Goal: Task Accomplishment & Management: Use online tool/utility

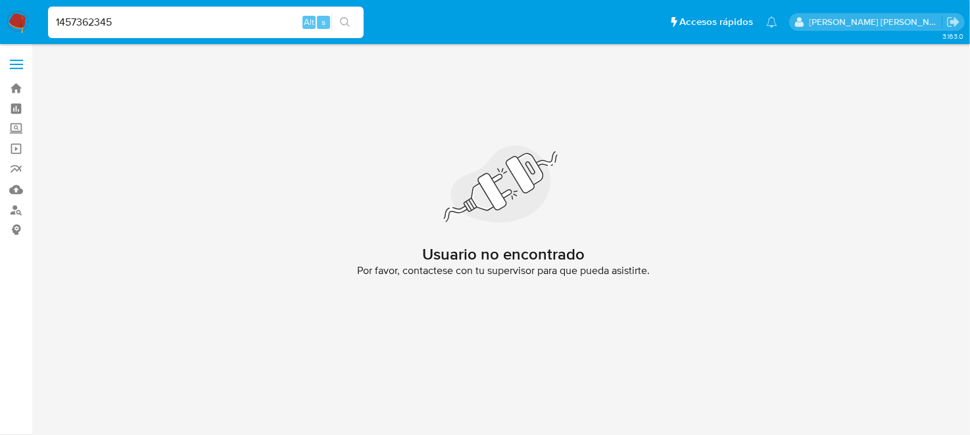
type input "1457362345"
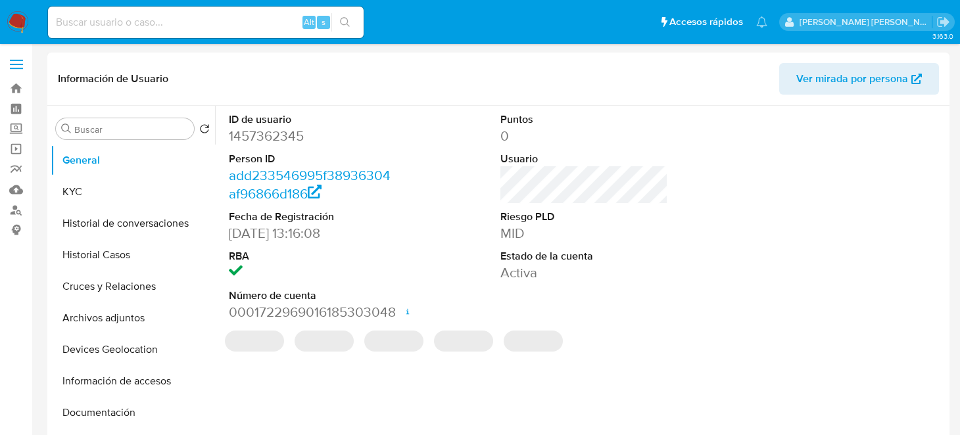
select select "10"
click at [120, 201] on button "KYC" at bounding box center [128, 192] width 154 height 32
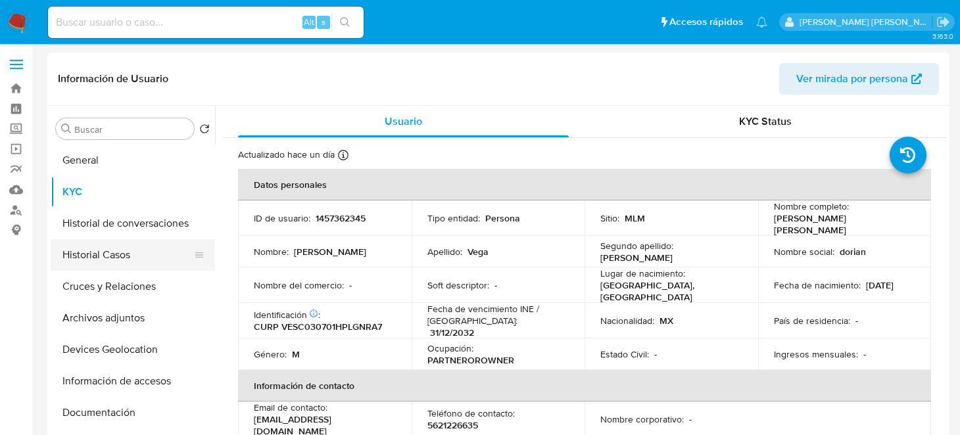
click at [120, 261] on button "Historial Casos" at bounding box center [128, 255] width 154 height 32
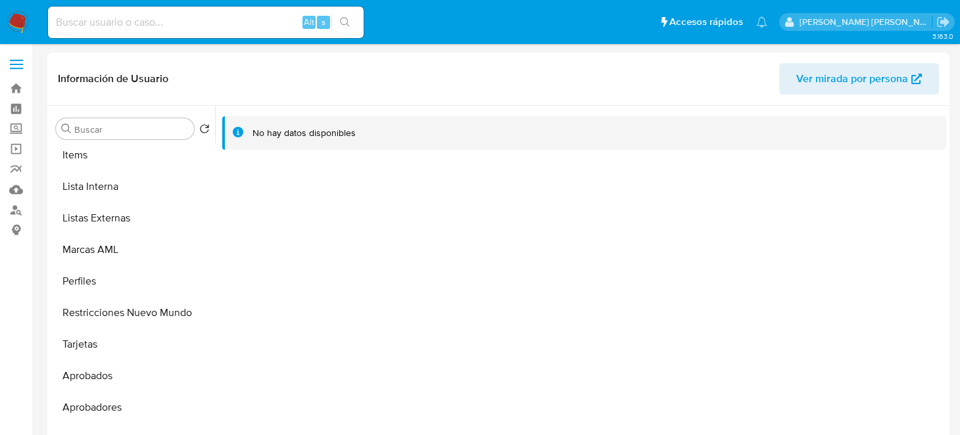
scroll to position [650, 0]
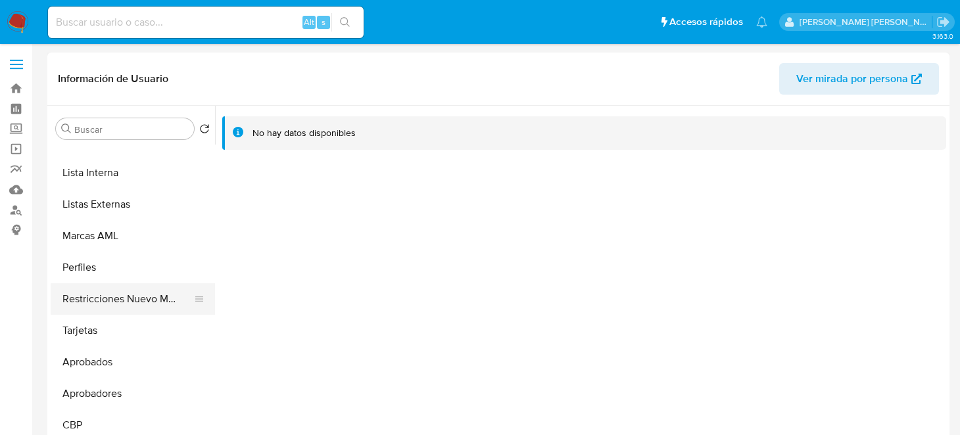
click at [134, 304] on button "Restricciones Nuevo Mundo" at bounding box center [128, 299] width 154 height 32
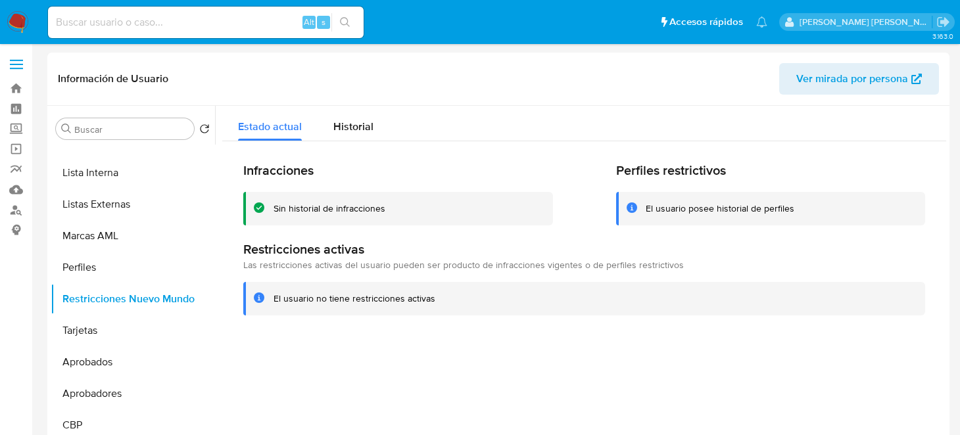
click at [141, 19] on input at bounding box center [206, 22] width 316 height 17
paste input "1923159903"
type input "1923159903"
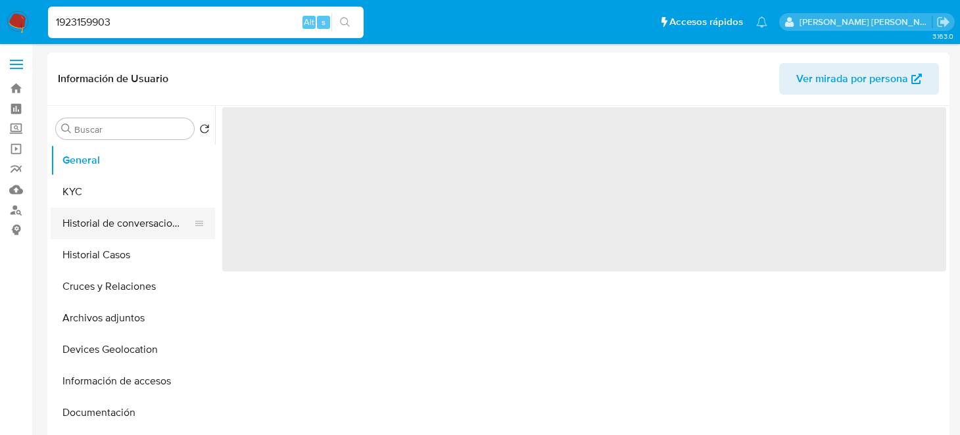
select select "10"
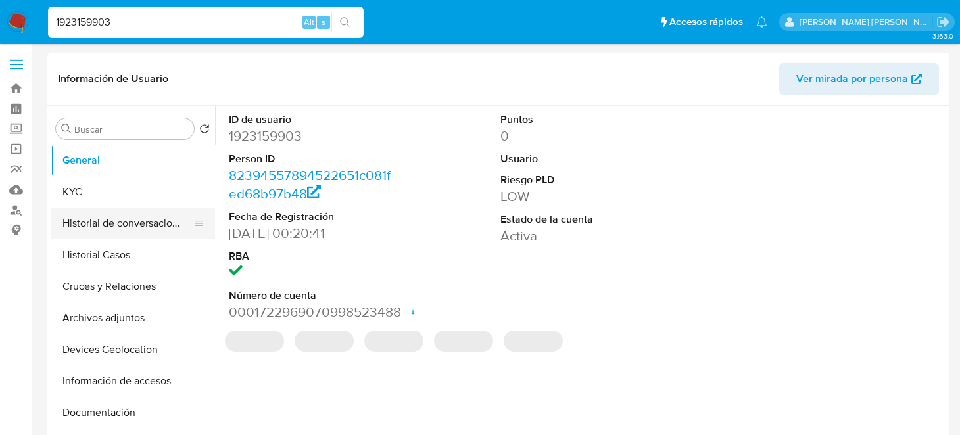
click at [74, 232] on button "Historial de conversaciones" at bounding box center [128, 224] width 154 height 32
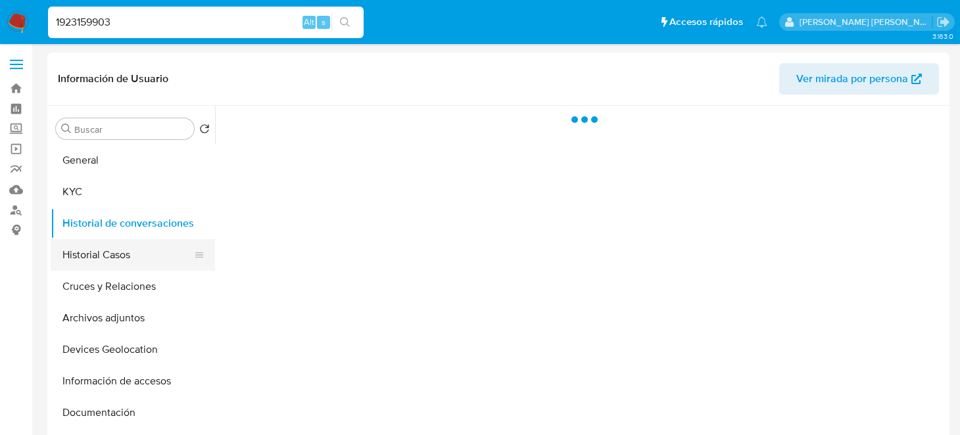
click at [107, 260] on button "Historial Casos" at bounding box center [128, 255] width 154 height 32
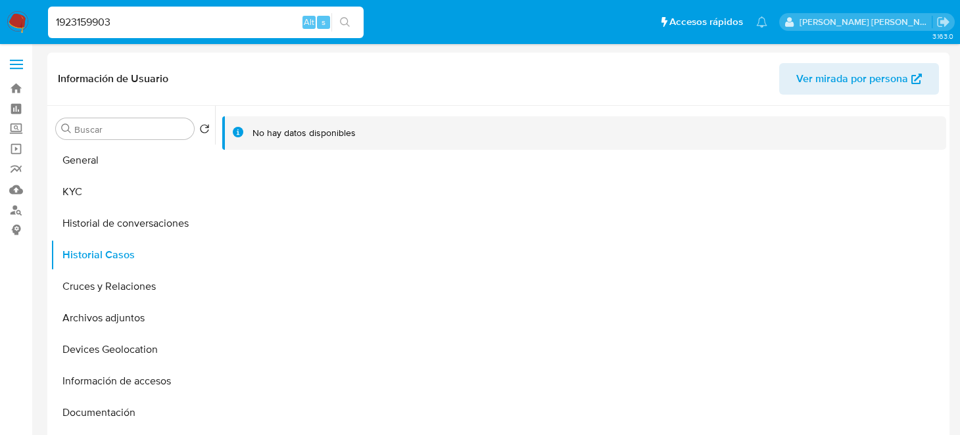
drag, startPoint x: 160, startPoint y: 30, endPoint x: 0, endPoint y: 30, distance: 159.8
click at [0, 30] on nav "Pausado Ver notificaciones 1923159903 Alt s Accesos rápidos Presiona las siguie…" at bounding box center [480, 22] width 960 height 44
paste input "247878246"
type input "2478782463"
click at [347, 23] on icon "search-icon" at bounding box center [345, 22] width 11 height 11
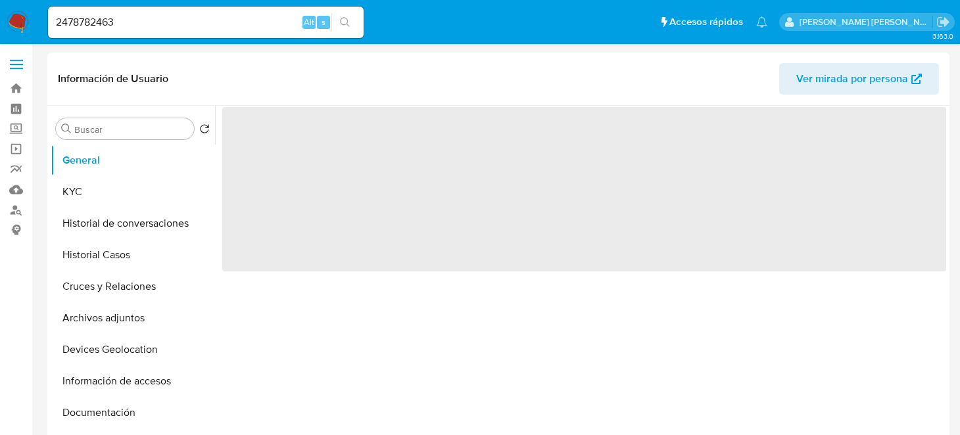
select select "10"
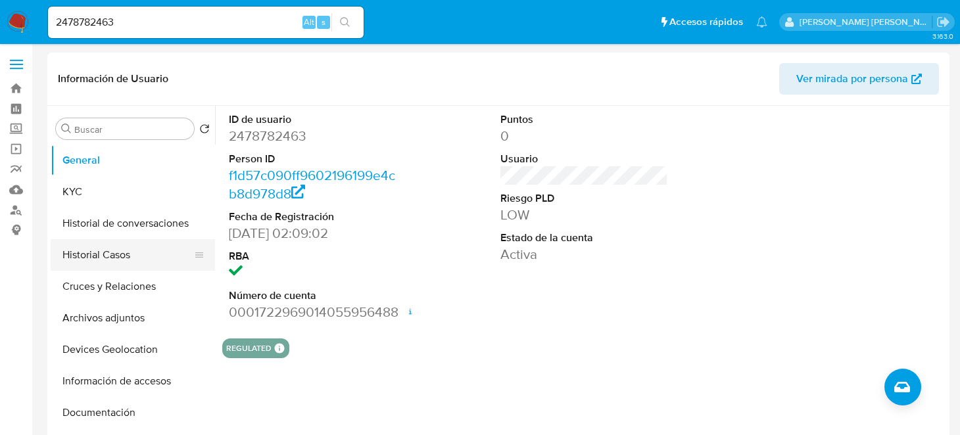
click at [99, 251] on button "Historial Casos" at bounding box center [128, 255] width 154 height 32
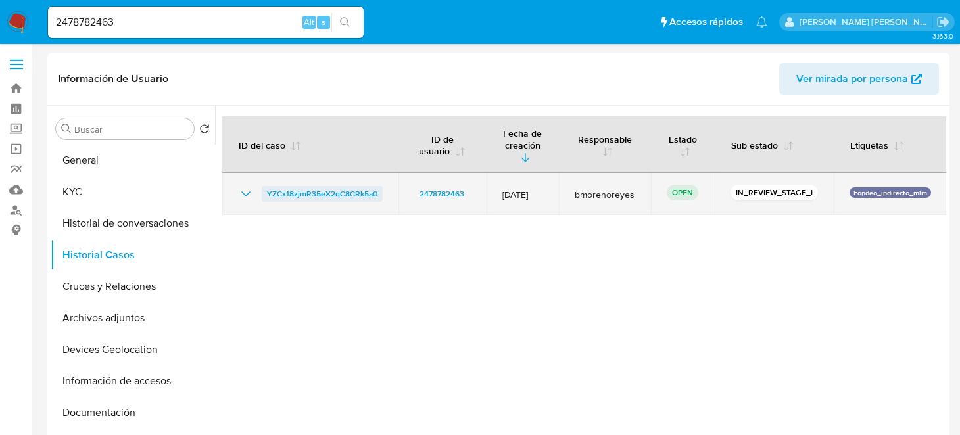
click at [308, 186] on span "YZCx18zjmR35eX2qC8CRk5a0" at bounding box center [322, 194] width 110 height 16
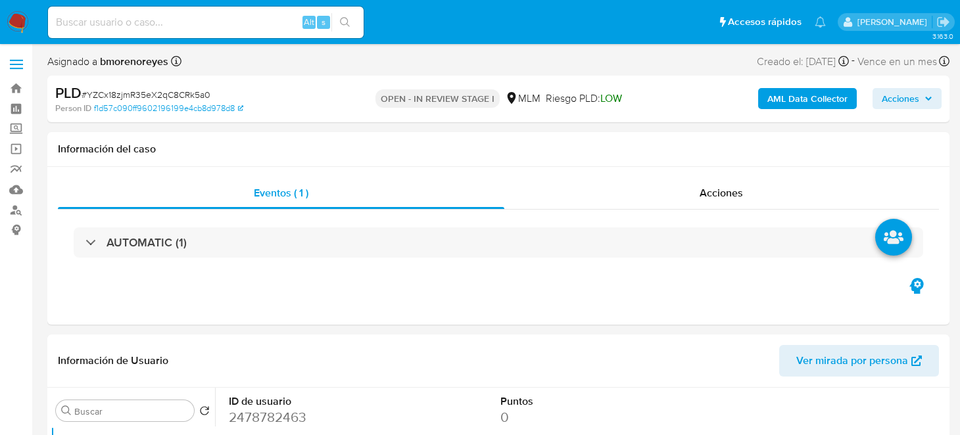
select select "10"
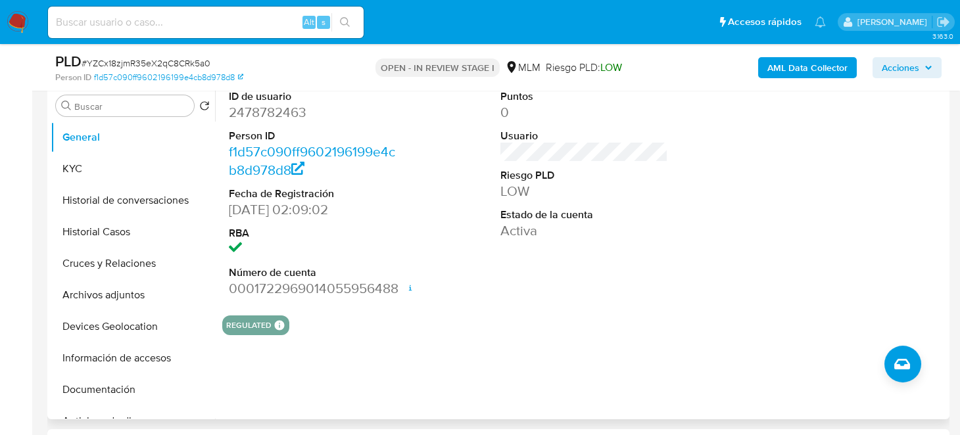
scroll to position [328, 0]
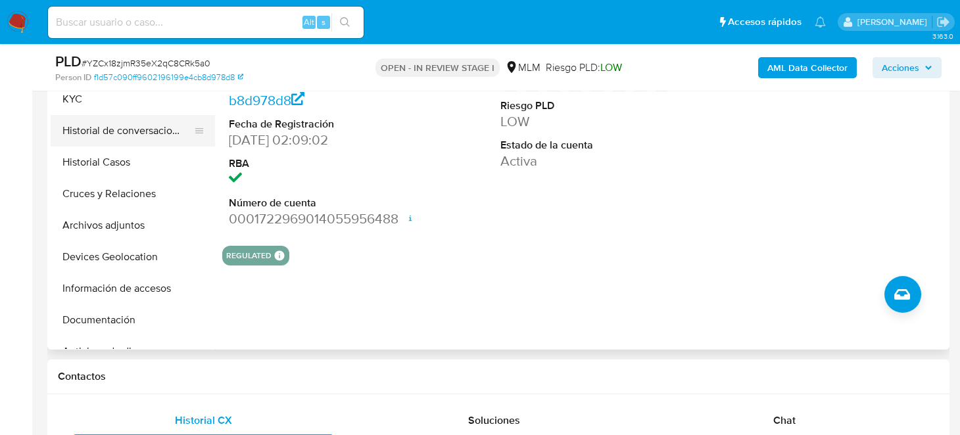
click at [135, 132] on button "Historial de conversaciones" at bounding box center [128, 131] width 154 height 32
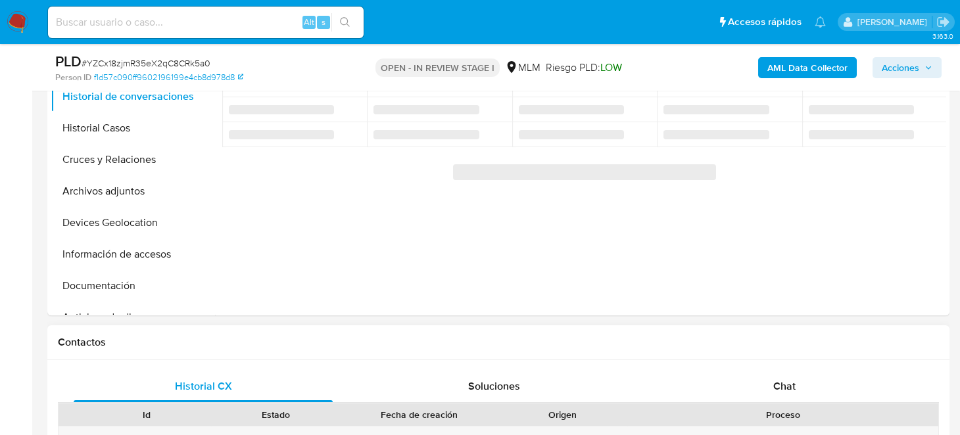
scroll to position [394, 0]
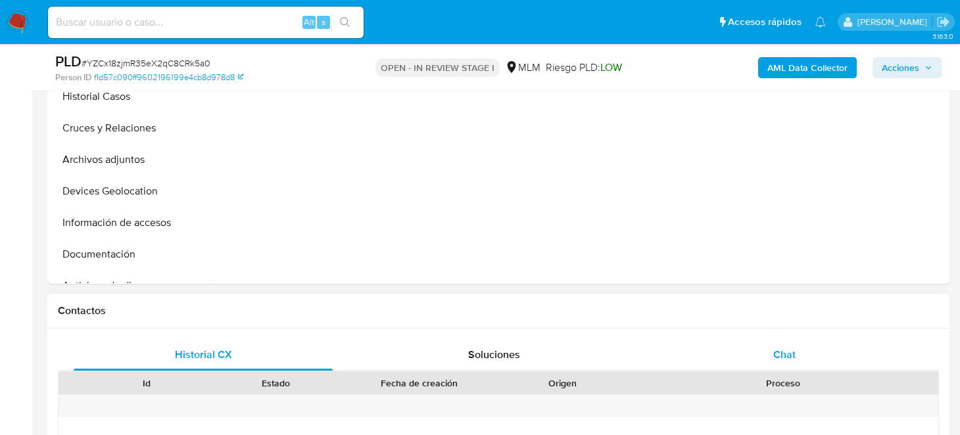
click at [775, 343] on div "Chat" at bounding box center [784, 355] width 259 height 32
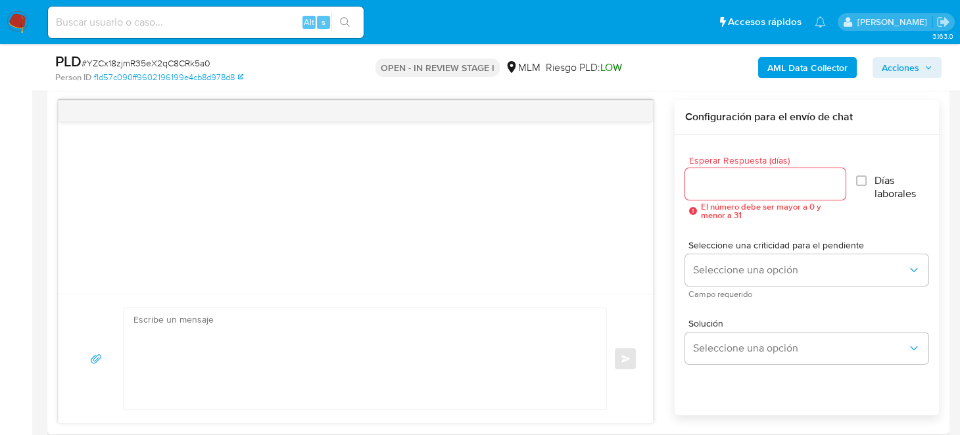
scroll to position [723, 0]
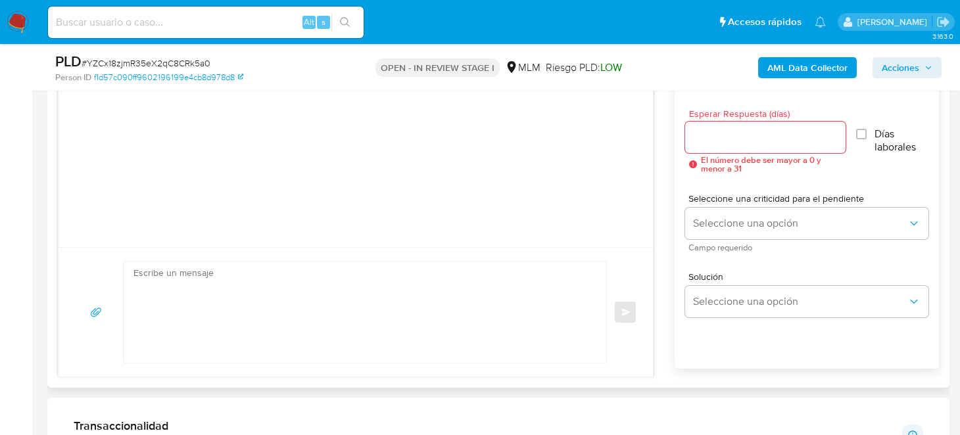
click at [707, 145] on div at bounding box center [765, 138] width 160 height 32
click at [710, 129] on input "Esperar Respuesta (días)" at bounding box center [765, 137] width 160 height 17
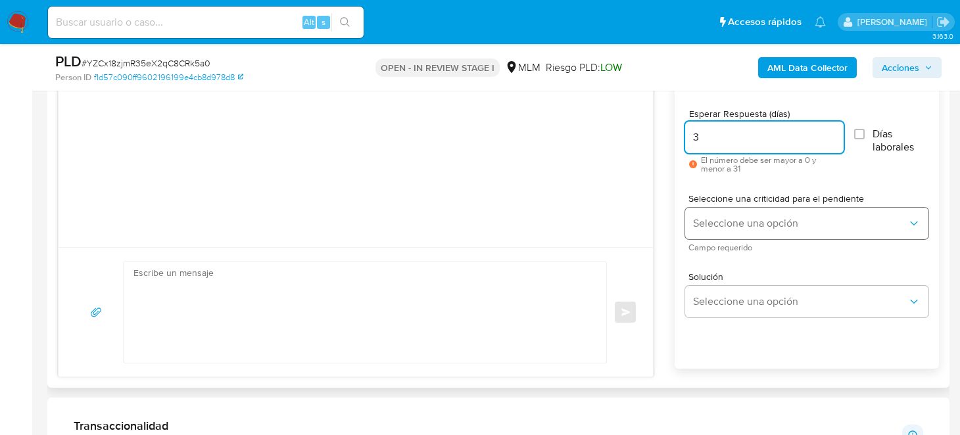
type input "3"
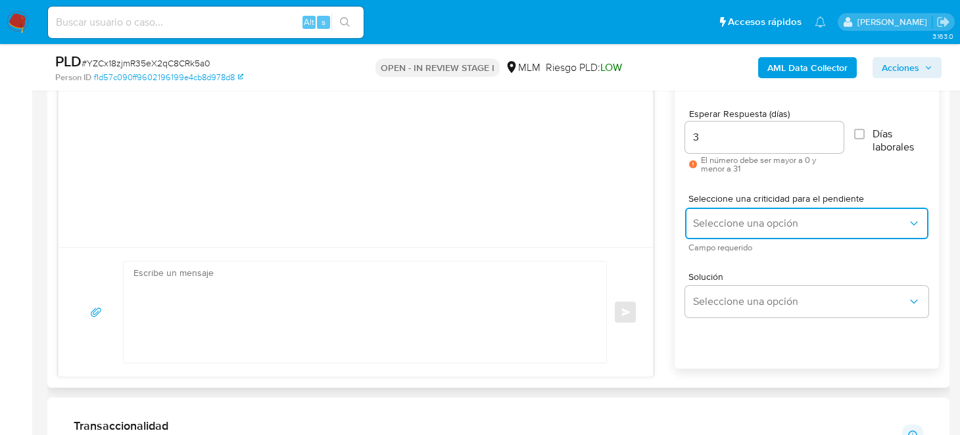
click at [749, 211] on button "Seleccione una opción" at bounding box center [806, 224] width 243 height 32
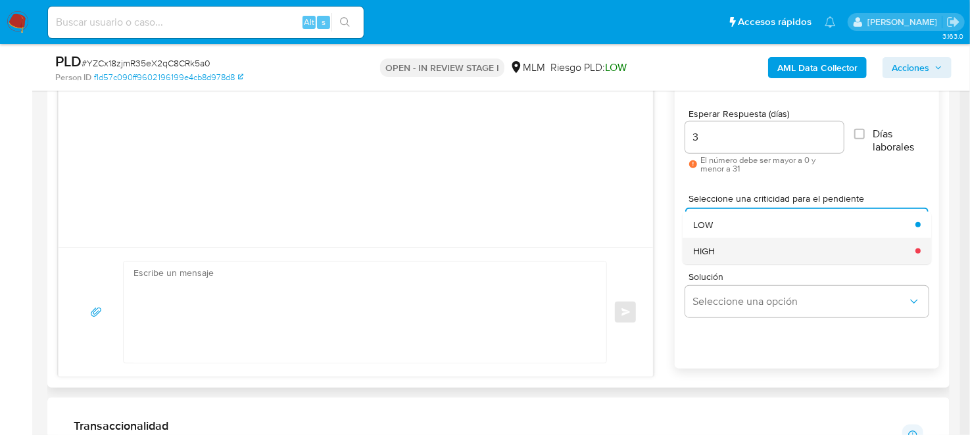
click at [746, 256] on div "HIGH" at bounding box center [800, 251] width 214 height 26
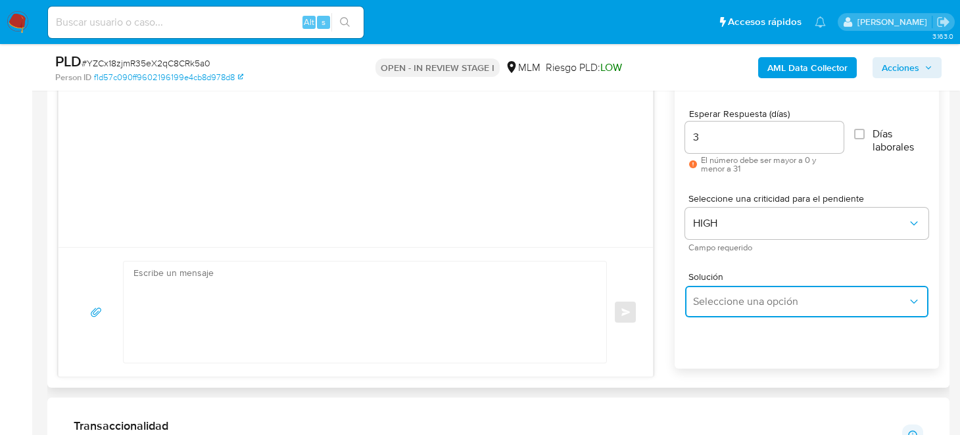
click at [770, 306] on span "Seleccione una opción" at bounding box center [800, 301] width 214 height 13
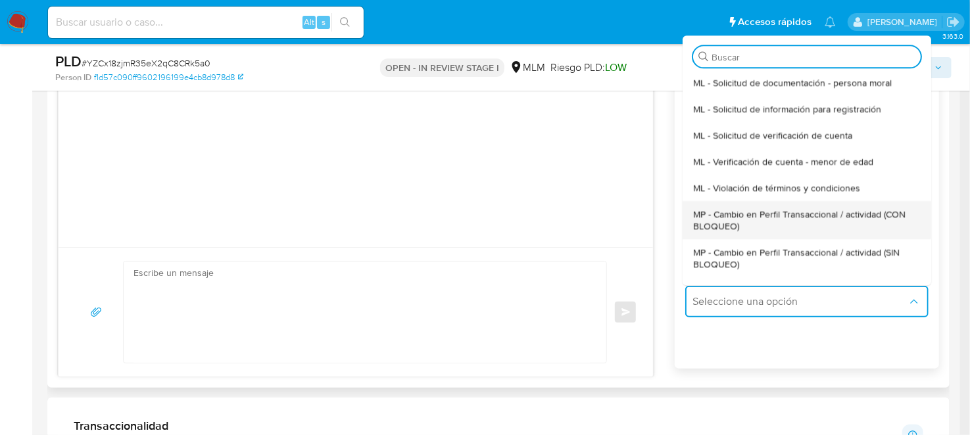
click at [767, 210] on span "MP - Cambio en Perfil Transaccional / actividad (CON BLOQUEO)" at bounding box center [803, 220] width 220 height 24
type textarea "Estimado ,Te comunicamos que se ha identificado un cambio en el uso habitual de…"
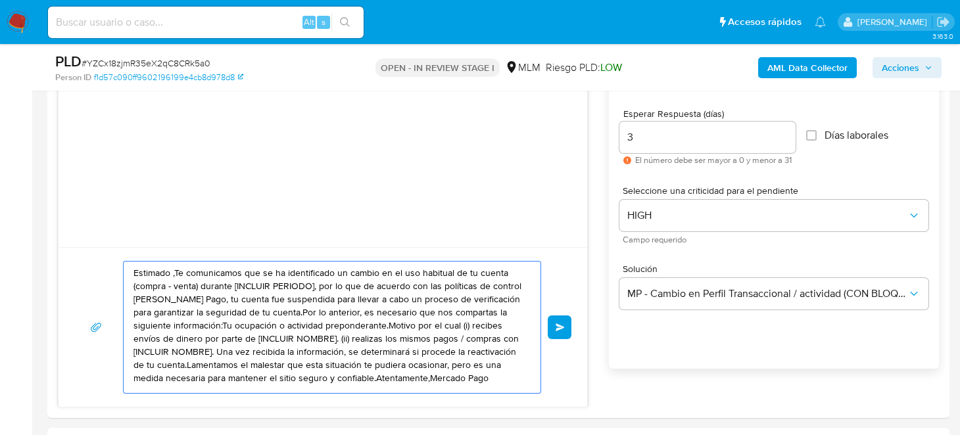
scroll to position [9, 0]
drag, startPoint x: 135, startPoint y: 270, endPoint x: 216, endPoint y: 419, distance: 169.2
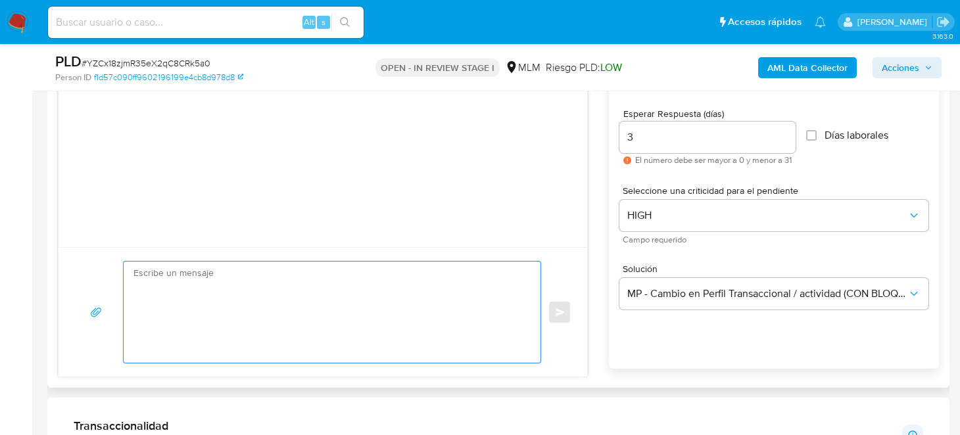
scroll to position [0, 0]
click at [303, 295] on textarea at bounding box center [329, 312] width 391 height 101
paste textarea "Estimado Cliente, Te comunicamos que de acuerdo con las políticas de control de…"
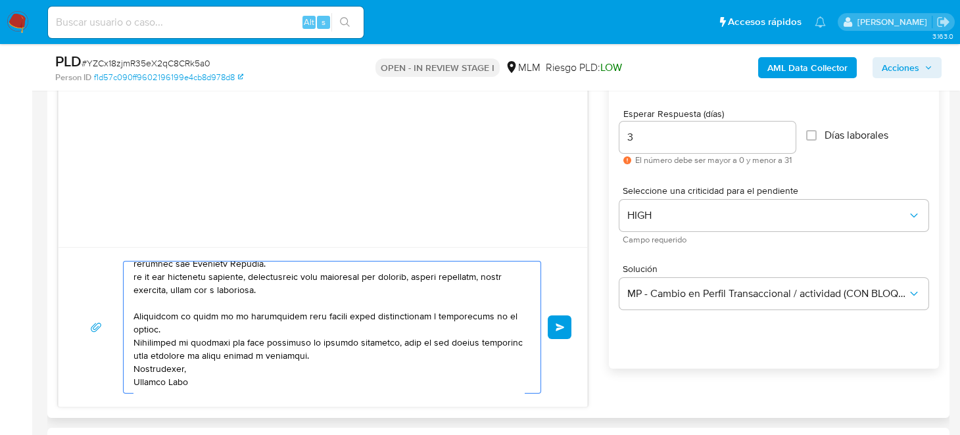
click at [366, 305] on textarea at bounding box center [329, 328] width 391 height 132
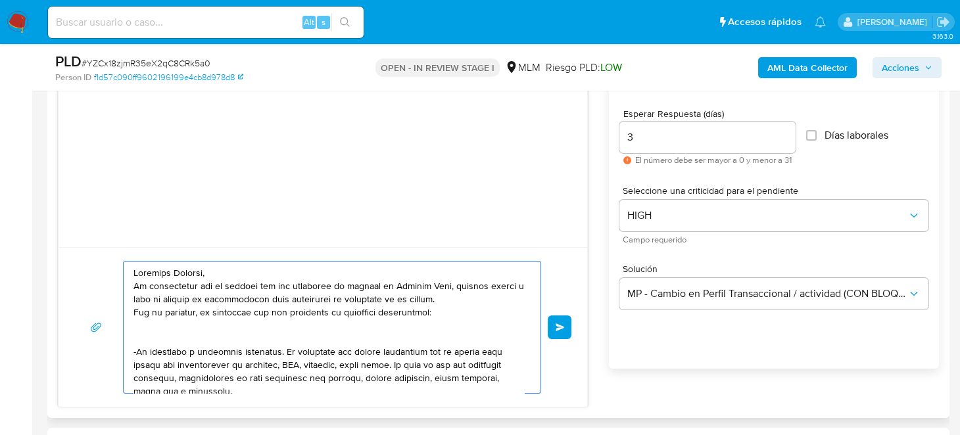
click at [265, 339] on textarea at bounding box center [329, 328] width 391 height 132
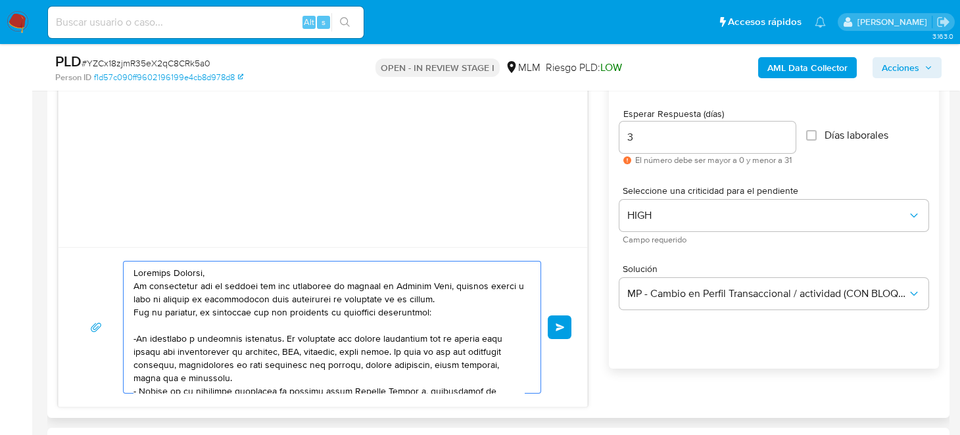
click at [251, 330] on textarea at bounding box center [329, 328] width 391 height 132
drag, startPoint x: 212, startPoint y: 335, endPoint x: 284, endPoint y: 341, distance: 71.9
click at [284, 341] on textarea at bounding box center [329, 328] width 391 height 132
click at [372, 338] on textarea at bounding box center [329, 328] width 391 height 132
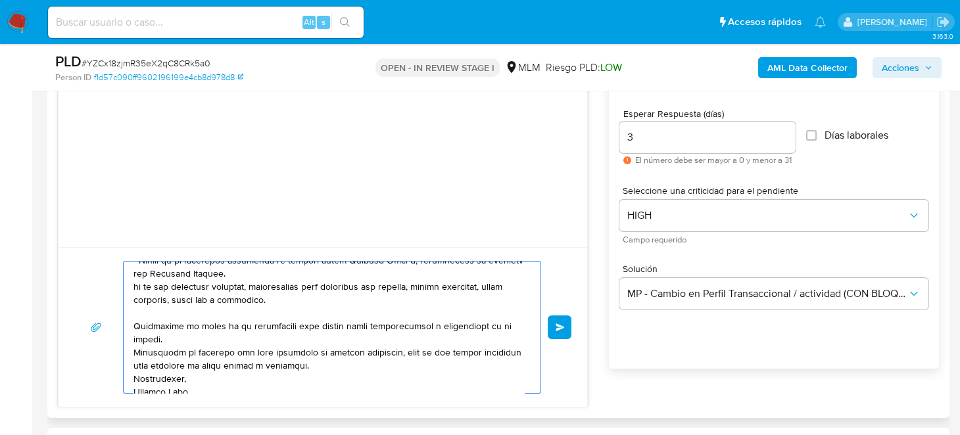
scroll to position [65, 0]
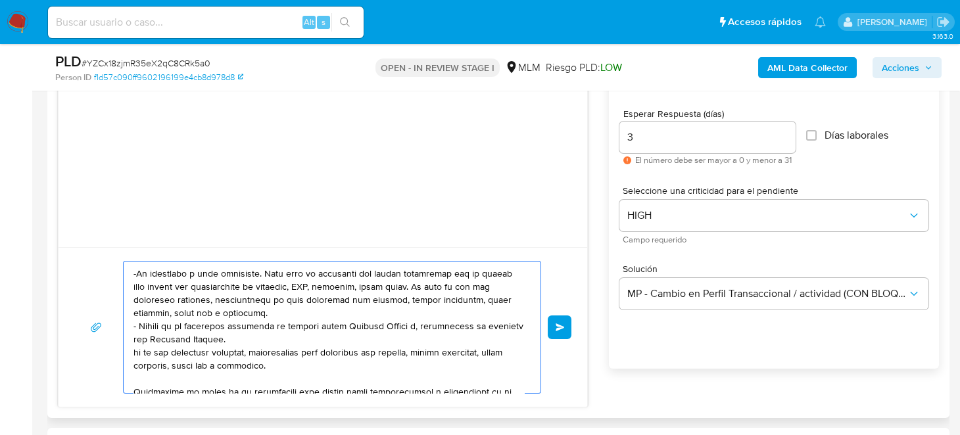
drag, startPoint x: 268, startPoint y: 270, endPoint x: 357, endPoint y: 272, distance: 89.4
click at [357, 272] on textarea at bounding box center [329, 328] width 391 height 132
paste textarea "E"
click at [416, 354] on textarea at bounding box center [329, 328] width 391 height 132
click at [272, 299] on textarea at bounding box center [329, 328] width 391 height 132
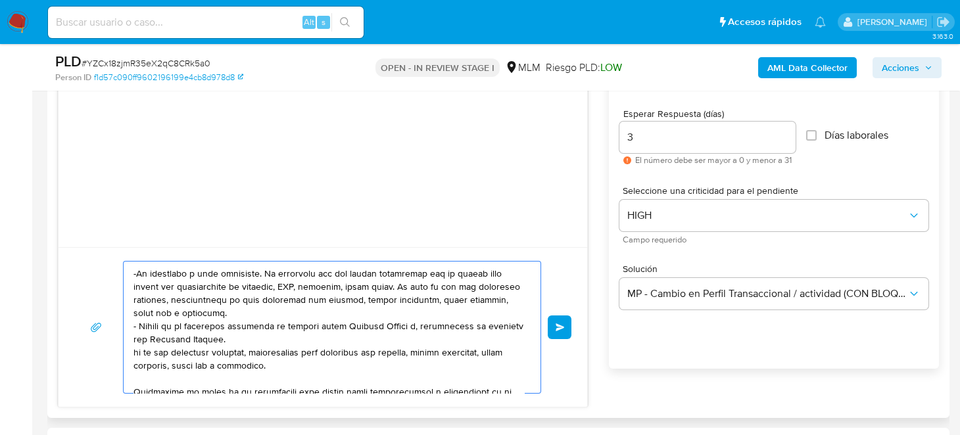
drag, startPoint x: 276, startPoint y: 324, endPoint x: 289, endPoint y: 337, distance: 18.1
click at [289, 337] on textarea at bounding box center [329, 328] width 391 height 132
click at [297, 361] on textarea at bounding box center [329, 328] width 391 height 132
drag, startPoint x: 276, startPoint y: 329, endPoint x: 295, endPoint y: 360, distance: 36.7
click at [295, 360] on textarea at bounding box center [329, 328] width 391 height 132
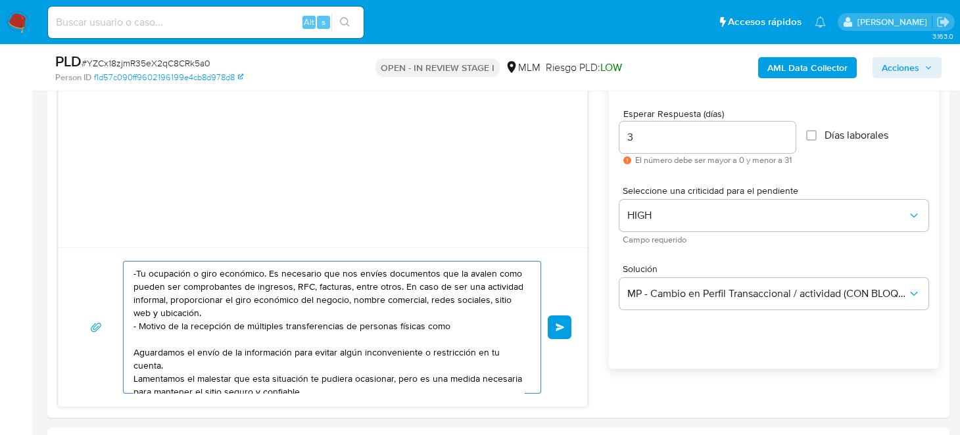
paste textarea "JOSE ANGEL FLORES YAÑEZ NO"
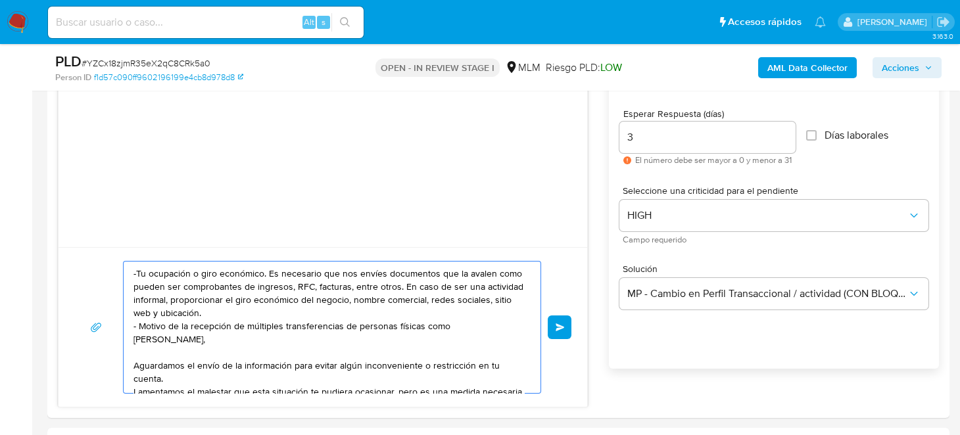
paste textarea "ANDREA PERALTA ROSAS"
paste textarea "EDER UZIEL ALMAGUER ROMAN"
click at [303, 335] on textarea "Estimado Cliente, Te comunicamos que de acuerdo con las políticas de control de…" at bounding box center [329, 328] width 391 height 132
paste textarea "IRVING ADRIAN MORALES DORANTES C"
drag, startPoint x: 258, startPoint y: 368, endPoint x: 130, endPoint y: 326, distance: 134.1
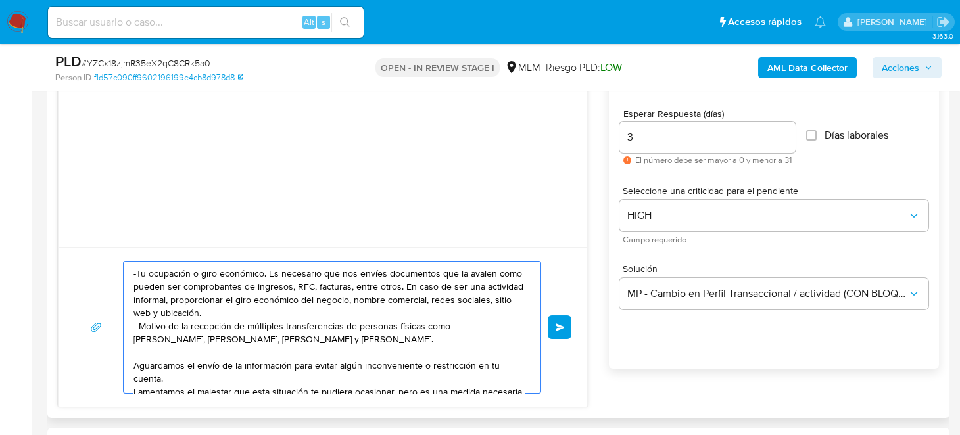
click at [130, 326] on div "Estimado Cliente, Te comunicamos que de acuerdo con las políticas de control de…" at bounding box center [329, 328] width 410 height 132
click at [277, 360] on textarea "Estimado Cliente, Te comunicamos que de acuerdo con las políticas de control de…" at bounding box center [329, 328] width 391 height 132
click at [276, 354] on textarea "Estimado Cliente, Te comunicamos que de acuerdo con las políticas de control de…" at bounding box center [329, 328] width 391 height 132
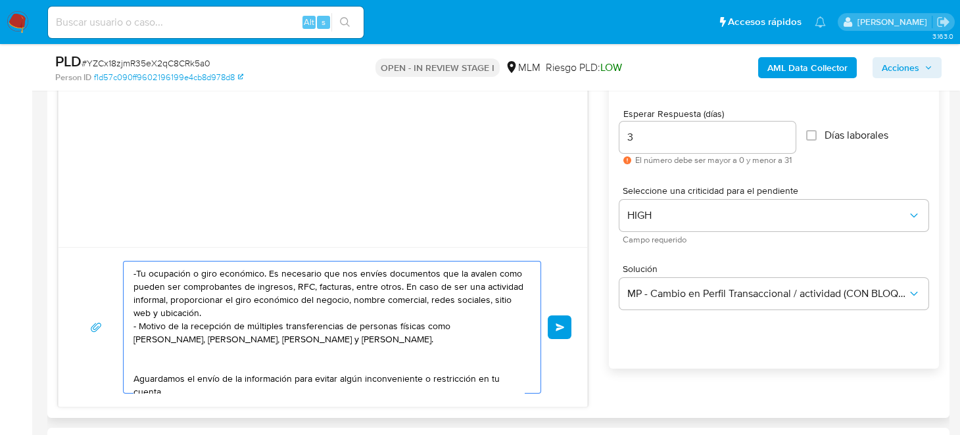
paste textarea "- Motivo de la recepción de múltiples transferencias de personas físicas como J…"
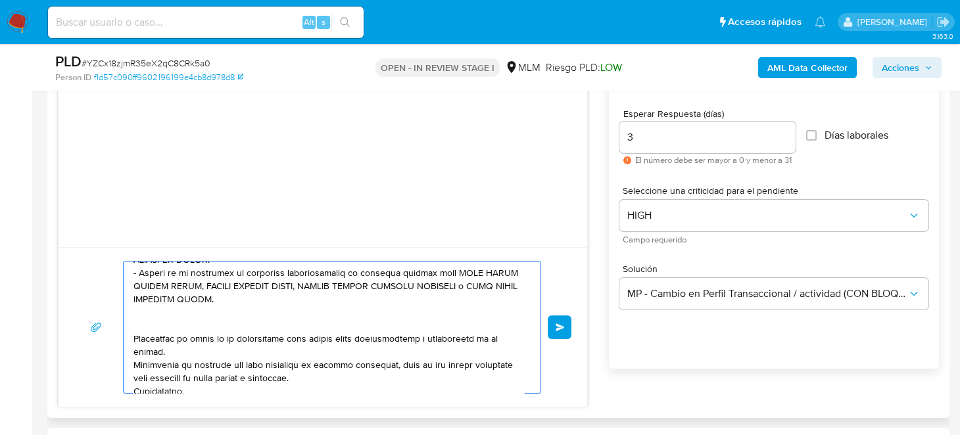
scroll to position [126, 0]
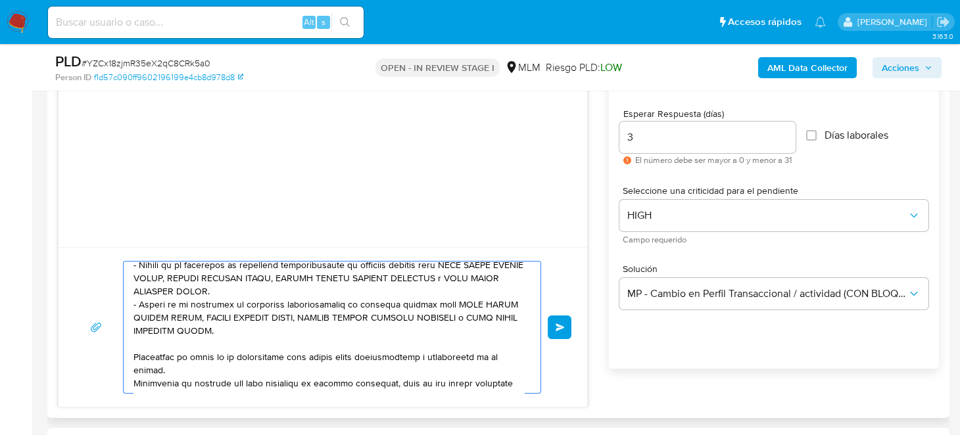
click at [210, 304] on textarea at bounding box center [329, 328] width 391 height 132
click at [287, 318] on textarea at bounding box center [329, 328] width 391 height 132
click at [269, 266] on textarea at bounding box center [329, 328] width 391 height 132
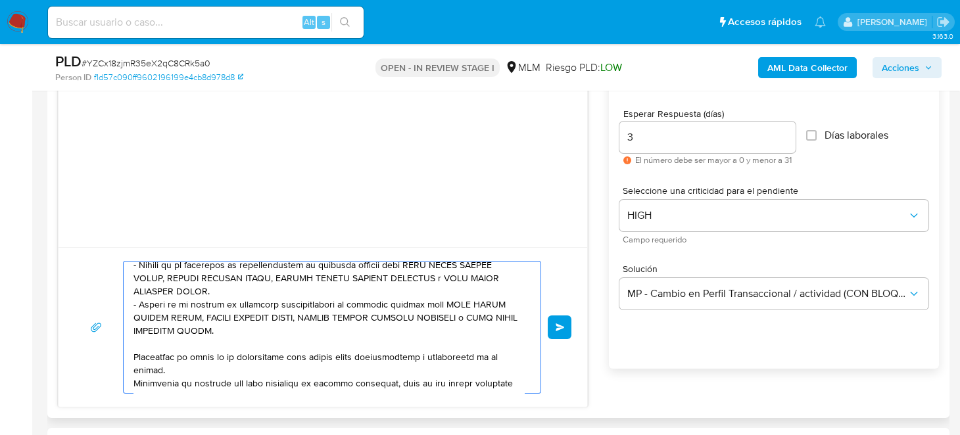
scroll to position [122, 0]
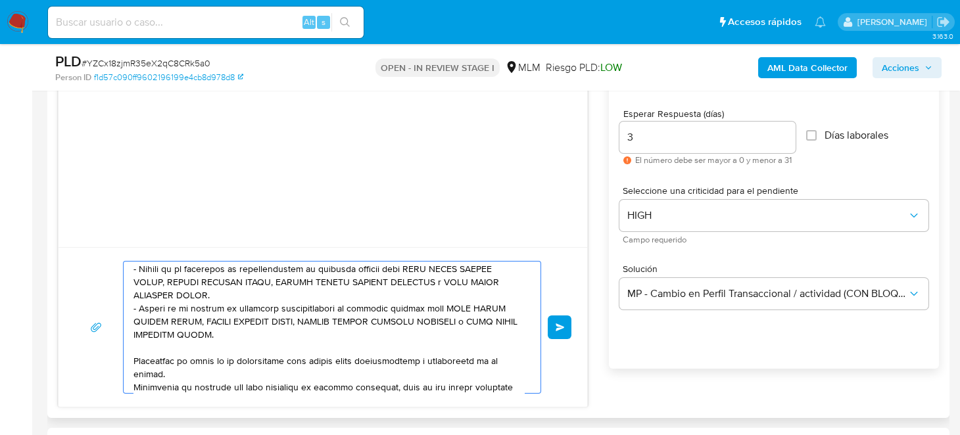
click at [263, 310] on textarea at bounding box center [329, 328] width 391 height 132
click at [240, 308] on textarea at bounding box center [329, 328] width 391 height 132
drag, startPoint x: 312, startPoint y: 327, endPoint x: 387, endPoint y: 337, distance: 76.3
click at [312, 328] on textarea at bounding box center [329, 328] width 391 height 132
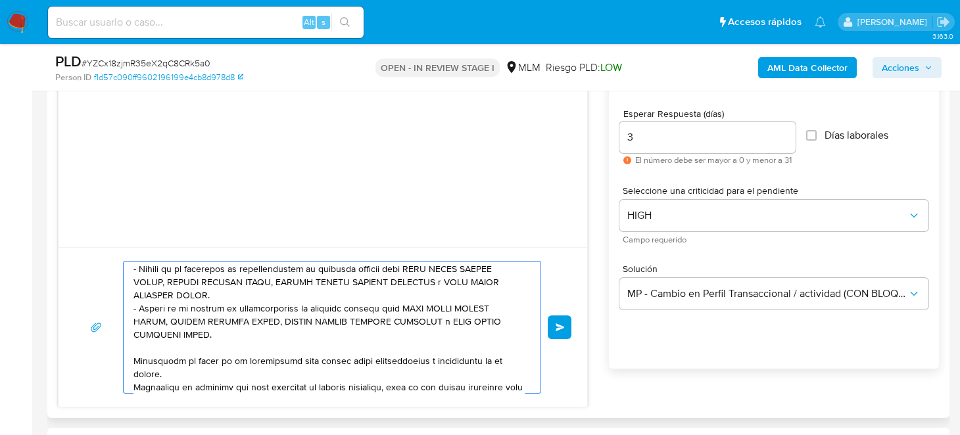
drag, startPoint x: 297, startPoint y: 304, endPoint x: 312, endPoint y: 330, distance: 30.3
click at [312, 330] on textarea at bounding box center [329, 328] width 391 height 132
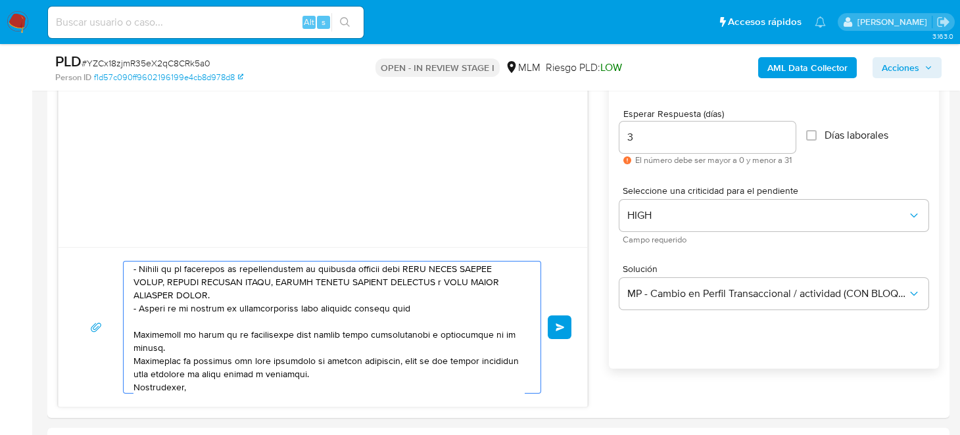
paste textarea "LETICIA ESCOBEDO SOTO"
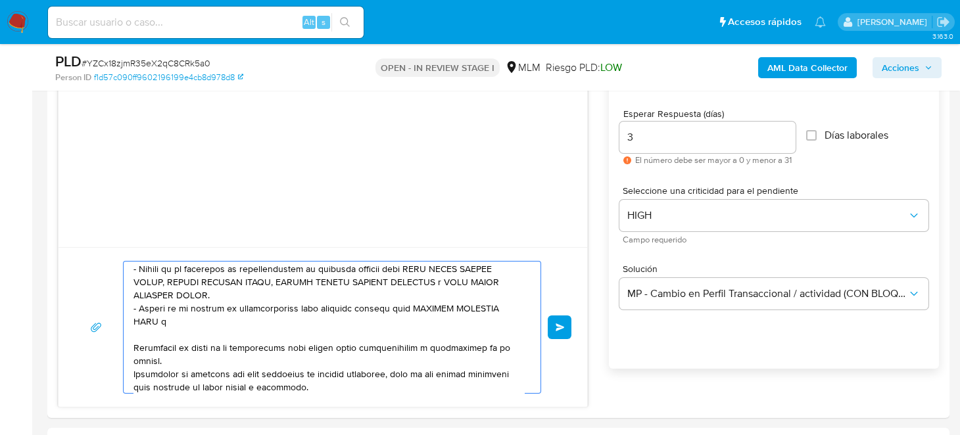
paste textarea "SANTIAGO GABRIEL JUAREZ GALLO"
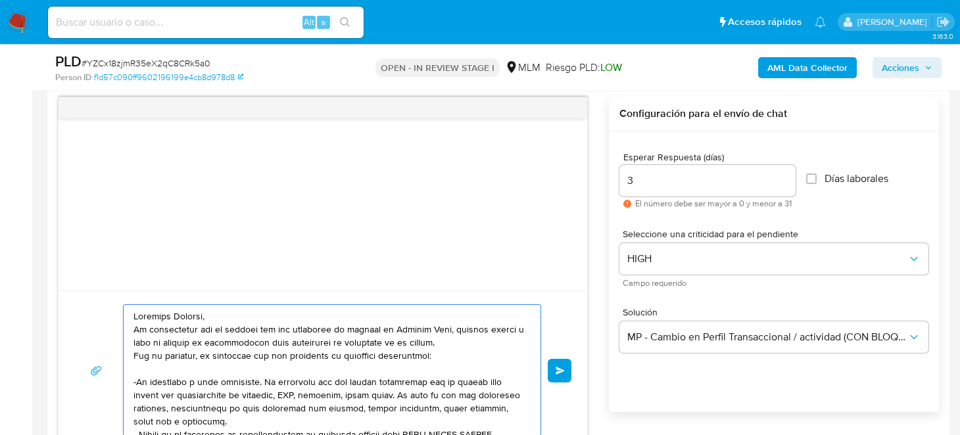
scroll to position [657, 0]
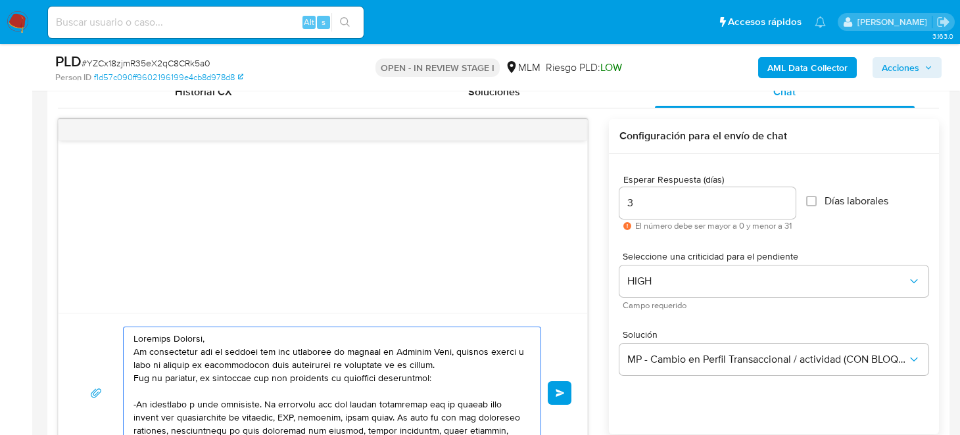
type textarea "Estimado Cliente, Te comunicamos que de acuerdo con las políticas de control de…"
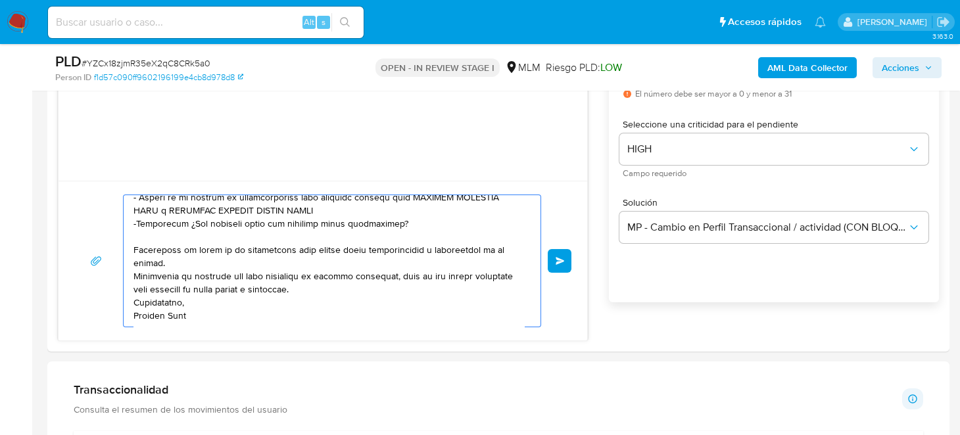
scroll to position [0, 0]
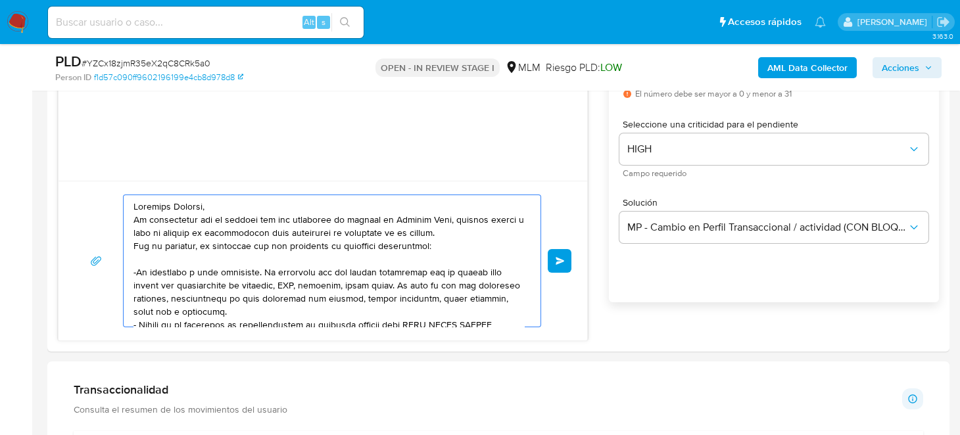
drag, startPoint x: 199, startPoint y: 308, endPoint x: 0, endPoint y: 114, distance: 278.1
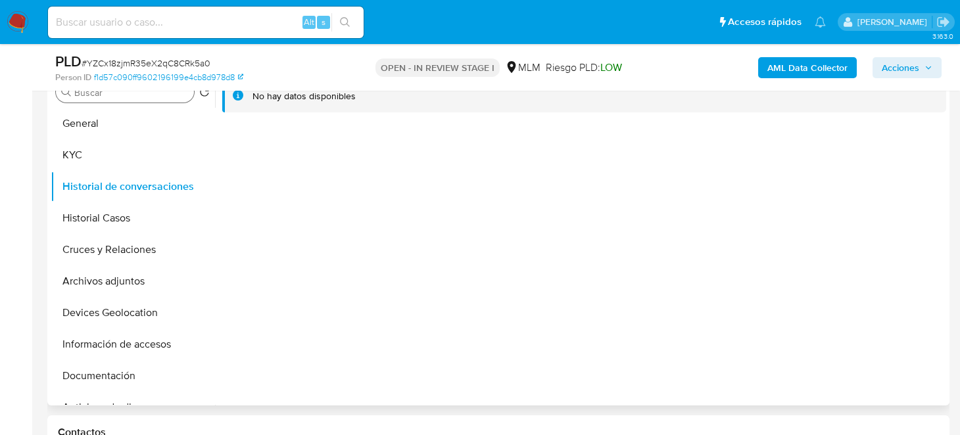
scroll to position [197, 0]
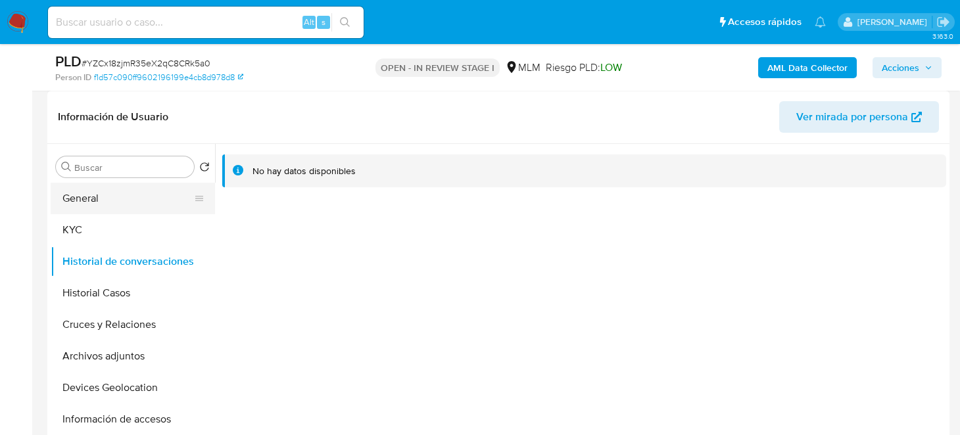
click at [79, 196] on button "General" at bounding box center [128, 199] width 154 height 32
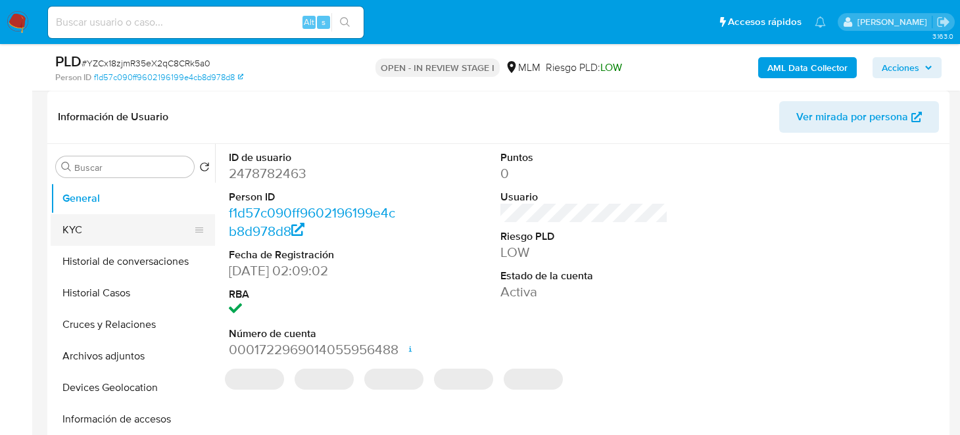
click at [109, 231] on button "KYC" at bounding box center [128, 230] width 154 height 32
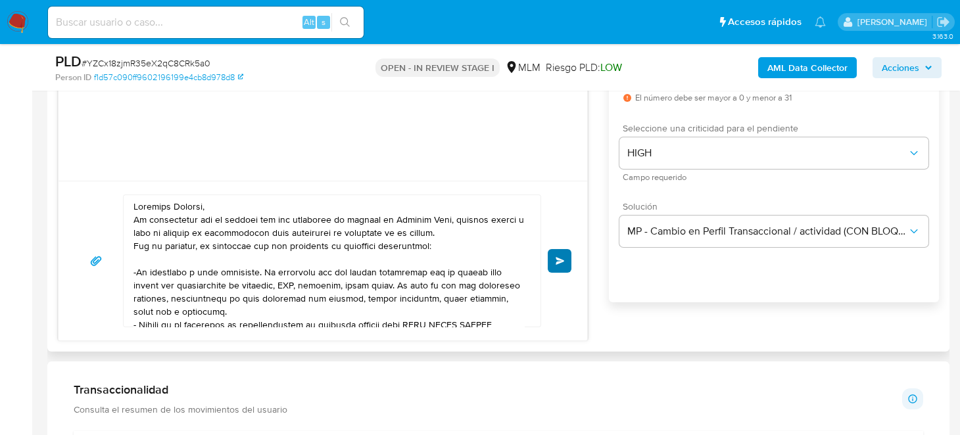
scroll to position [723, 0]
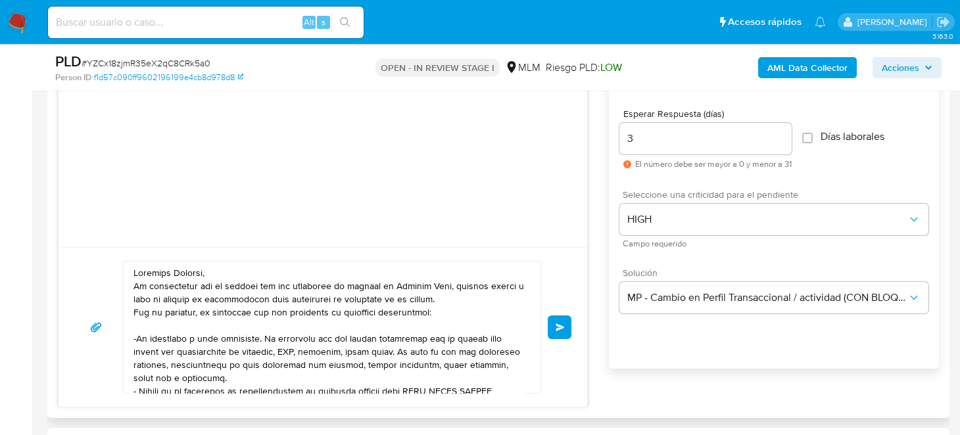
click at [559, 336] on button "Enviar" at bounding box center [560, 328] width 24 height 24
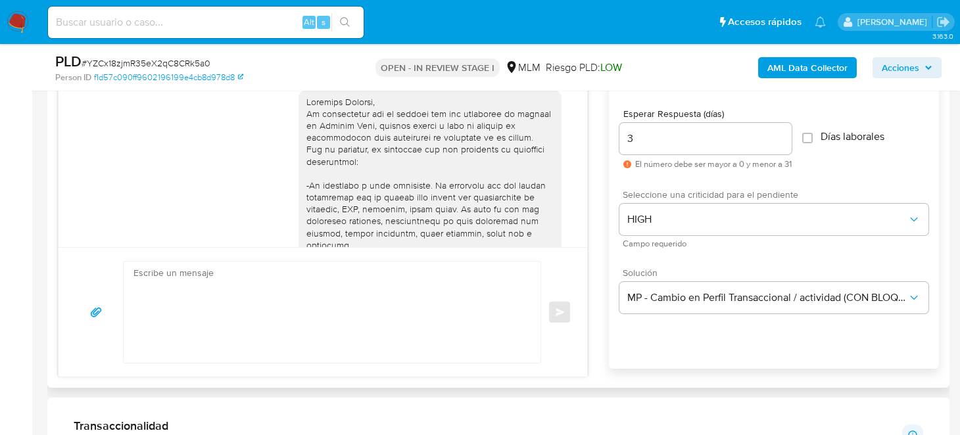
click at [556, 322] on div "Enviar" at bounding box center [322, 312] width 497 height 103
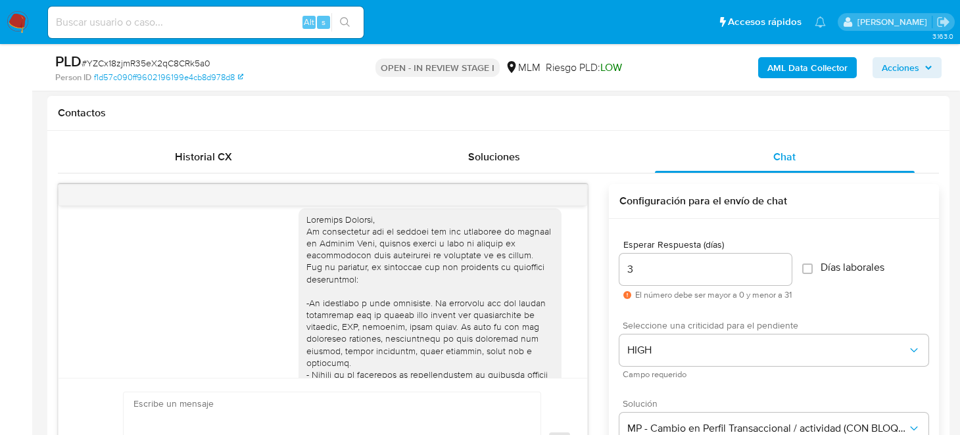
scroll to position [0, 0]
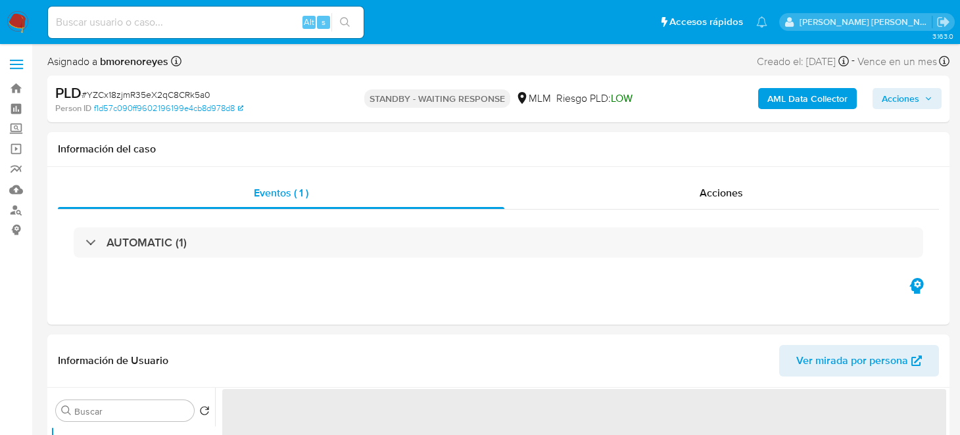
click at [9, 18] on img at bounding box center [18, 22] width 22 height 22
select select "10"
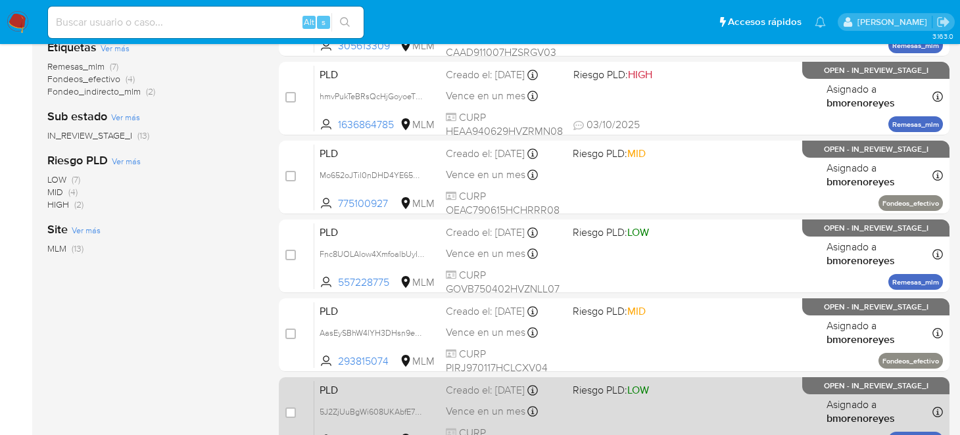
scroll to position [189, 0]
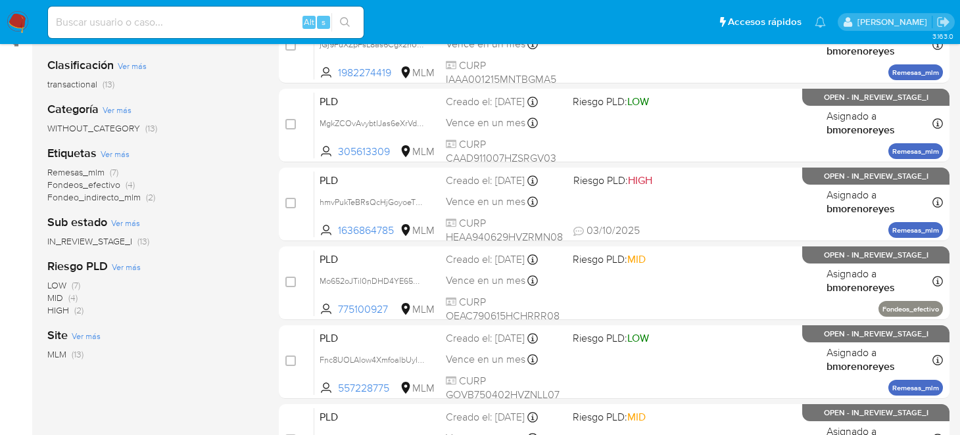
click at [228, 24] on input at bounding box center [206, 22] width 316 height 17
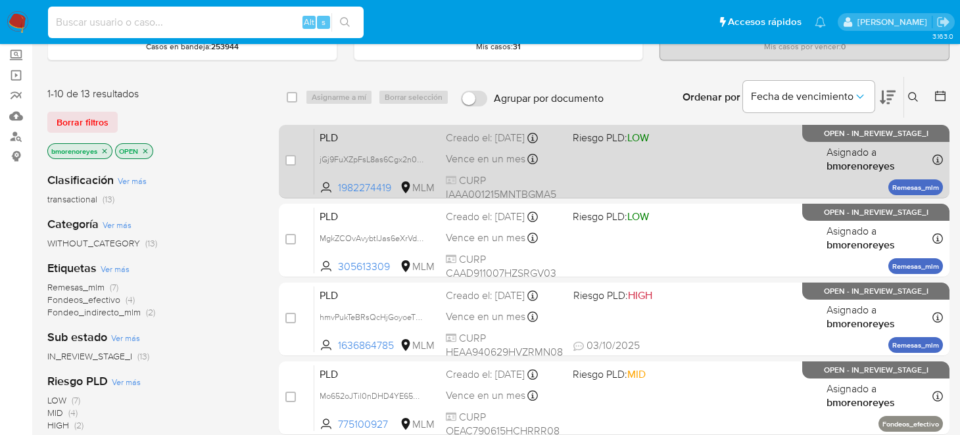
scroll to position [0, 0]
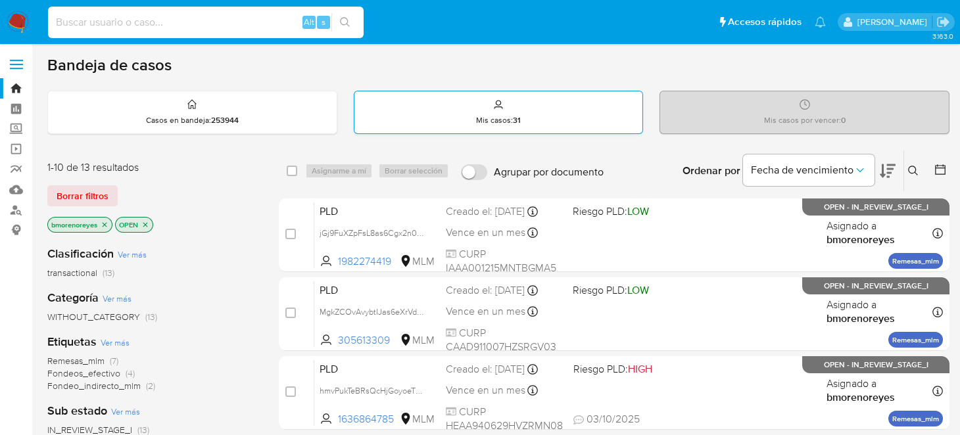
click at [531, 116] on div "Mis casos : 31" at bounding box center [498, 112] width 289 height 42
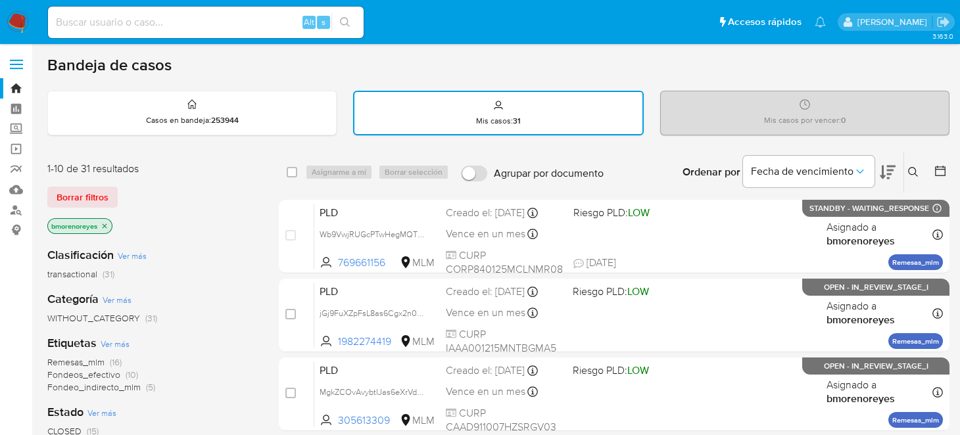
click at [908, 170] on icon at bounding box center [913, 172] width 11 height 11
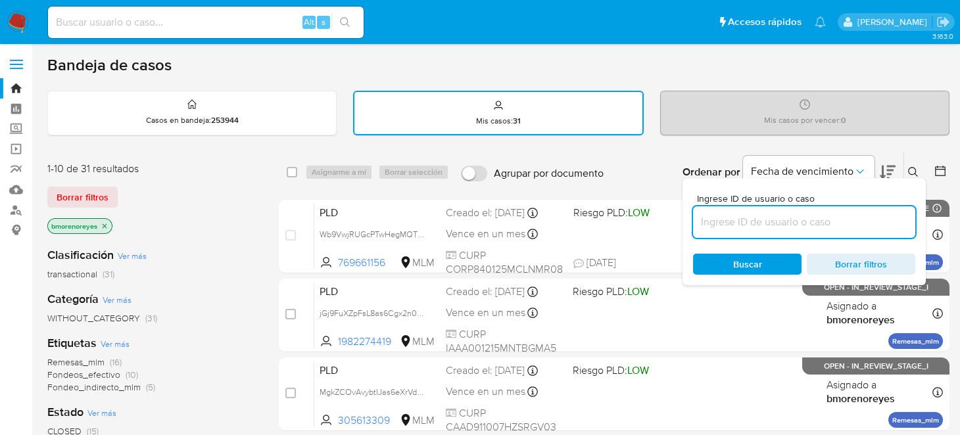
click at [737, 220] on input at bounding box center [804, 222] width 222 height 17
type input "1982274419"
click at [733, 266] on span "Buscar" at bounding box center [747, 264] width 29 height 21
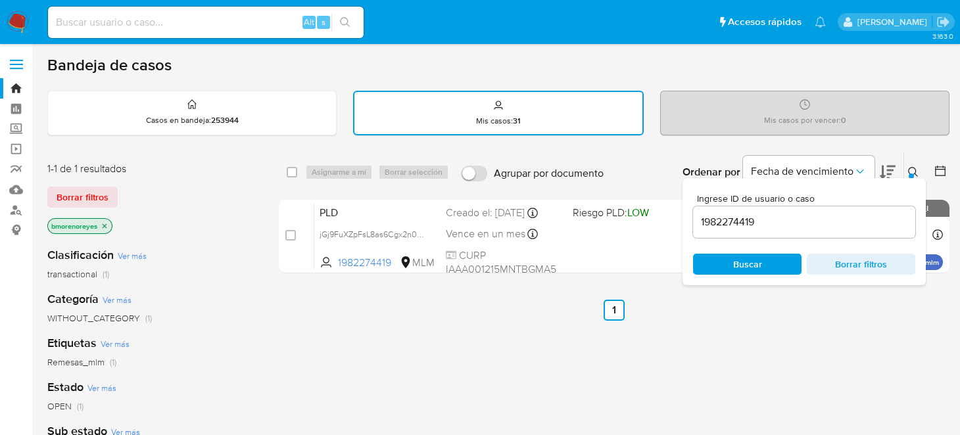
click at [373, 304] on ul "Anterior 1 Siguiente" at bounding box center [614, 310] width 671 height 21
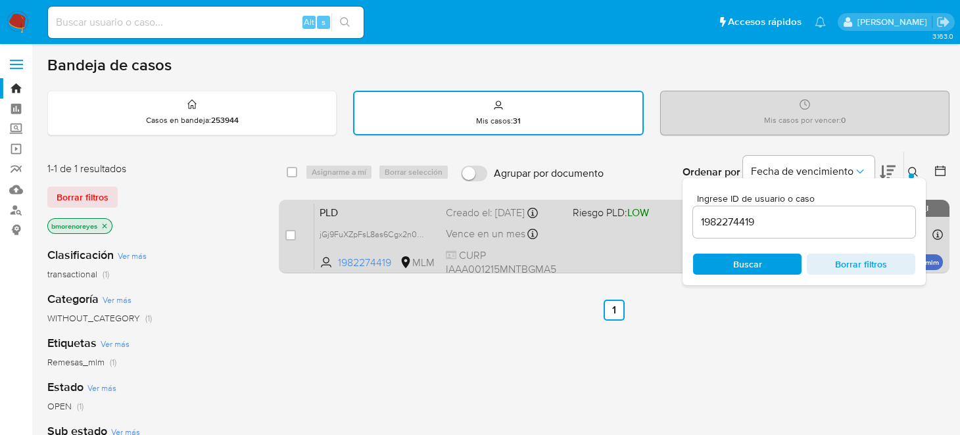
click at [612, 246] on div "PLD jGj9FuXZpFsL8as6Cgx2n0hC 1982274419 MLM Riesgo PLD: LOW Creado el: 12/09/20…" at bounding box center [628, 236] width 629 height 66
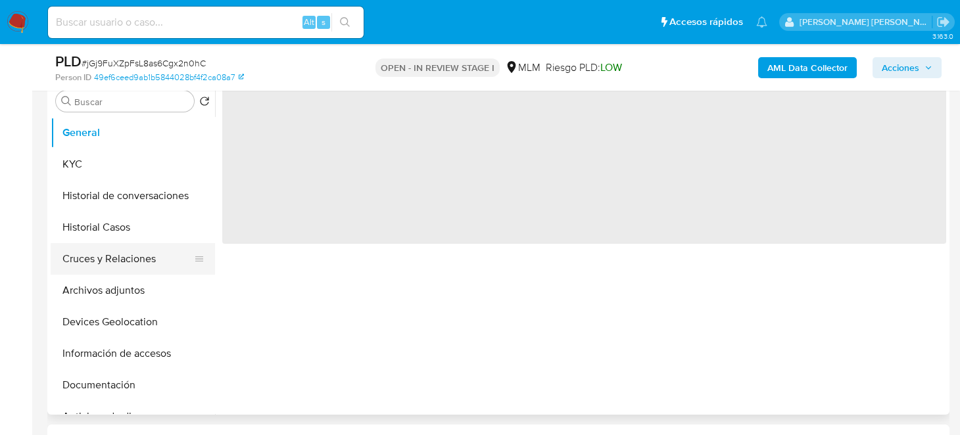
select select "10"
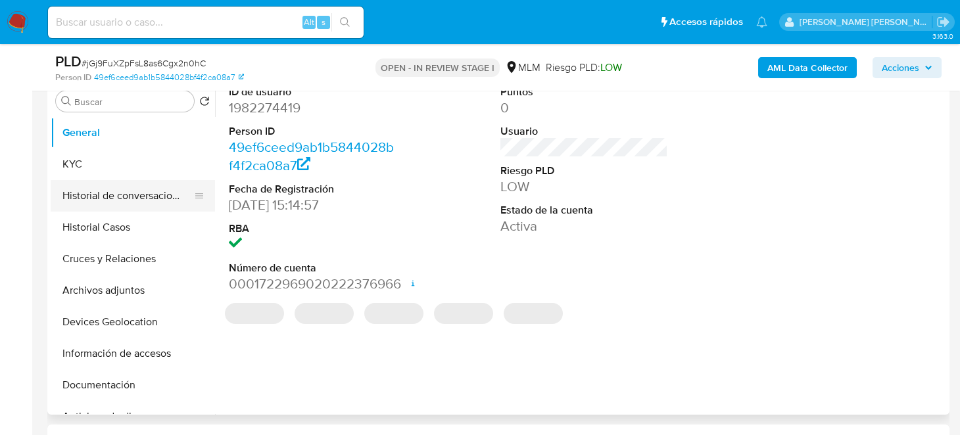
click at [144, 192] on button "Historial de conversaciones" at bounding box center [128, 196] width 154 height 32
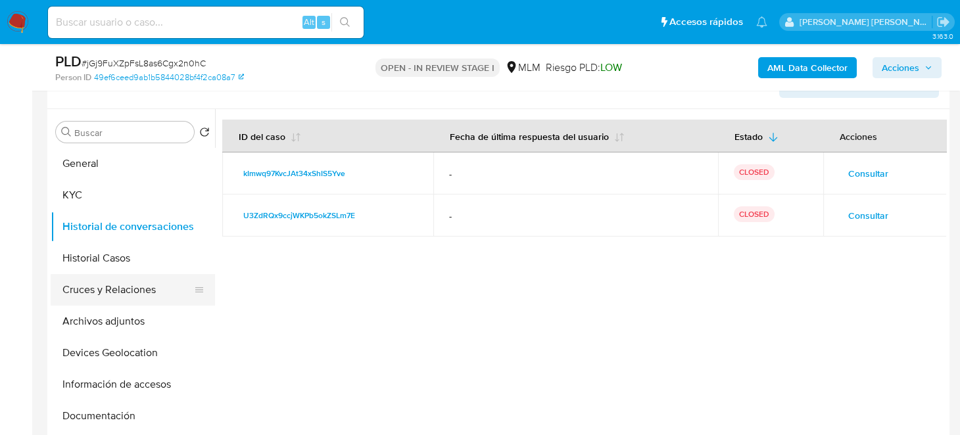
scroll to position [197, 0]
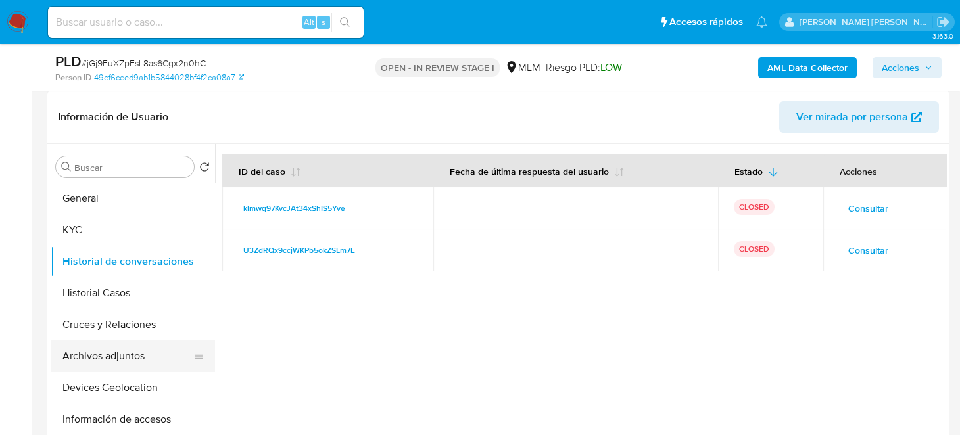
click at [145, 352] on button "Archivos adjuntos" at bounding box center [128, 357] width 154 height 32
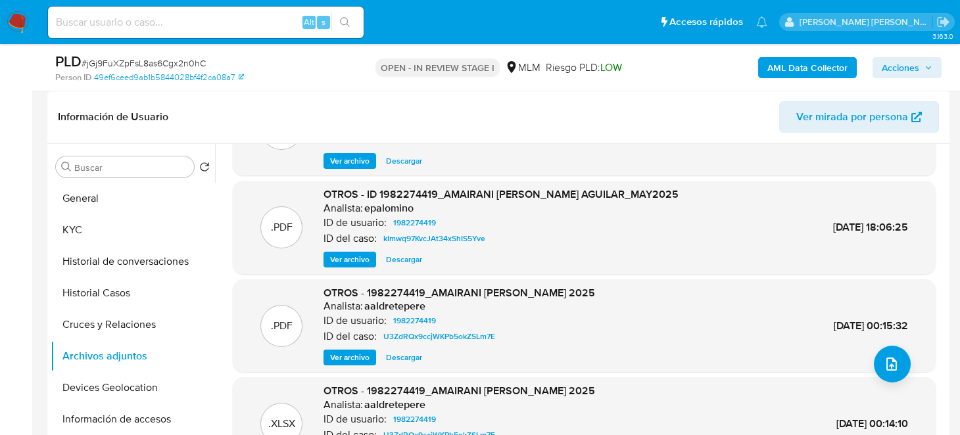
scroll to position [74, 0]
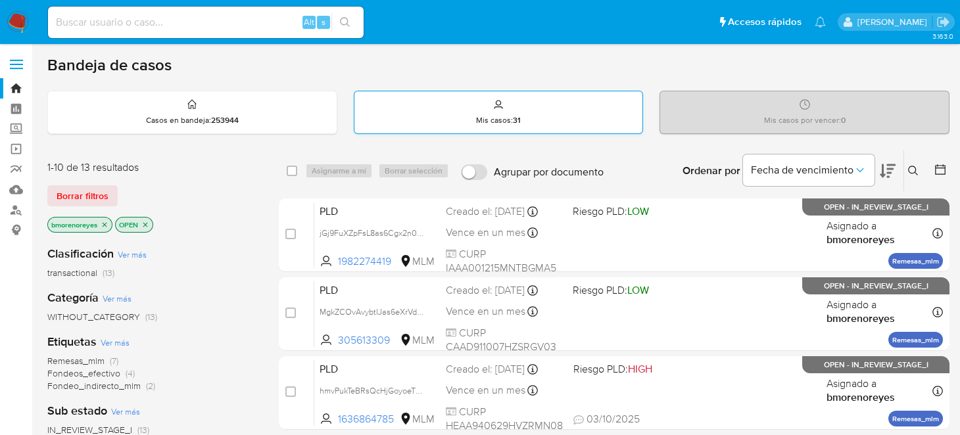
click at [548, 121] on div "Mis casos : 31" at bounding box center [498, 112] width 289 height 42
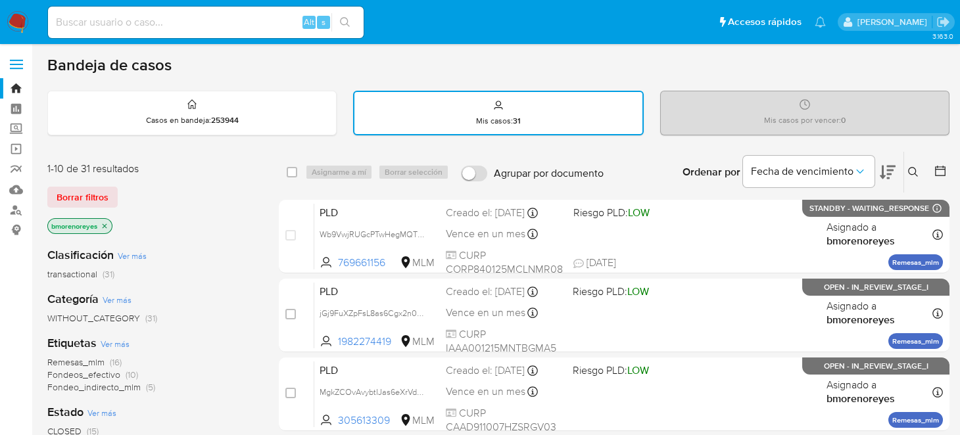
click at [911, 175] on icon at bounding box center [913, 172] width 11 height 11
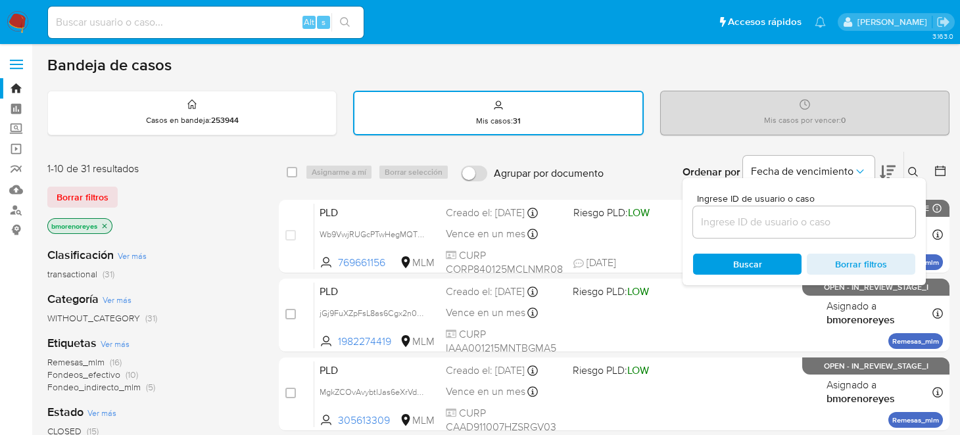
drag, startPoint x: 728, startPoint y: 238, endPoint x: 742, endPoint y: 226, distance: 18.2
click at [729, 238] on div "Ingrese ID de usuario o caso Buscar Borrar filtros" at bounding box center [804, 231] width 243 height 107
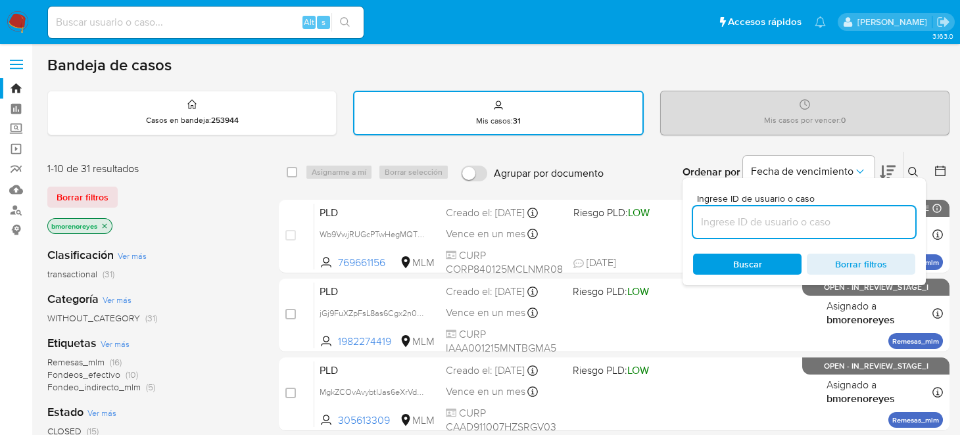
click at [743, 225] on input at bounding box center [804, 222] width 222 height 17
paste input "1982274419"
type input "1982274419"
click at [727, 256] on span "Buscar" at bounding box center [747, 264] width 90 height 18
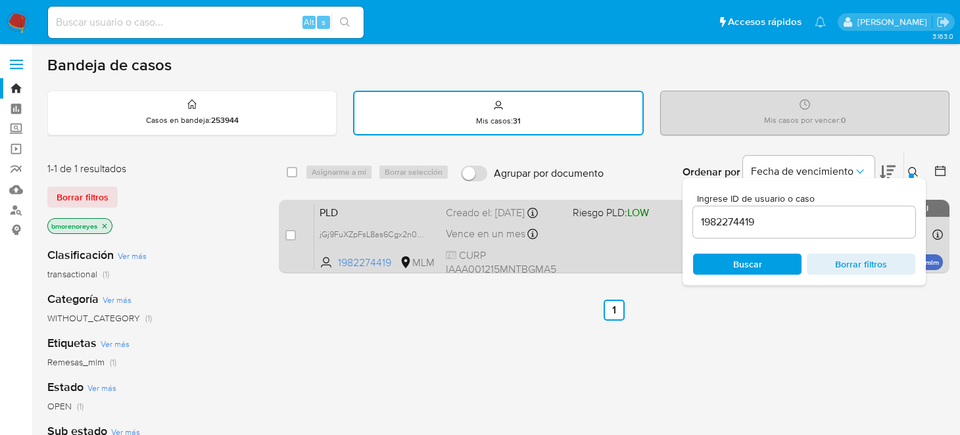
click at [625, 262] on div "PLD jGj9FuXZpFsL8as6Cgx2n0hC 1982274419 MLM Riesgo PLD: LOW Creado el: 12/09/20…" at bounding box center [628, 236] width 629 height 66
click at [293, 232] on input "checkbox" at bounding box center [290, 235] width 11 height 11
checkbox input "true"
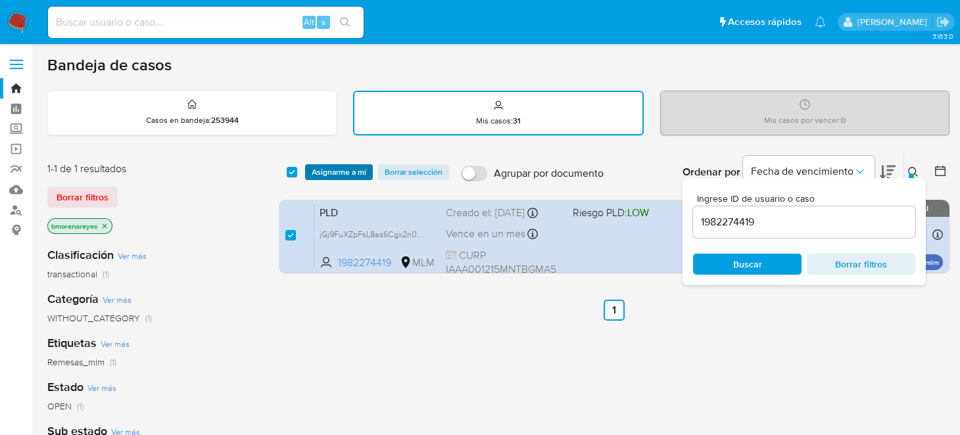
click at [328, 173] on span "Asignarme a mí" at bounding box center [339, 172] width 55 height 13
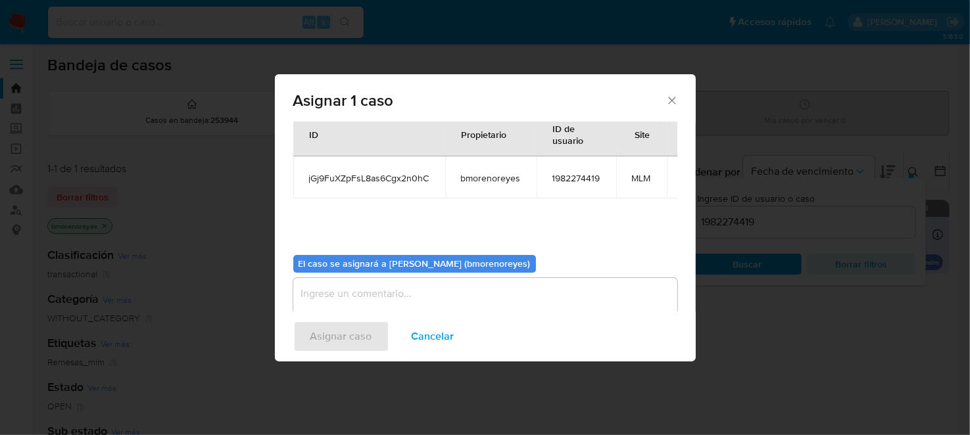
scroll to position [67, 0]
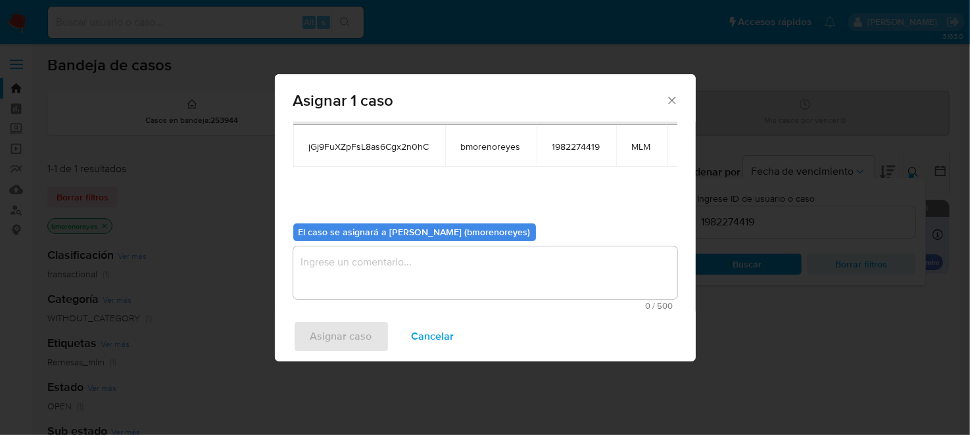
click at [356, 262] on textarea "assign-modal" at bounding box center [485, 273] width 384 height 53
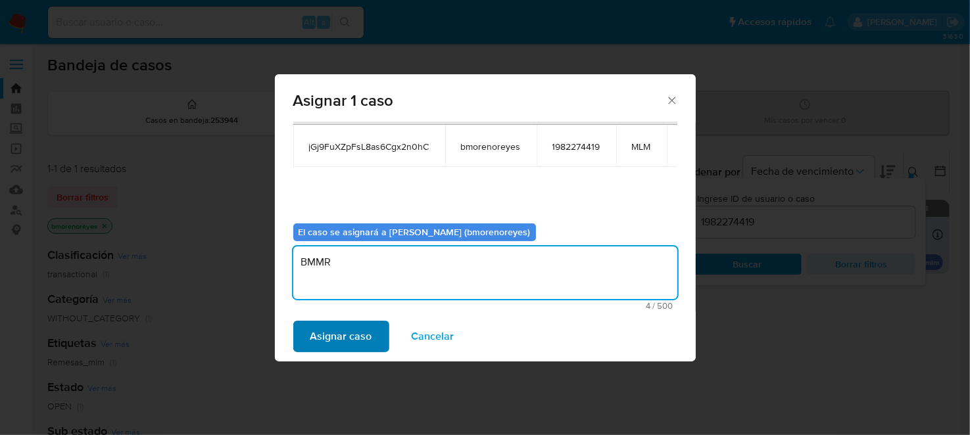
type textarea "BMMR"
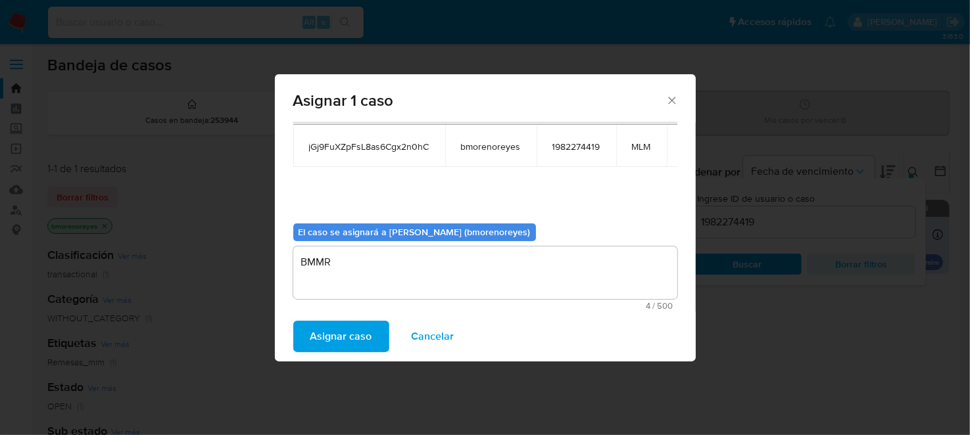
click at [349, 337] on span "Asignar caso" at bounding box center [341, 336] width 62 height 29
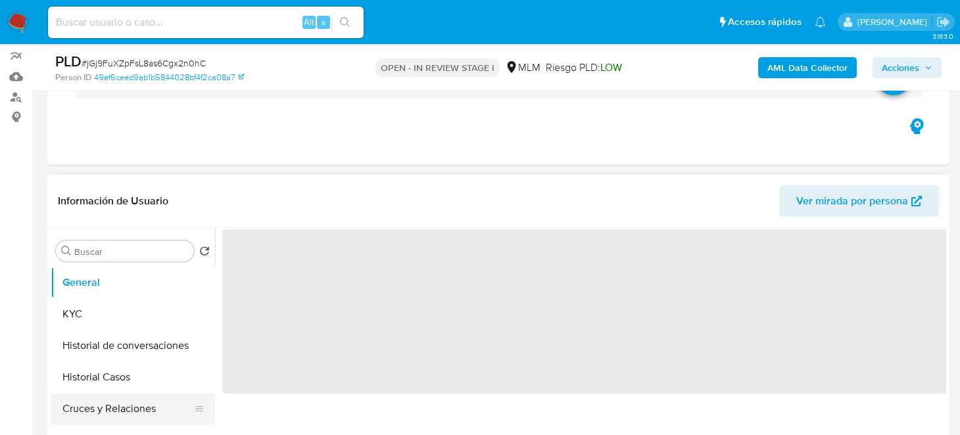
scroll to position [263, 0]
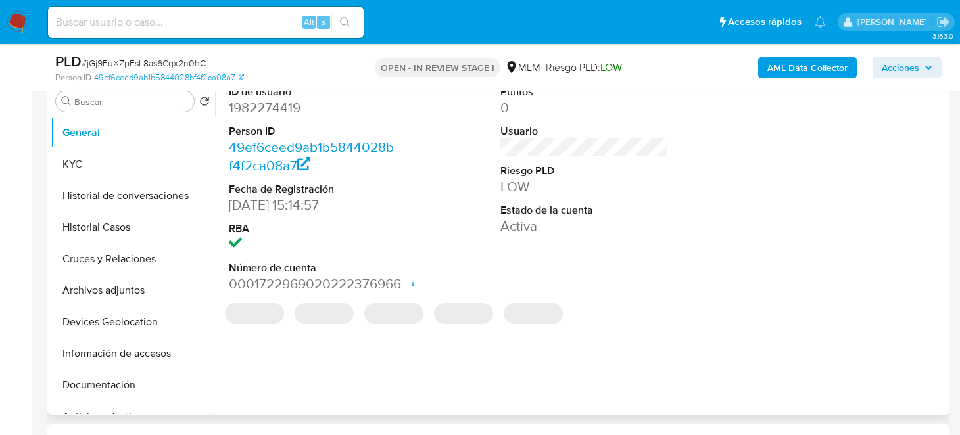
select select "10"
click at [59, 158] on button "KYC" at bounding box center [128, 165] width 154 height 32
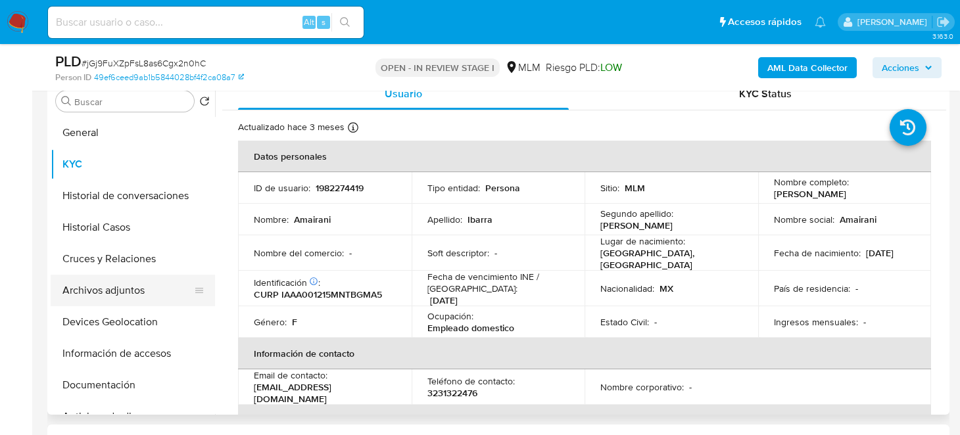
click at [120, 295] on button "Archivos adjuntos" at bounding box center [128, 291] width 154 height 32
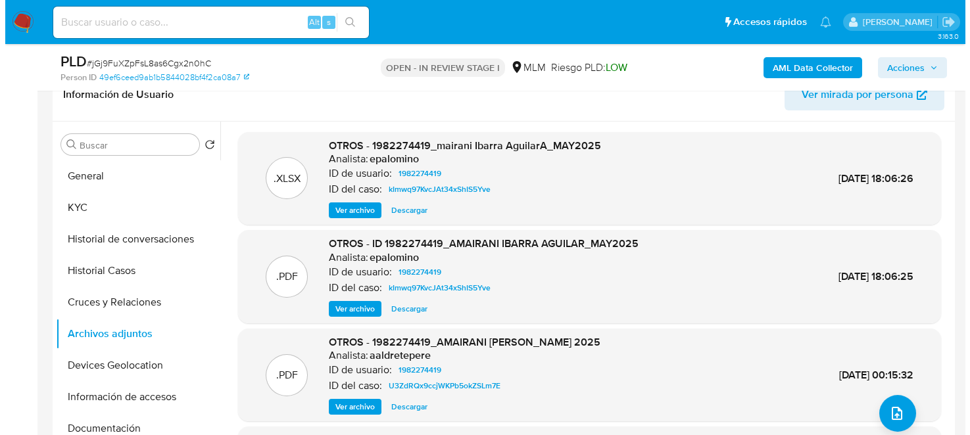
scroll to position [197, 0]
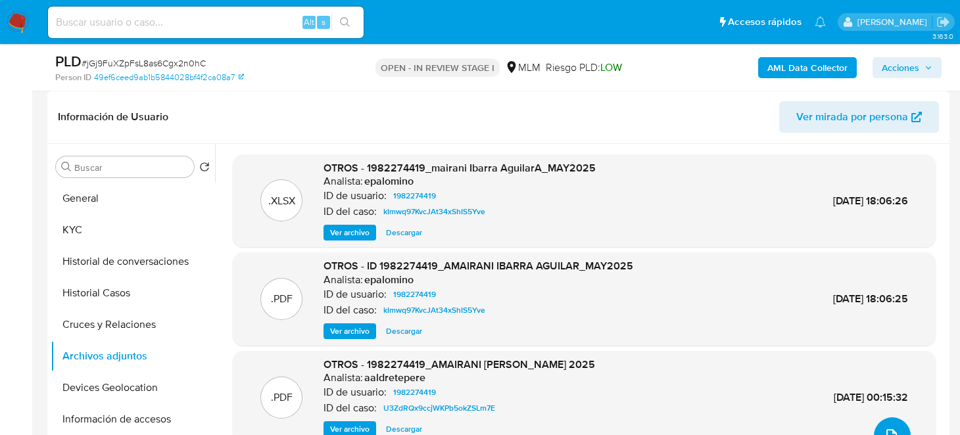
click at [890, 423] on button "upload-file" at bounding box center [892, 436] width 37 height 37
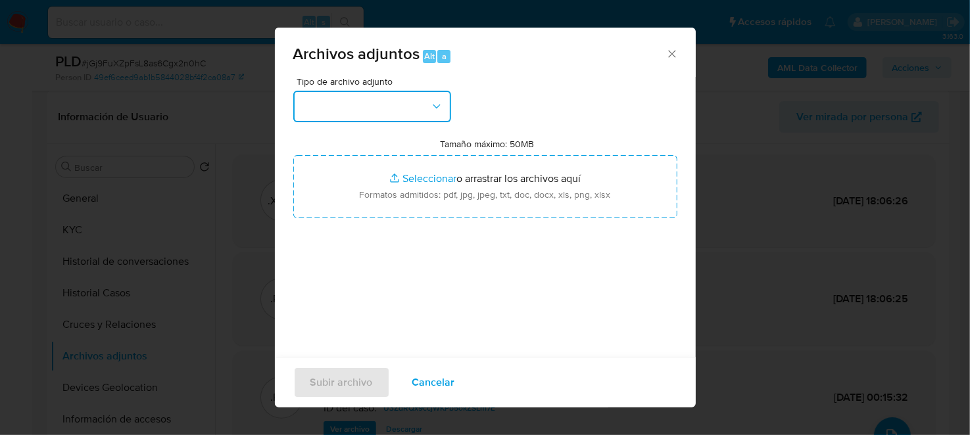
click at [380, 97] on button "button" at bounding box center [372, 107] width 158 height 32
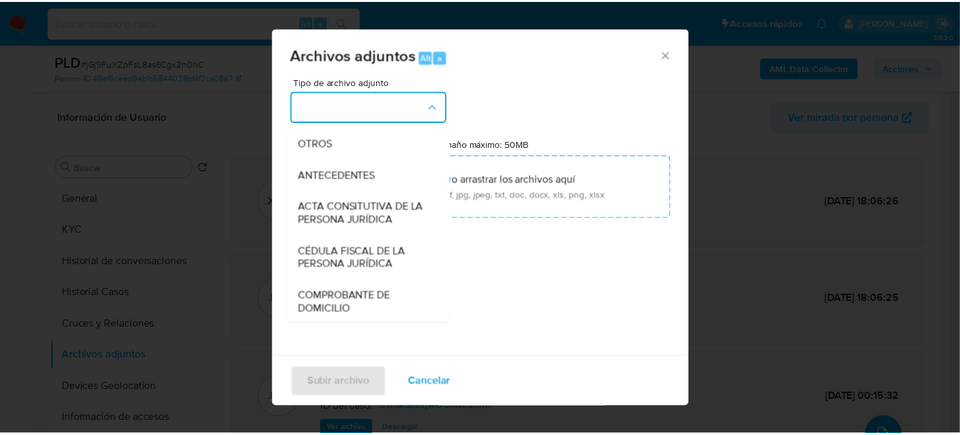
scroll to position [113, 0]
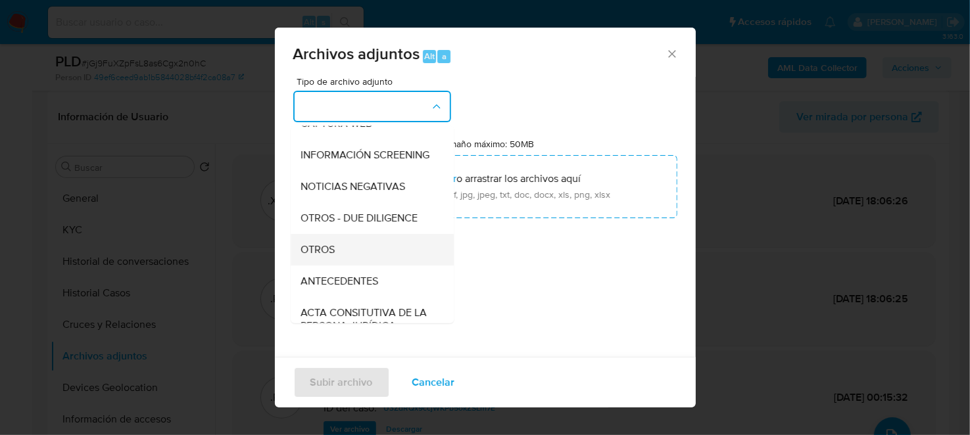
click at [341, 262] on div "OTROS" at bounding box center [368, 249] width 134 height 32
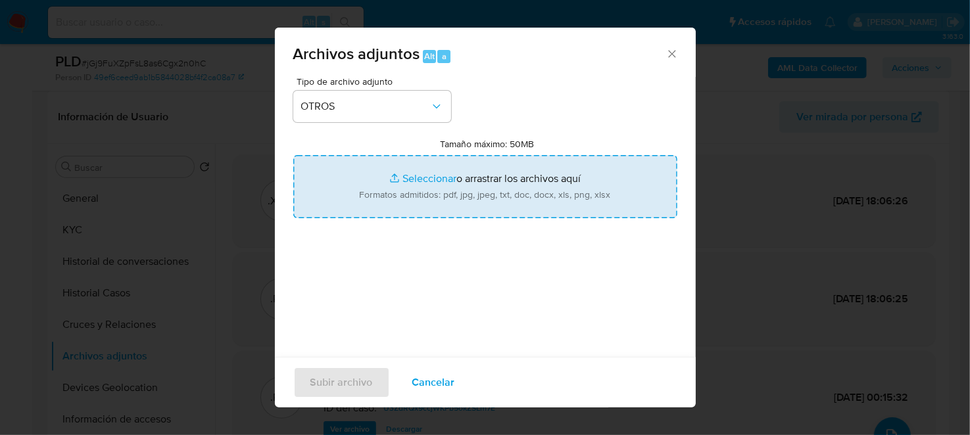
click at [472, 160] on input "Tamaño máximo: 50MB Seleccionar archivos" at bounding box center [485, 186] width 384 height 63
type input "C:\fakepath\1982274419_AMAIRANI IBARRA AGUILAR_SEP2025.pdf"
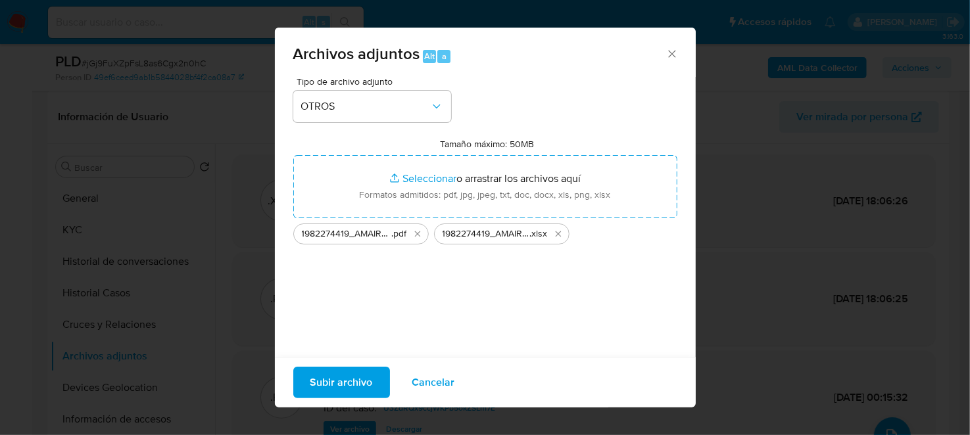
click at [362, 375] on span "Subir archivo" at bounding box center [341, 382] width 62 height 29
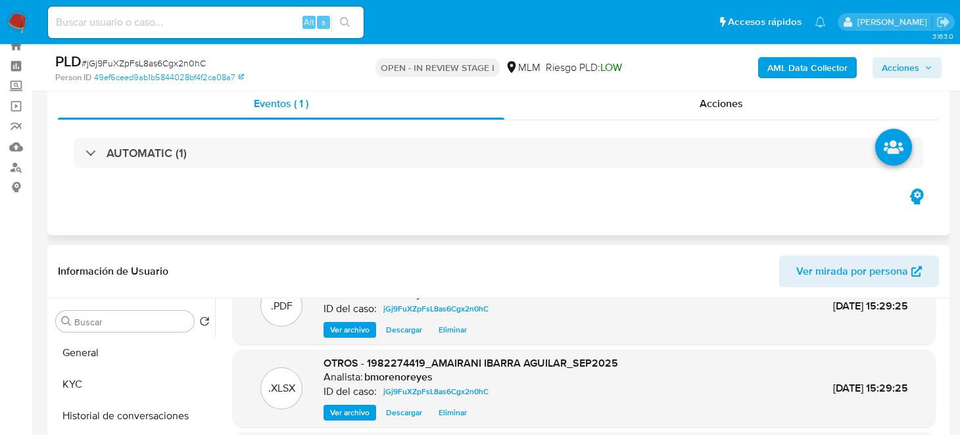
scroll to position [0, 0]
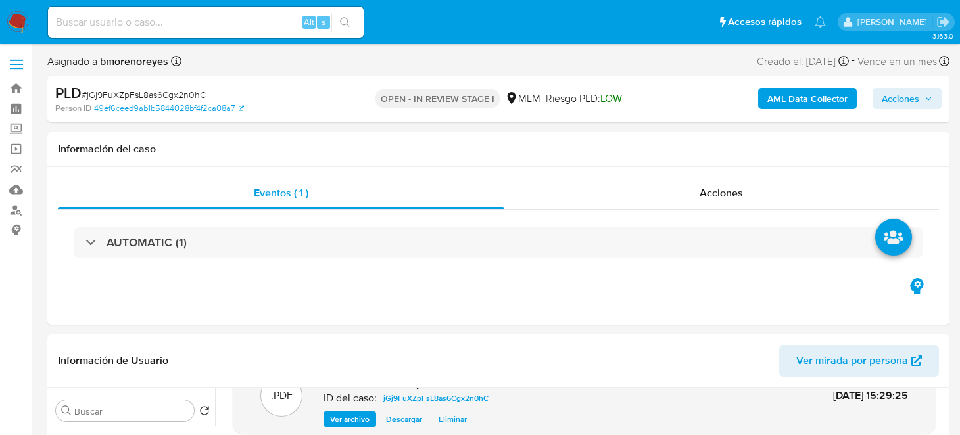
click at [904, 103] on span "Acciones" at bounding box center [900, 98] width 37 height 21
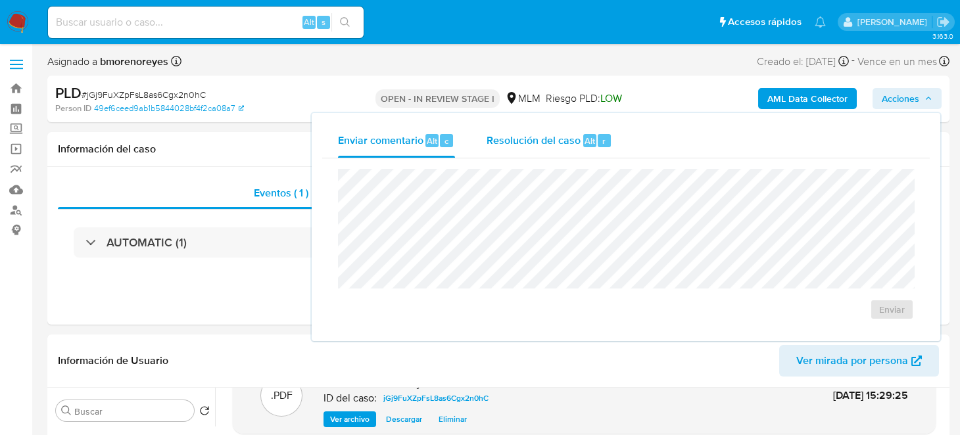
click at [519, 137] on span "Resolución del caso" at bounding box center [534, 140] width 94 height 15
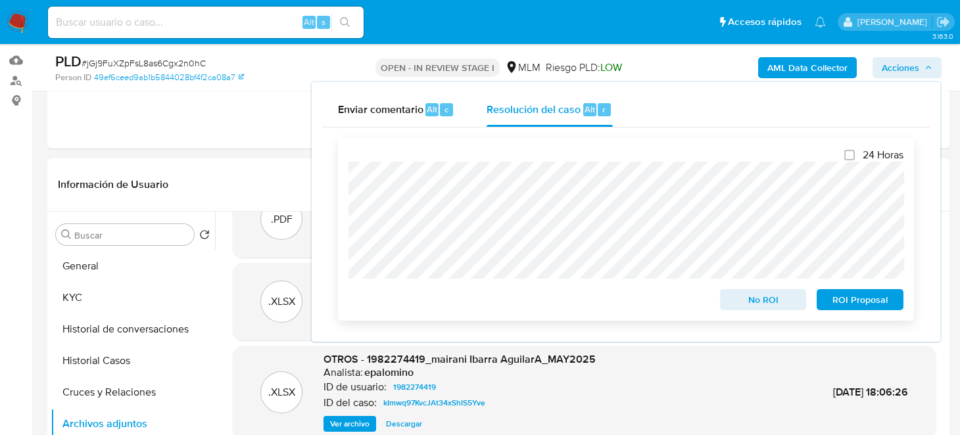
scroll to position [131, 0]
click at [731, 301] on span "No ROI" at bounding box center [763, 300] width 68 height 18
click at [753, 299] on span "No ROI" at bounding box center [763, 300] width 68 height 18
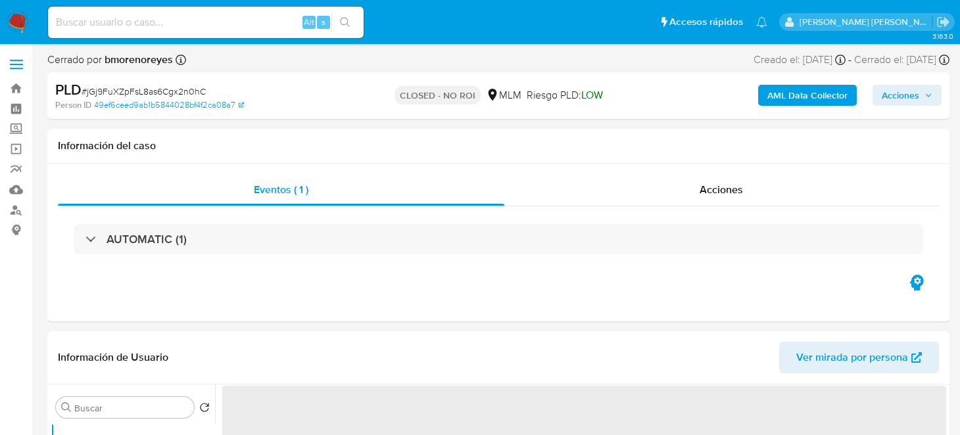
select select "10"
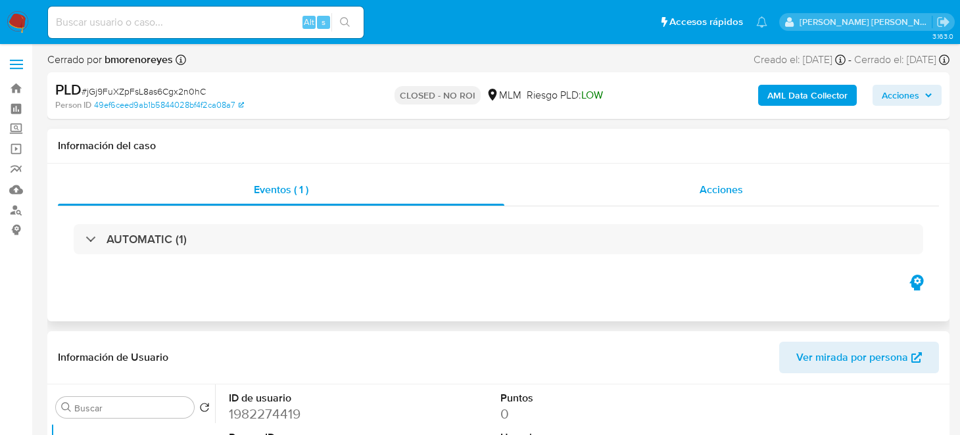
click at [744, 188] on div "Acciones" at bounding box center [721, 190] width 435 height 32
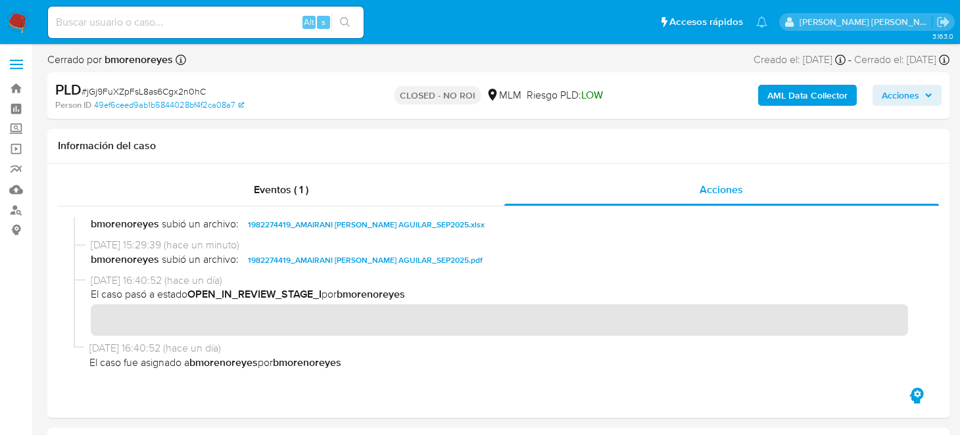
click at [12, 20] on img at bounding box center [18, 22] width 22 height 22
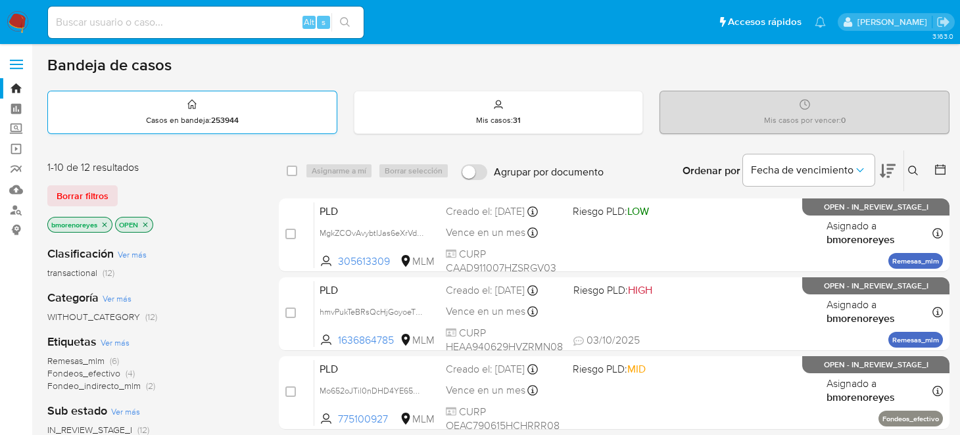
click at [248, 125] on div "Casos en bandeja : 253944" at bounding box center [192, 112] width 289 height 42
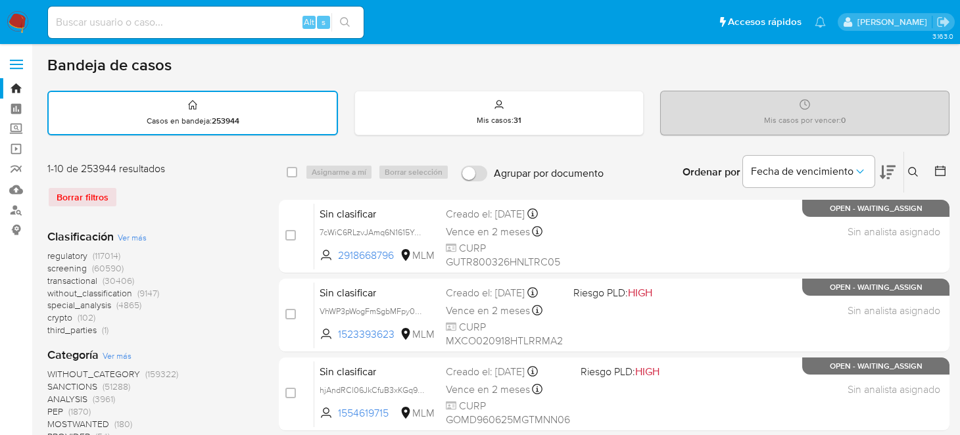
click at [909, 170] on icon at bounding box center [913, 172] width 10 height 10
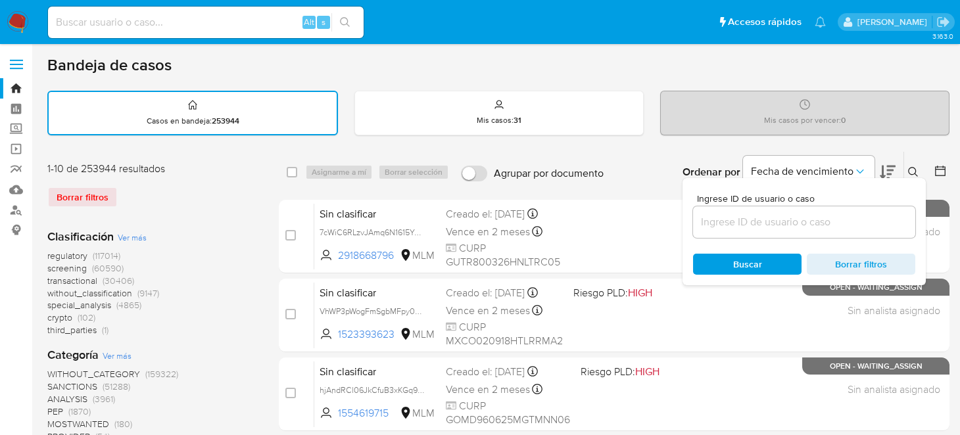
click at [726, 220] on input at bounding box center [804, 222] width 222 height 17
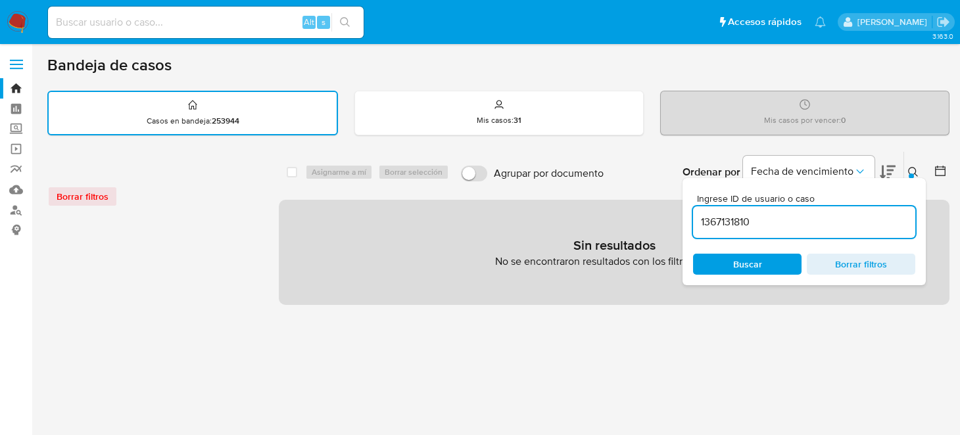
click at [788, 225] on input "1367131810" at bounding box center [804, 222] width 222 height 17
type input "1367131810"
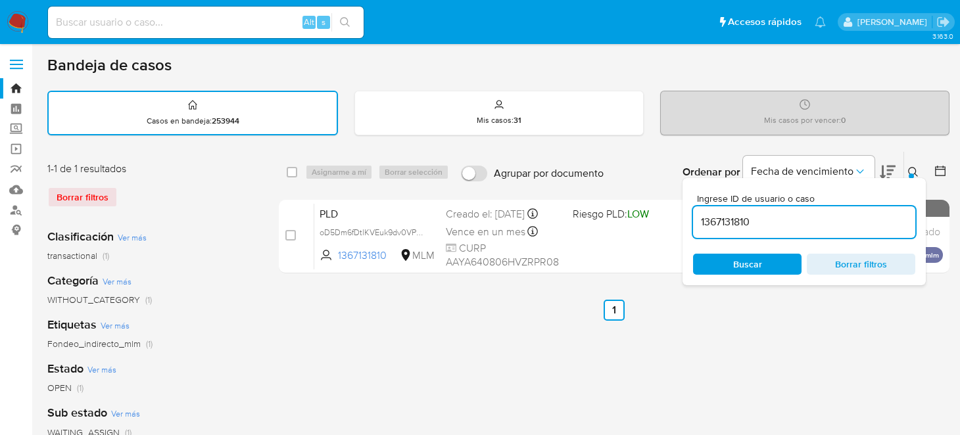
click at [717, 268] on span "Buscar" at bounding box center [747, 264] width 90 height 18
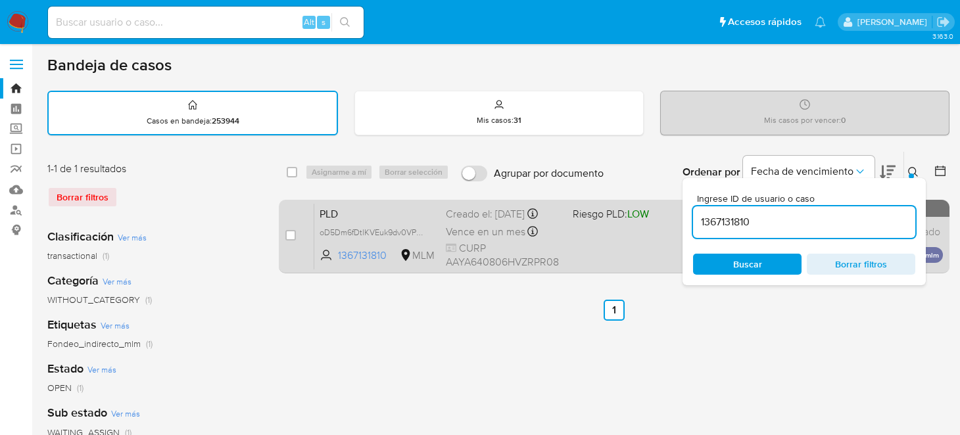
click at [636, 253] on div "PLD oD5Dm6fDtlKVEuk9dv0VP8p2 1367131810 MLM Riesgo PLD: LOW Creado el: 12/09/20…" at bounding box center [628, 236] width 629 height 66
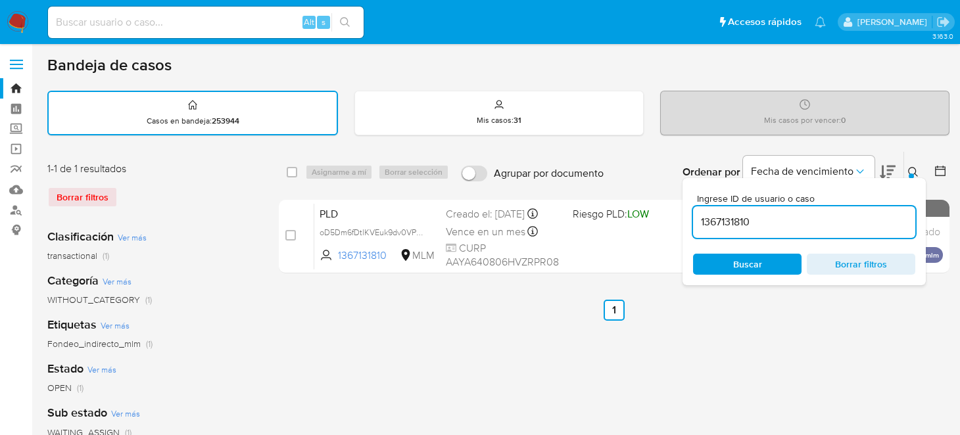
click at [393, 318] on ul "Anterior 1 Siguiente" at bounding box center [614, 310] width 671 height 21
click at [916, 172] on icon at bounding box center [913, 172] width 11 height 11
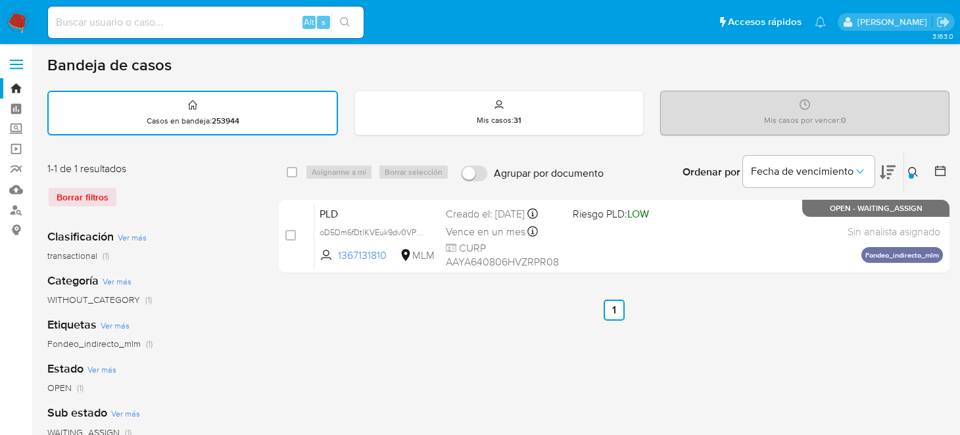
click at [496, 340] on div "select-all-cases-checkbox Asignarme a mí Borrar selección Agrupar por documento…" at bounding box center [614, 439] width 671 height 577
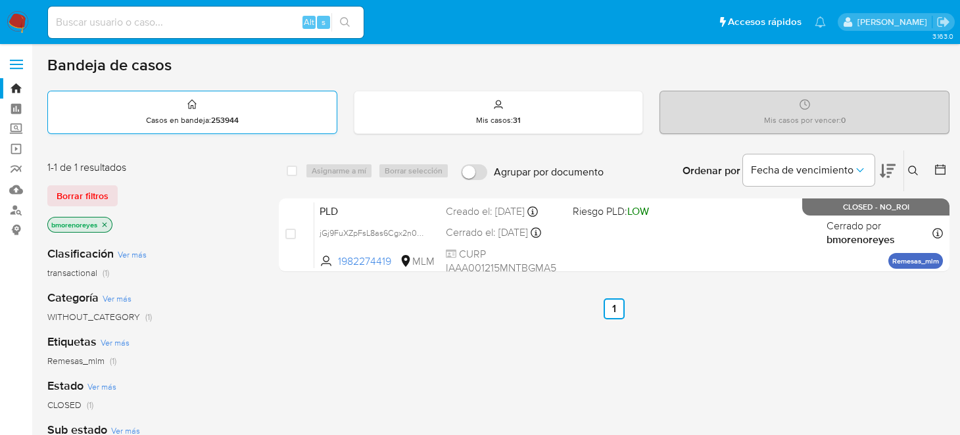
click at [236, 118] on strong "253944" at bounding box center [225, 120] width 28 height 12
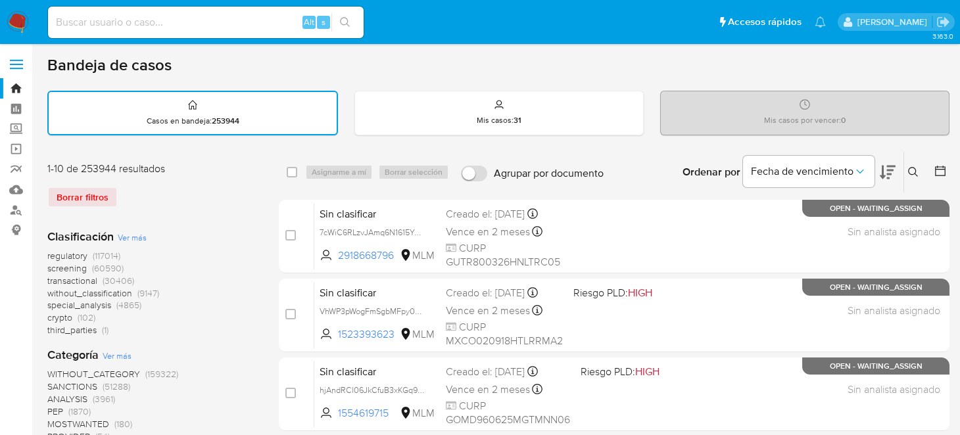
click at [911, 174] on button at bounding box center [915, 172] width 22 height 16
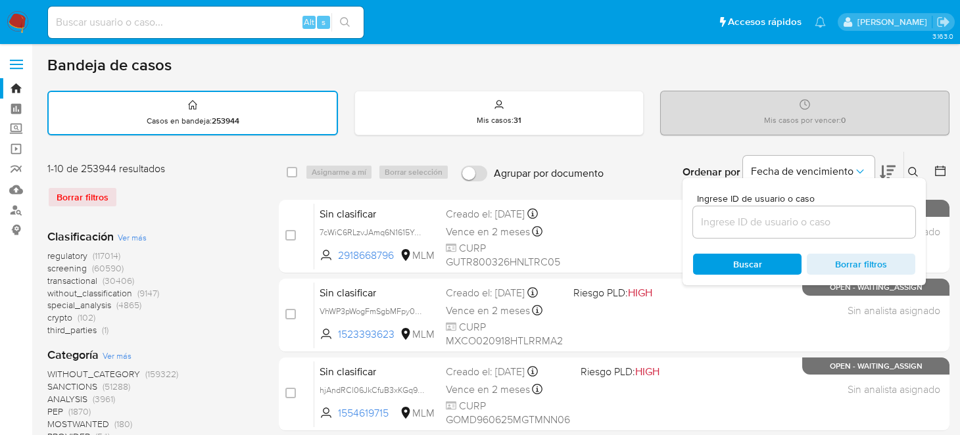
click at [748, 225] on input at bounding box center [804, 222] width 222 height 17
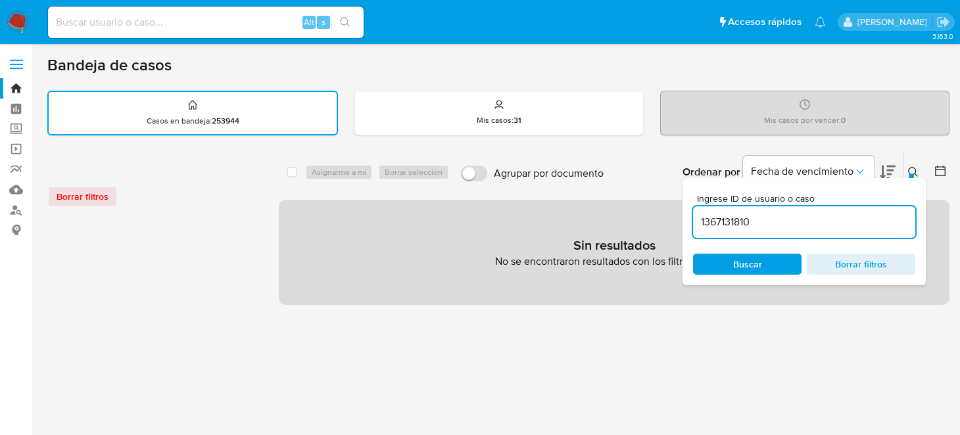
click at [762, 230] on div "1367131810" at bounding box center [804, 223] width 222 height 32
click at [768, 220] on input "1367131810" at bounding box center [804, 222] width 222 height 17
type input "1367131810"
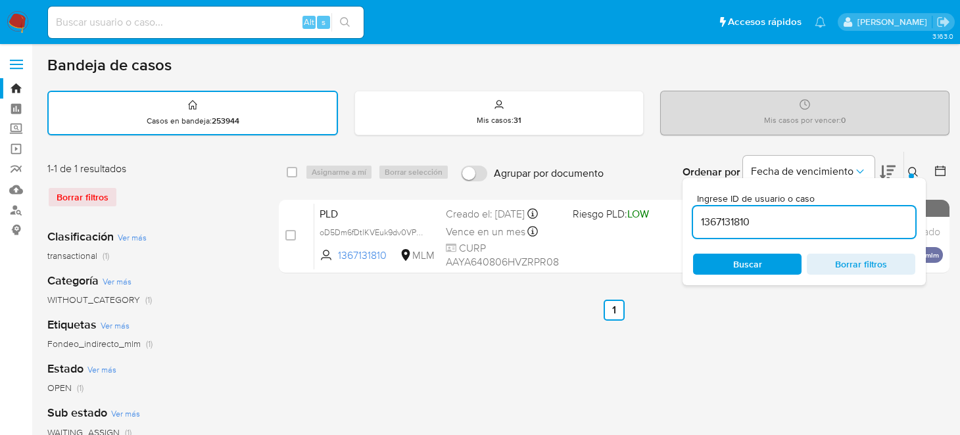
click at [766, 270] on span "Buscar" at bounding box center [747, 264] width 90 height 18
click at [912, 169] on icon at bounding box center [913, 172] width 11 height 11
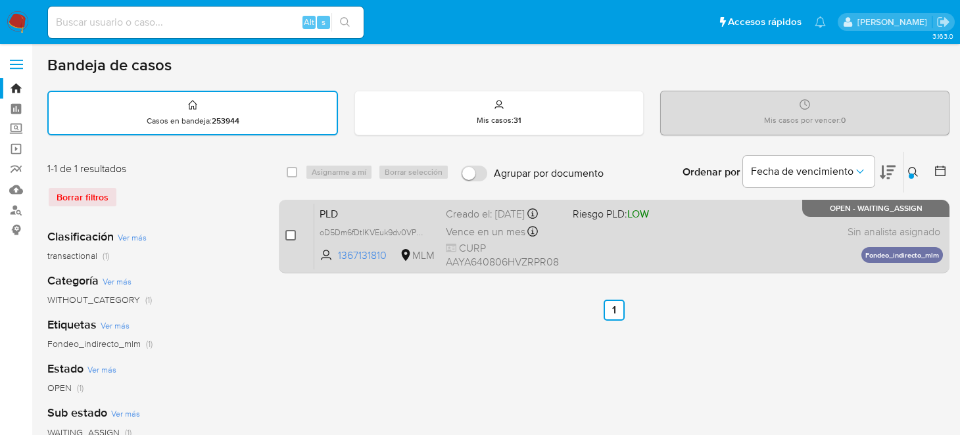
click at [294, 232] on input "checkbox" at bounding box center [290, 235] width 11 height 11
checkbox input "true"
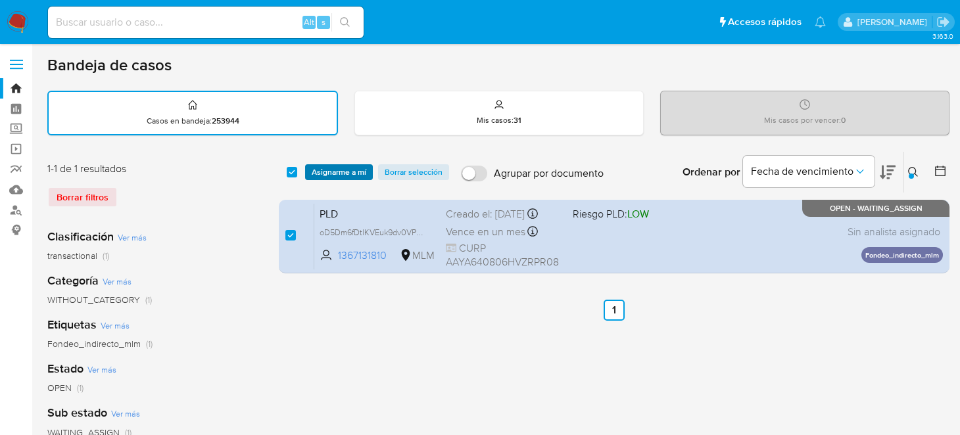
click at [324, 175] on span "Asignarme a mí" at bounding box center [339, 172] width 55 height 13
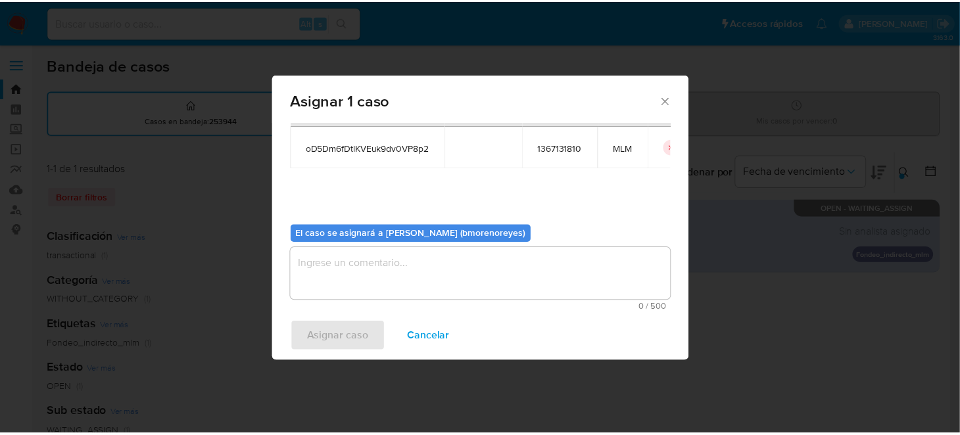
scroll to position [67, 0]
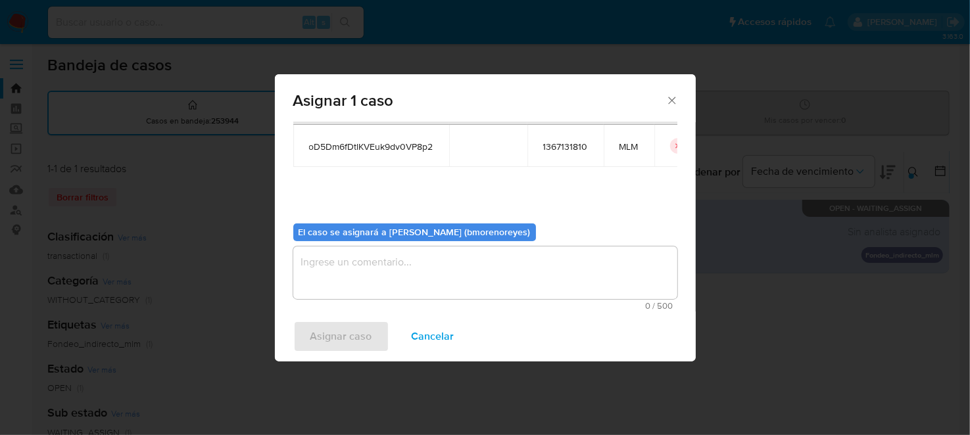
click at [358, 267] on textarea "assign-modal" at bounding box center [485, 273] width 384 height 53
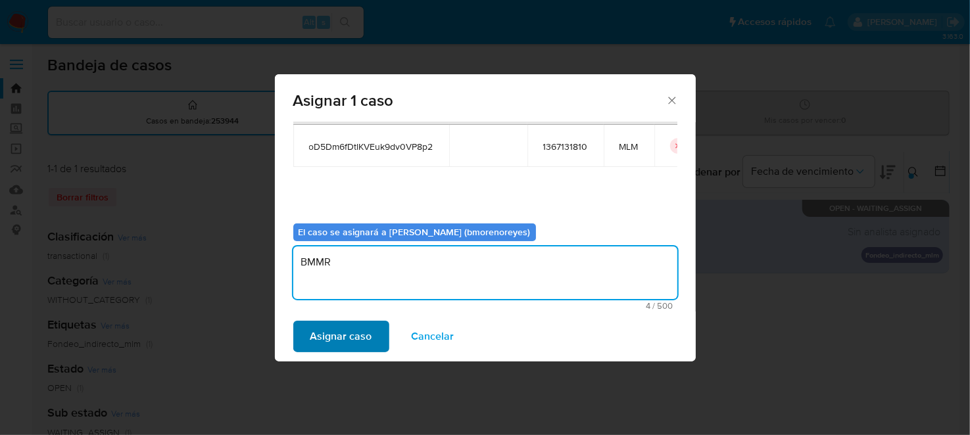
type textarea "BMMR"
click at [304, 351] on button "Asignar caso" at bounding box center [341, 337] width 96 height 32
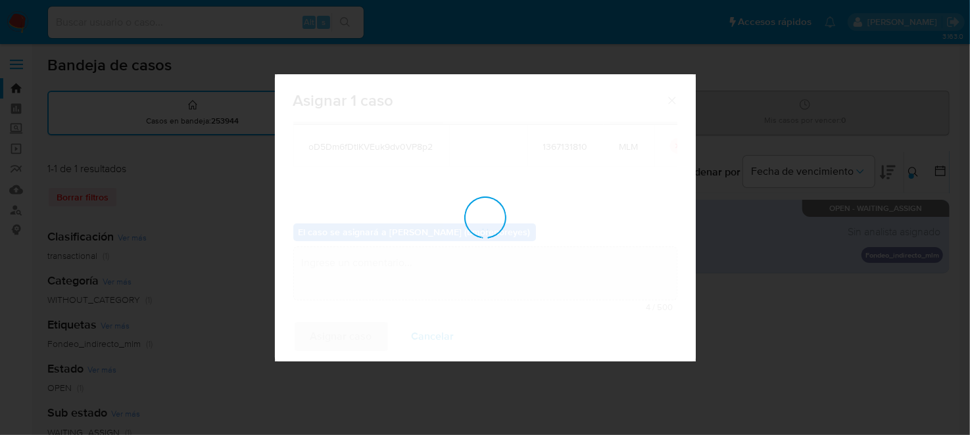
checkbox input "false"
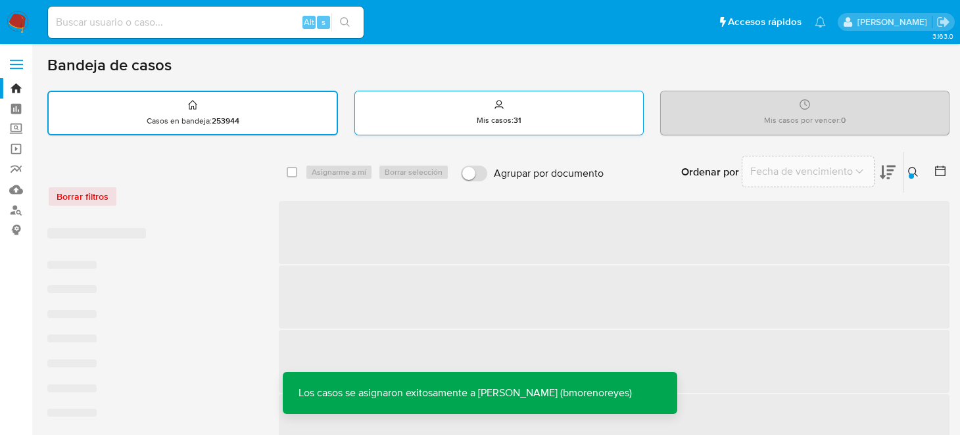
click at [518, 114] on strong "31" at bounding box center [518, 120] width 8 height 12
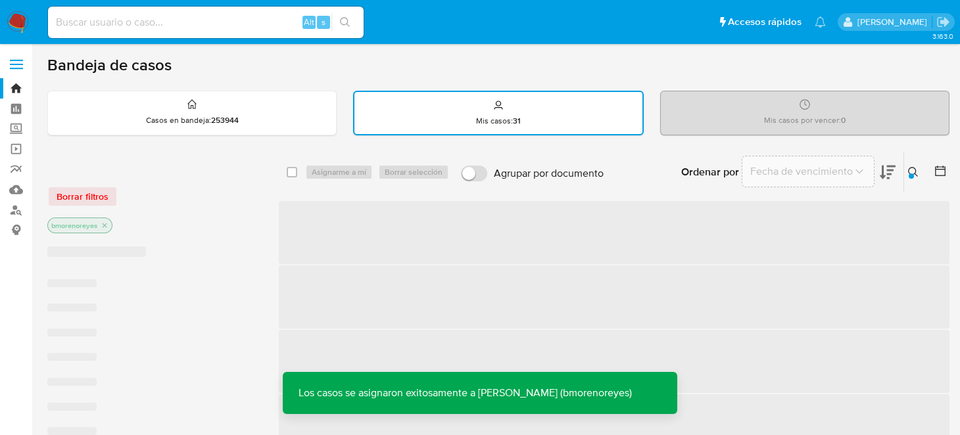
click at [914, 172] on icon at bounding box center [913, 172] width 11 height 11
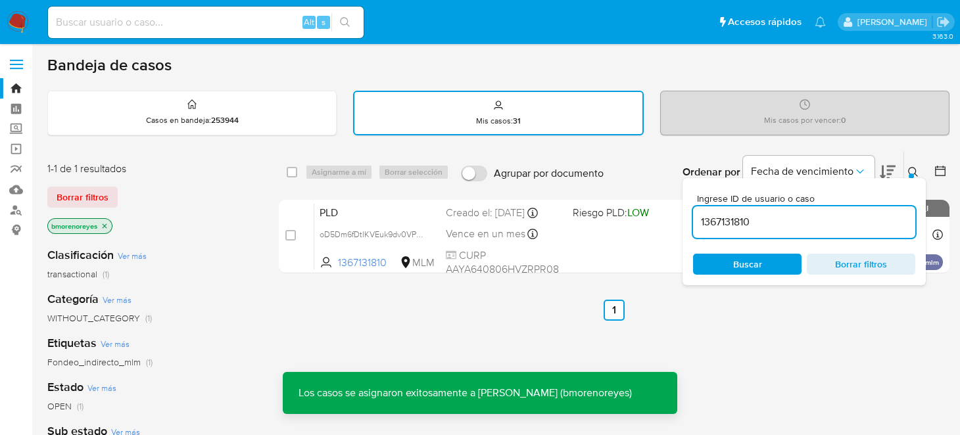
click at [766, 220] on input "1367131810" at bounding box center [804, 222] width 222 height 17
click at [739, 261] on span "Buscar" at bounding box center [747, 264] width 29 height 21
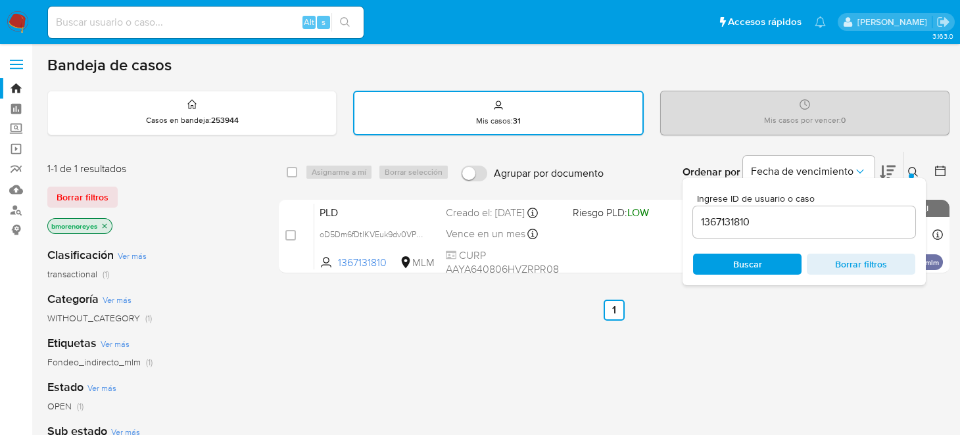
click at [915, 170] on icon at bounding box center [913, 172] width 11 height 11
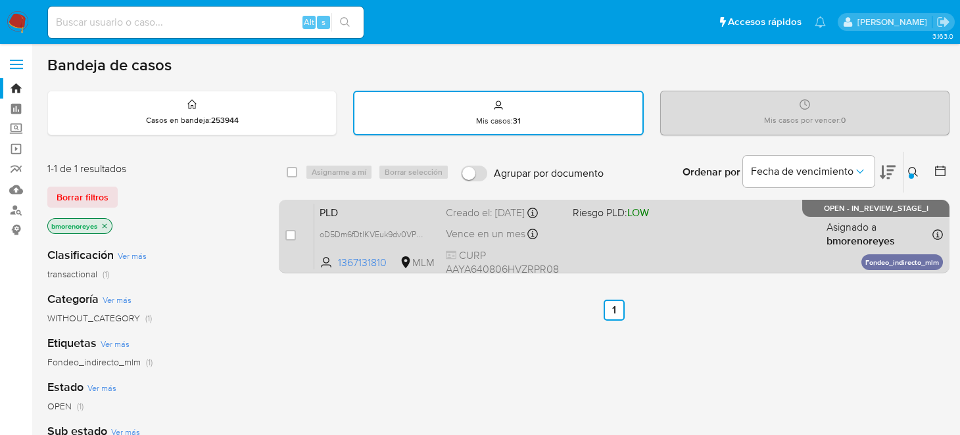
click at [385, 207] on span "PLD" at bounding box center [378, 211] width 116 height 17
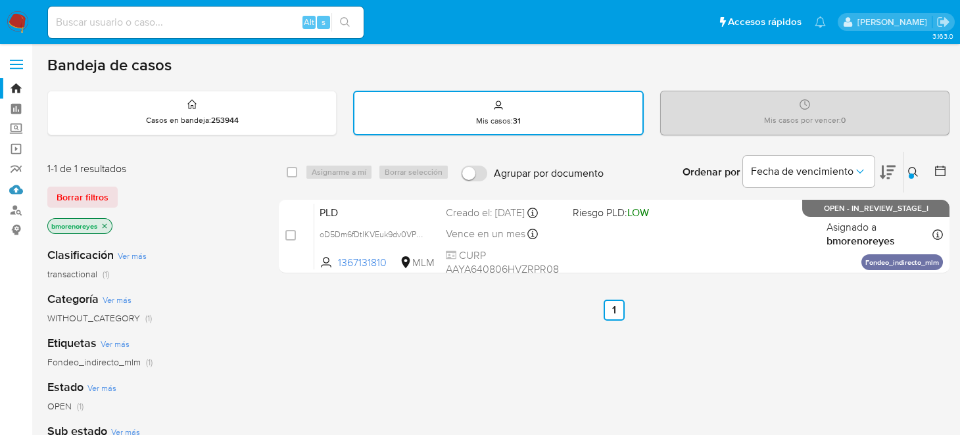
drag, startPoint x: 13, startPoint y: 195, endPoint x: 174, endPoint y: 237, distance: 166.1
click at [13, 195] on link "Mulan" at bounding box center [78, 190] width 157 height 20
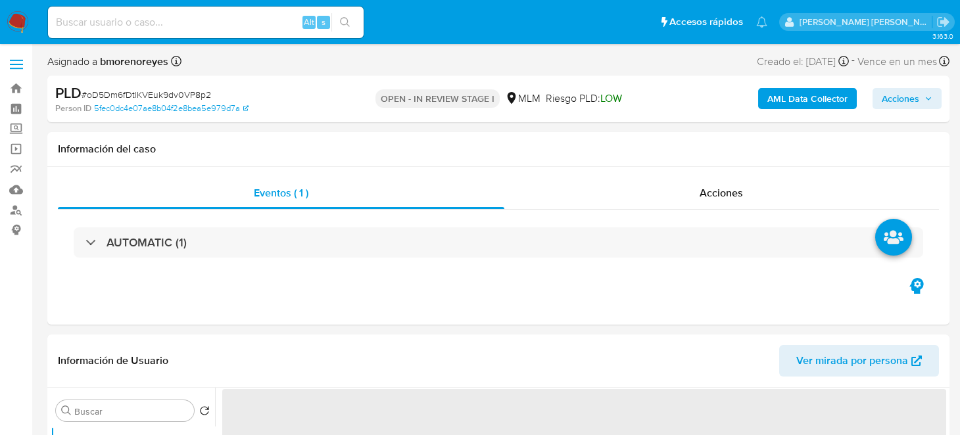
select select "10"
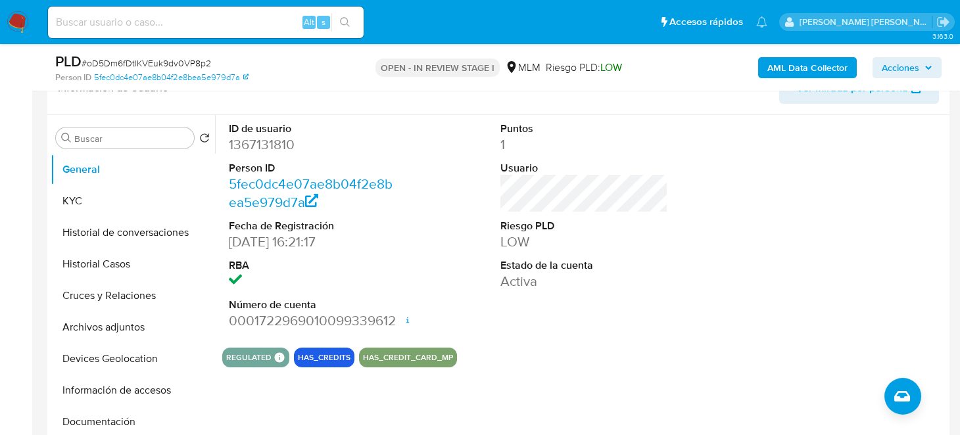
scroll to position [131, 0]
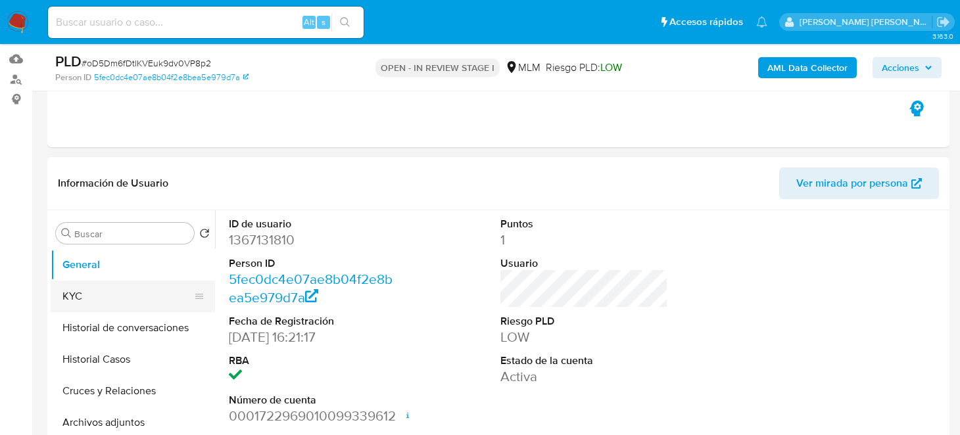
click at [93, 287] on button "KYC" at bounding box center [128, 297] width 154 height 32
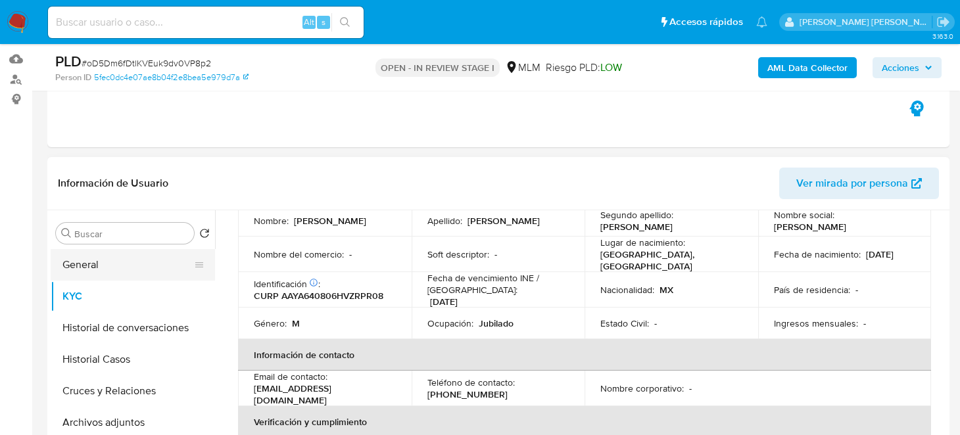
click at [65, 270] on button "General" at bounding box center [128, 265] width 154 height 32
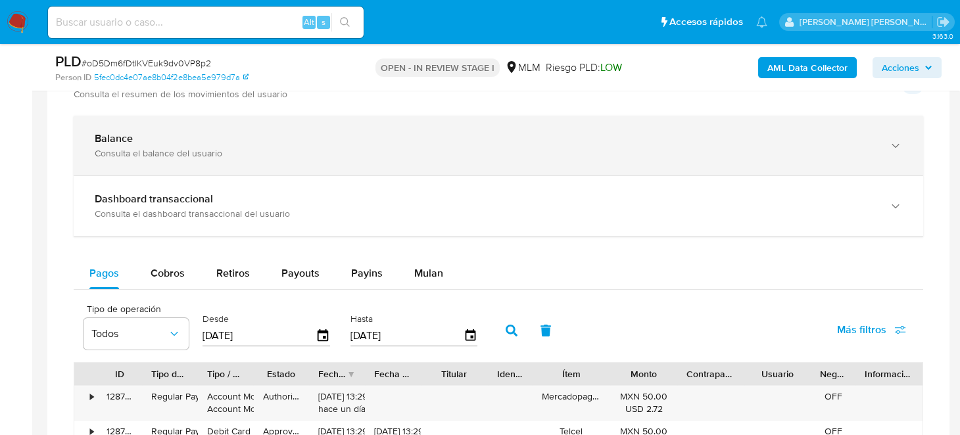
scroll to position [746, 0]
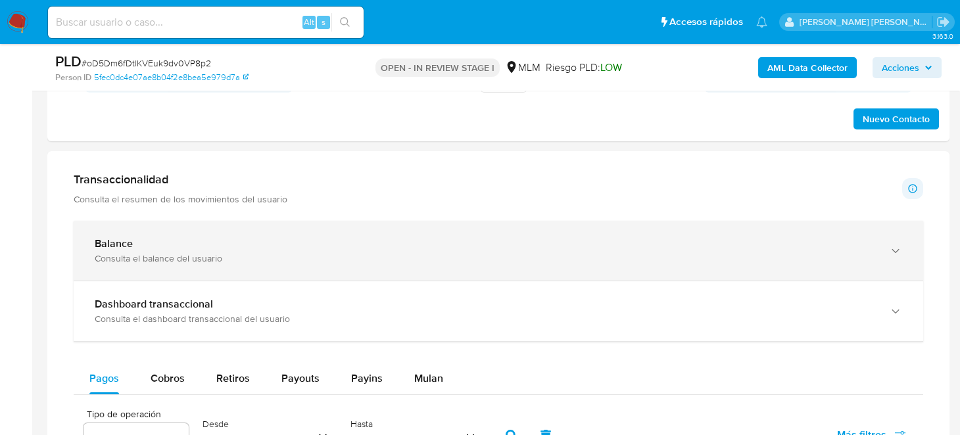
click at [207, 260] on div "Consulta el balance del usuario" at bounding box center [485, 259] width 781 height 12
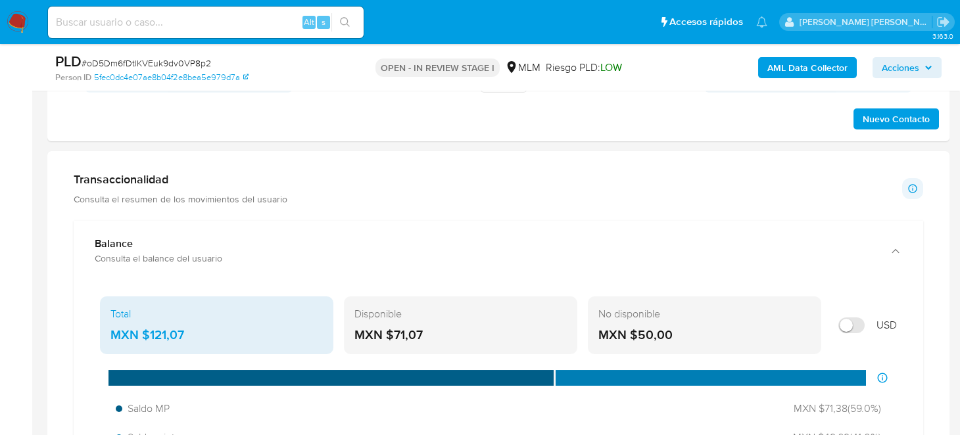
drag, startPoint x: 424, startPoint y: 330, endPoint x: 393, endPoint y: 333, distance: 31.1
click at [393, 333] on div "MXN $71,07" at bounding box center [460, 335] width 212 height 17
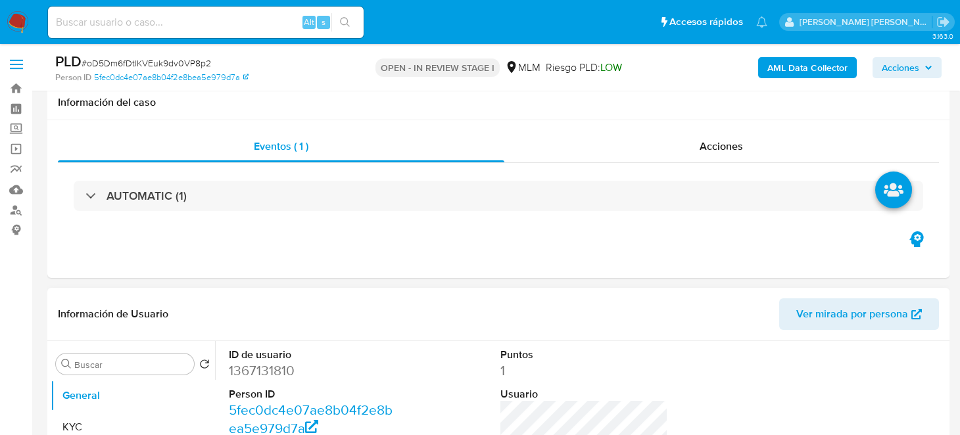
scroll to position [197, 0]
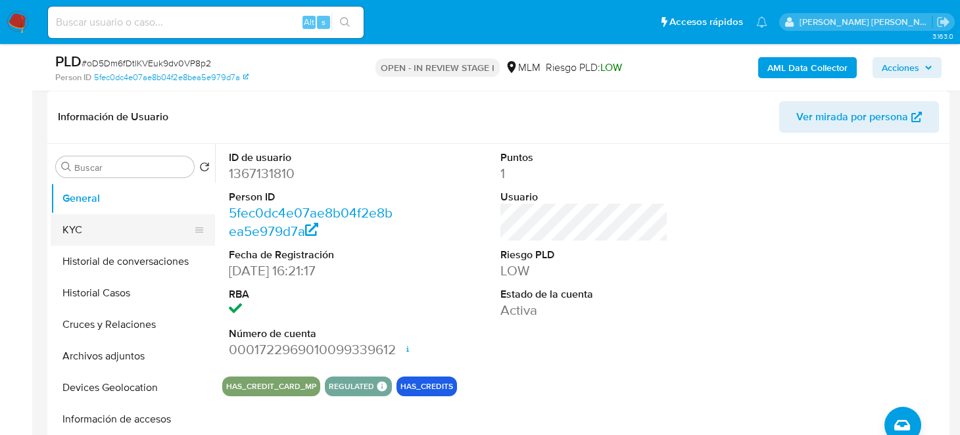
drag, startPoint x: 89, startPoint y: 221, endPoint x: 144, endPoint y: 230, distance: 56.0
click at [89, 221] on button "KYC" at bounding box center [128, 230] width 154 height 32
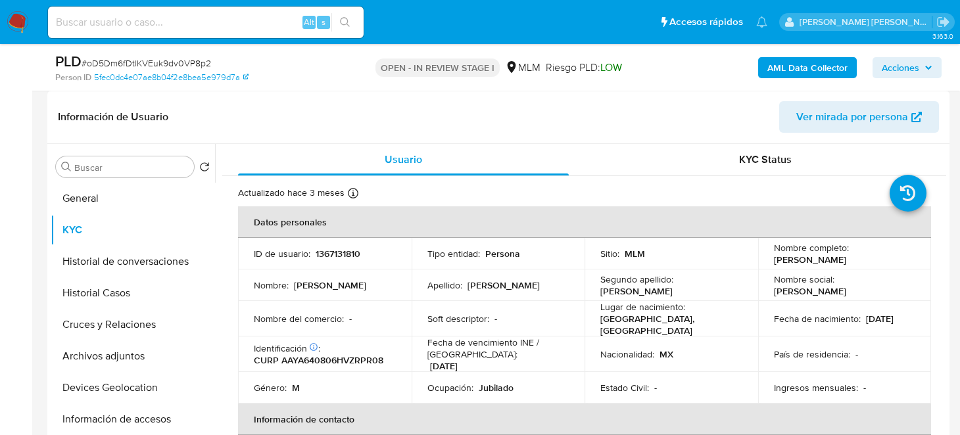
drag, startPoint x: 772, startPoint y: 258, endPoint x: 875, endPoint y: 258, distance: 103.3
click at [875, 258] on div "Nombre completo : Armando Aranda Yepez" at bounding box center [845, 254] width 142 height 24
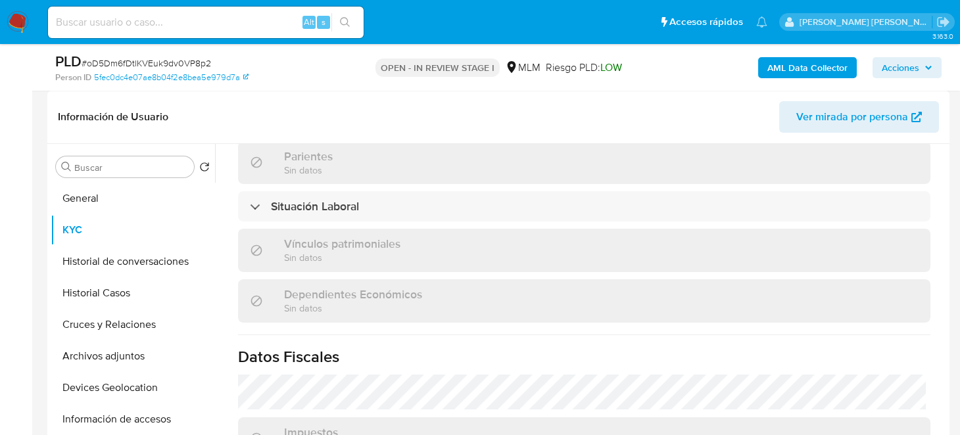
scroll to position [501, 0]
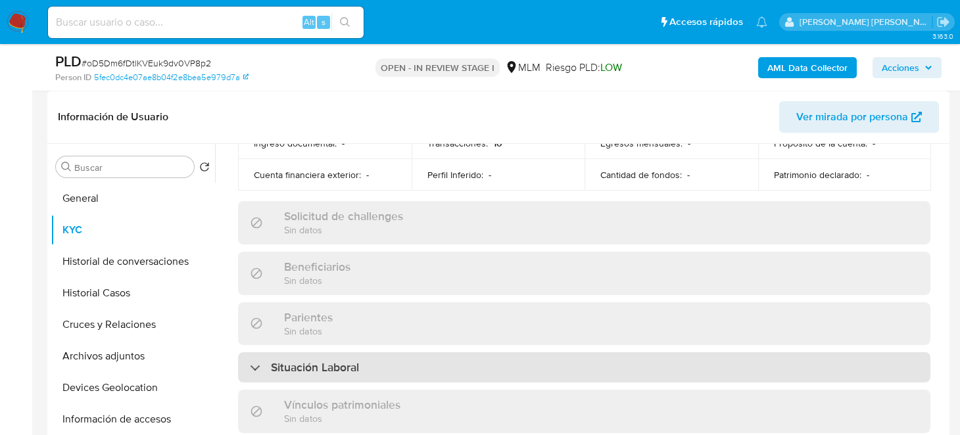
click at [370, 362] on div "Situación Laboral" at bounding box center [584, 367] width 692 height 30
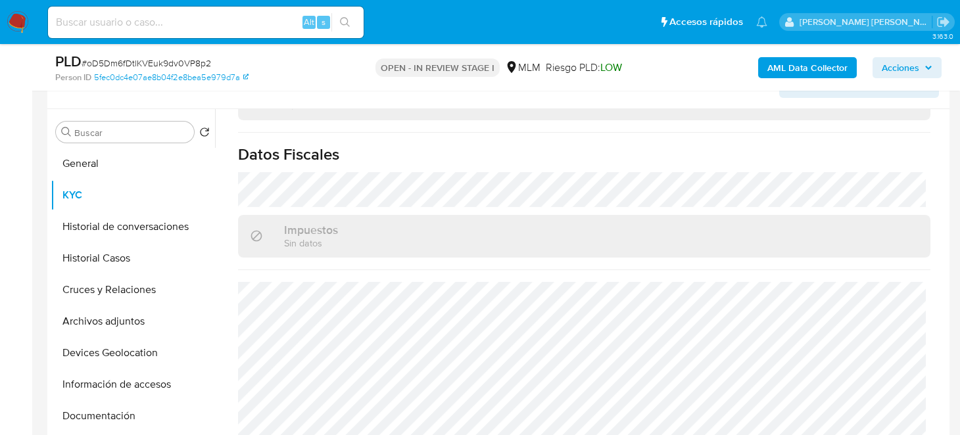
scroll to position [263, 0]
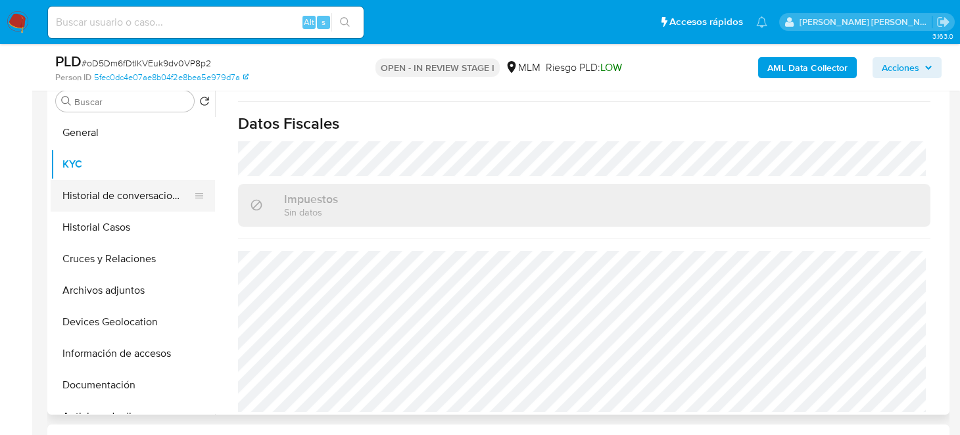
click at [92, 194] on button "Historial de conversaciones" at bounding box center [128, 196] width 154 height 32
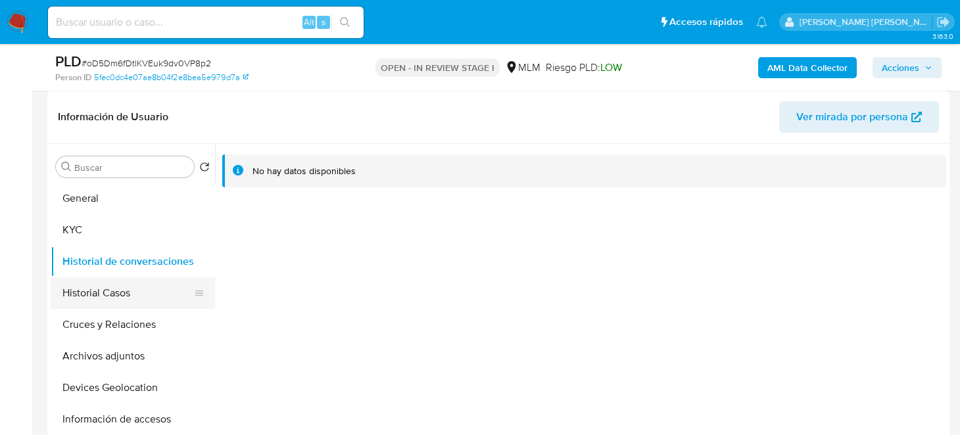
scroll to position [131, 0]
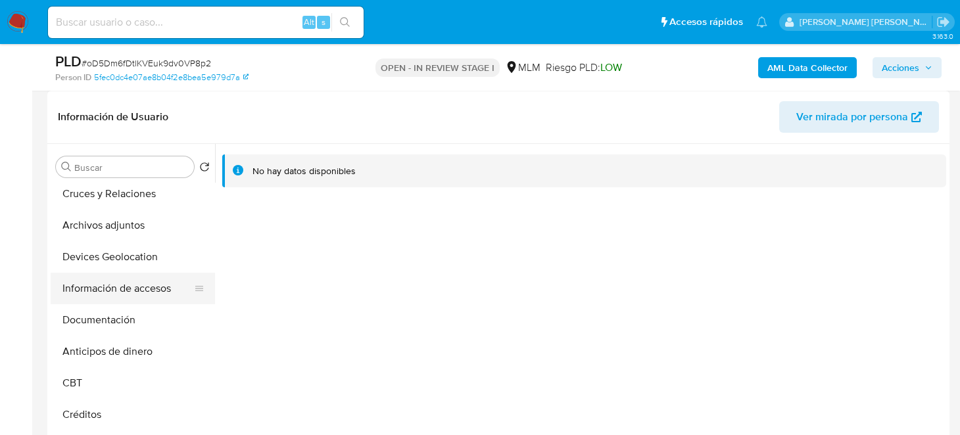
click at [113, 286] on button "Información de accesos" at bounding box center [128, 289] width 154 height 32
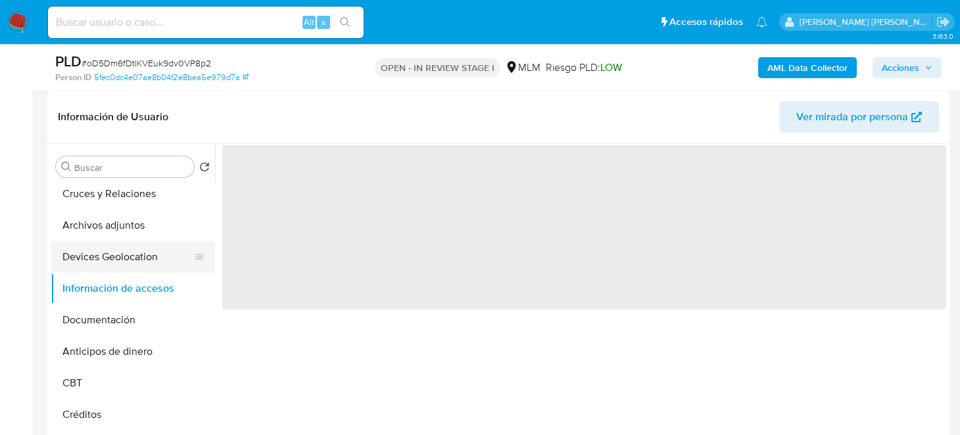
click at [87, 256] on button "Devices Geolocation" at bounding box center [128, 257] width 154 height 32
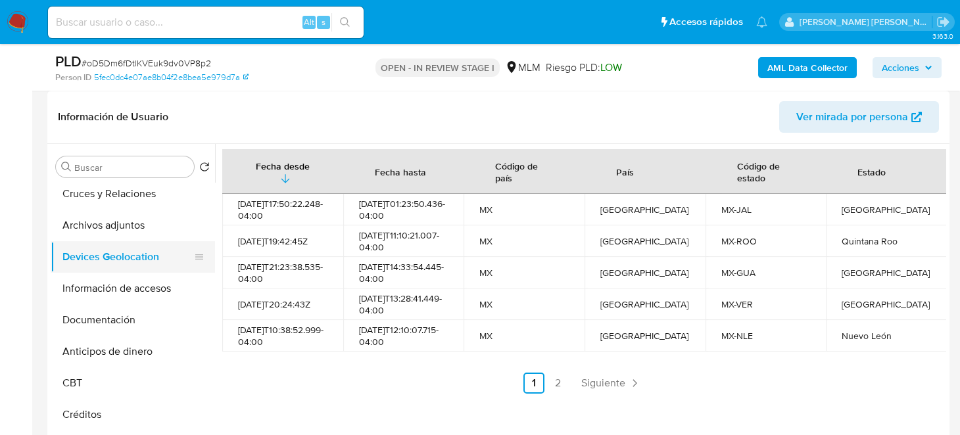
click at [128, 270] on button "Devices Geolocation" at bounding box center [128, 257] width 154 height 32
click at [127, 286] on button "Información de accesos" at bounding box center [128, 289] width 154 height 32
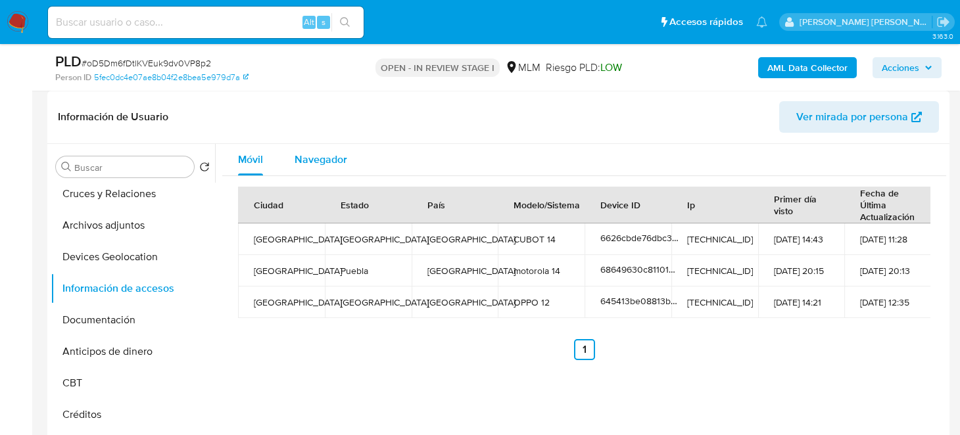
click at [323, 158] on span "Navegador" at bounding box center [321, 159] width 53 height 15
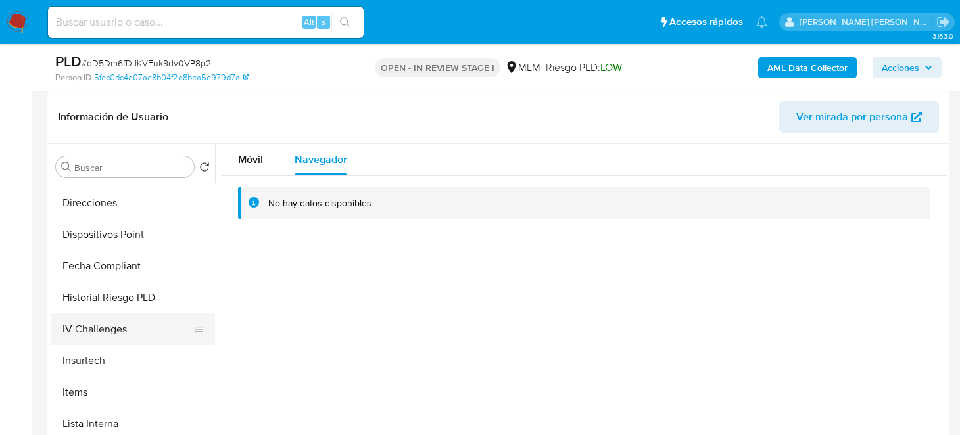
scroll to position [460, 0]
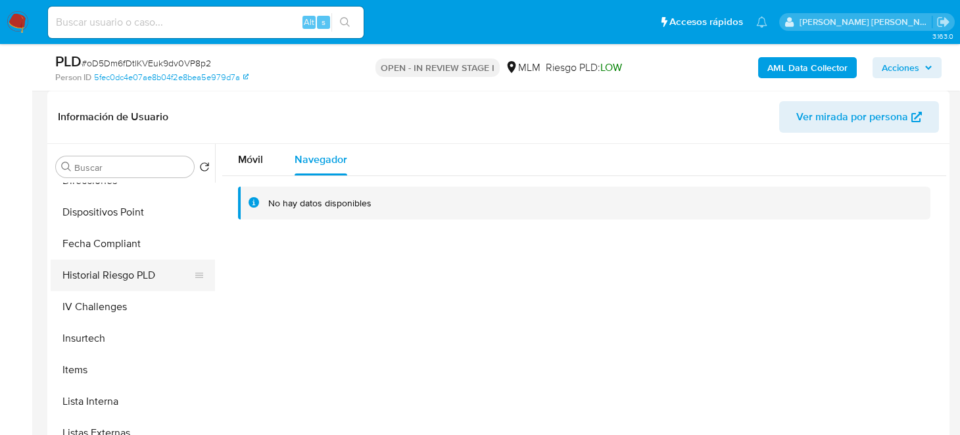
click at [130, 264] on button "Historial Riesgo PLD" at bounding box center [128, 276] width 154 height 32
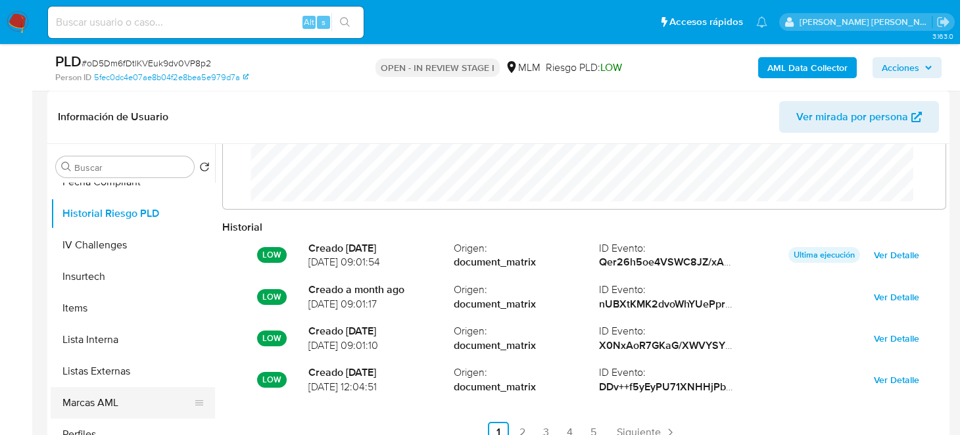
scroll to position [592, 0]
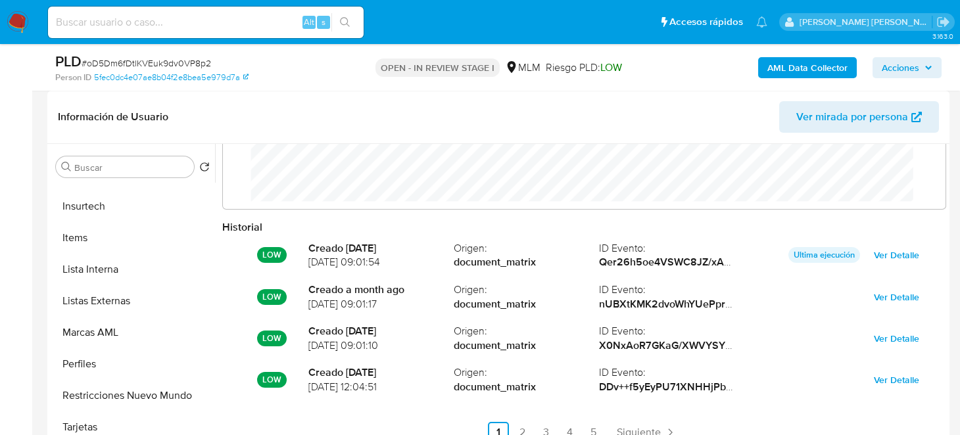
drag, startPoint x: 137, startPoint y: 388, endPoint x: 254, endPoint y: 384, distance: 117.1
click at [137, 388] on button "Restricciones Nuevo Mundo" at bounding box center [133, 396] width 164 height 32
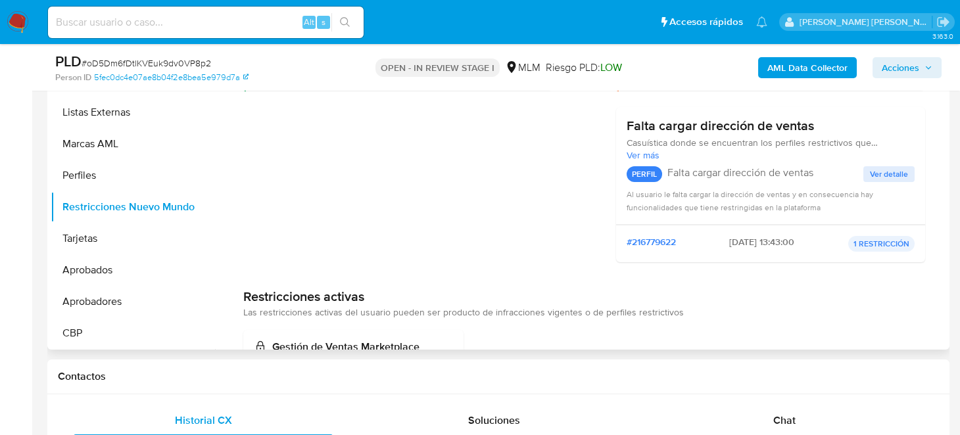
scroll to position [103, 0]
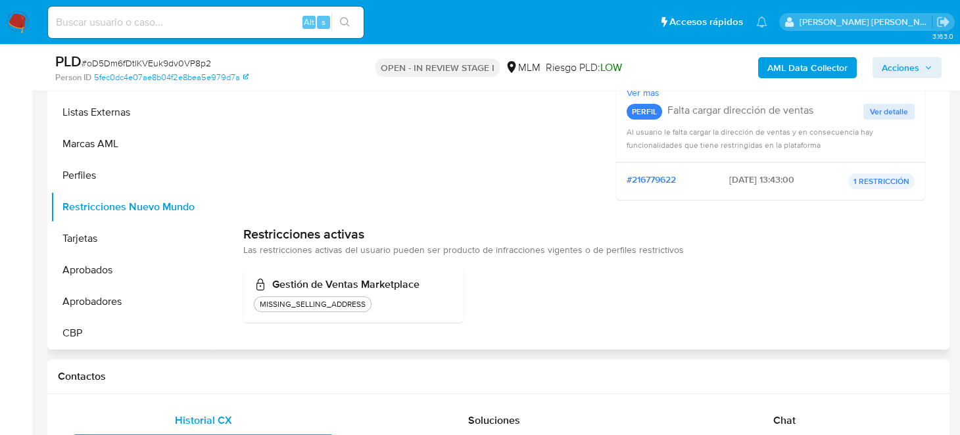
click at [559, 207] on div "Infracciones Sin historial de infracciones Perfiles restrictivos El usuario tie…" at bounding box center [584, 88] width 682 height 245
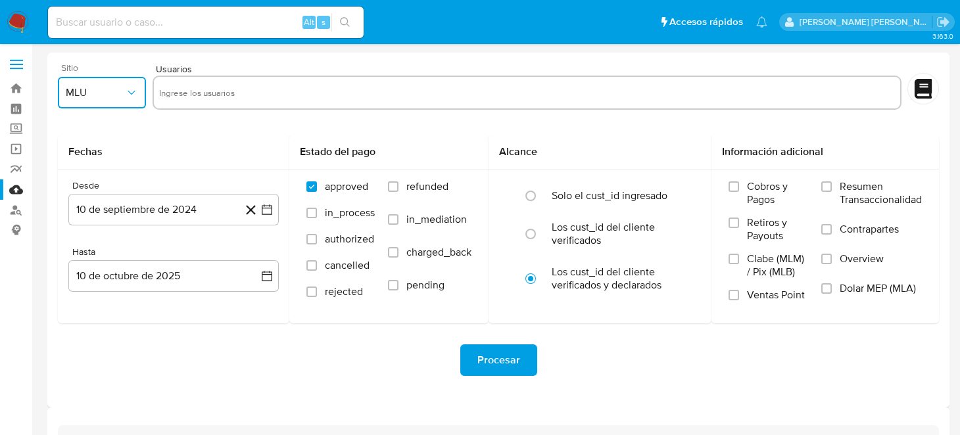
click at [137, 99] on icon "button" at bounding box center [131, 92] width 13 height 13
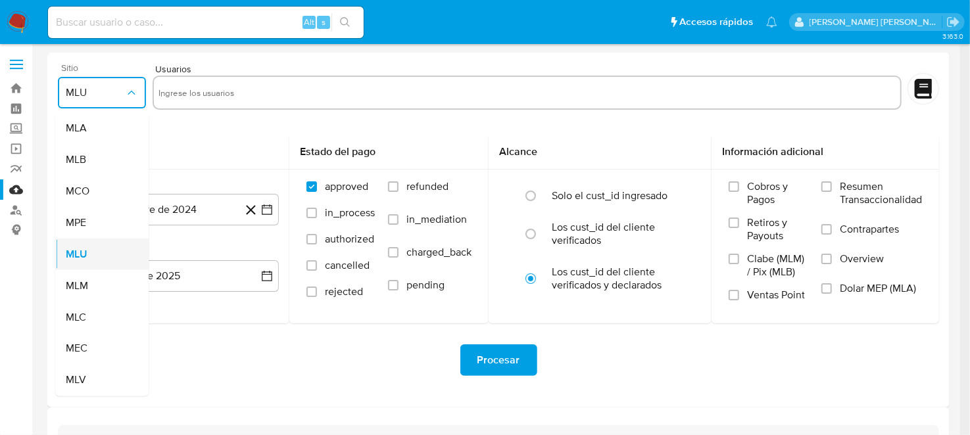
click at [87, 257] on span "MLU" at bounding box center [77, 254] width 22 height 13
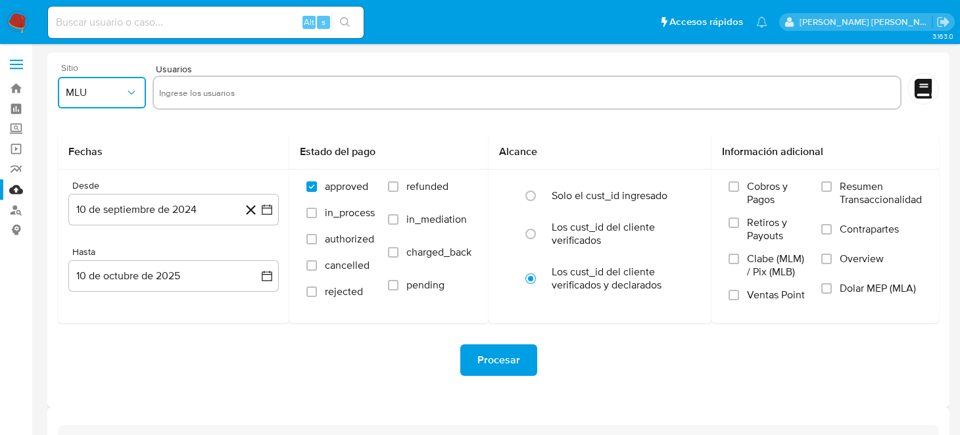
click at [226, 101] on input "text" at bounding box center [527, 92] width 736 height 21
click at [96, 95] on span "MLU" at bounding box center [95, 92] width 59 height 13
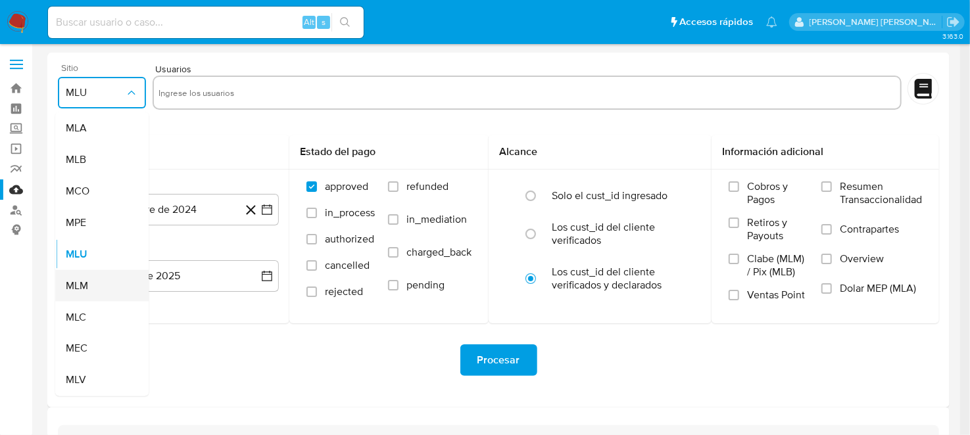
click at [85, 285] on span "MLM" at bounding box center [77, 285] width 22 height 13
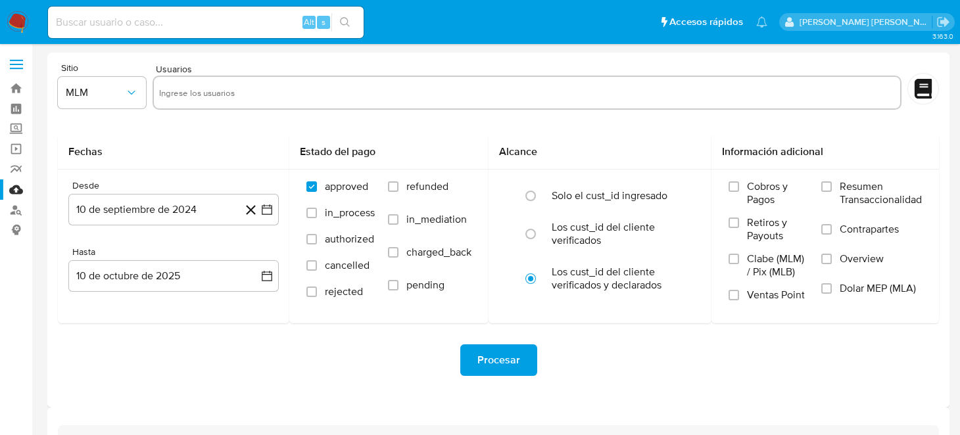
click at [249, 80] on div at bounding box center [527, 93] width 749 height 34
click at [251, 92] on input "text" at bounding box center [527, 92] width 736 height 21
paste input "52323188"
type input "52323188"
click at [265, 204] on icon "button" at bounding box center [266, 209] width 13 height 13
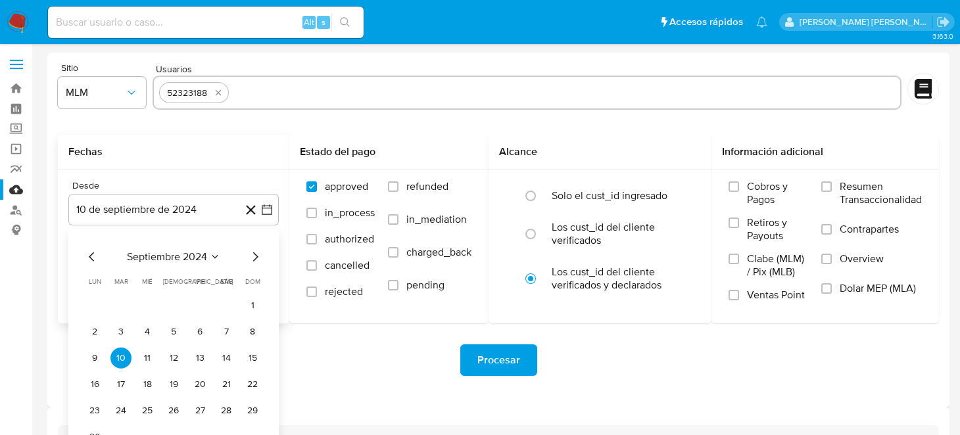
click at [256, 255] on icon "Mes siguiente" at bounding box center [255, 257] width 5 height 9
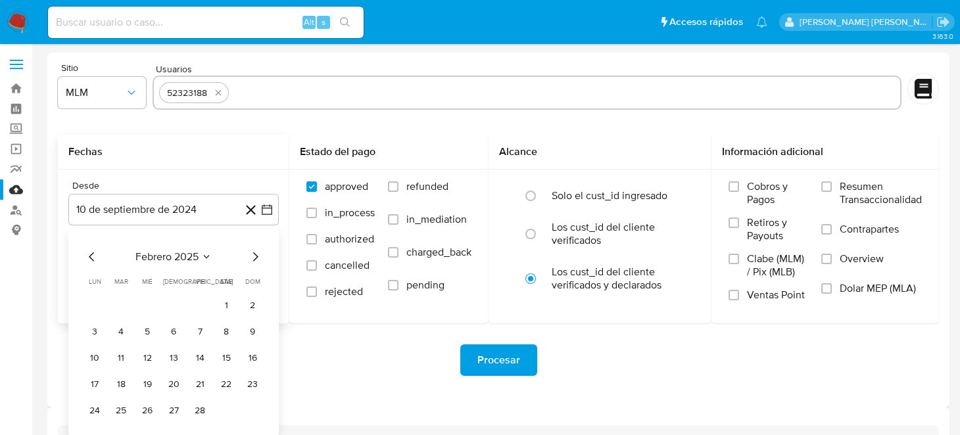
click at [256, 255] on icon "Mes siguiente" at bounding box center [255, 257] width 5 height 9
click at [178, 305] on button "1" at bounding box center [173, 305] width 21 height 21
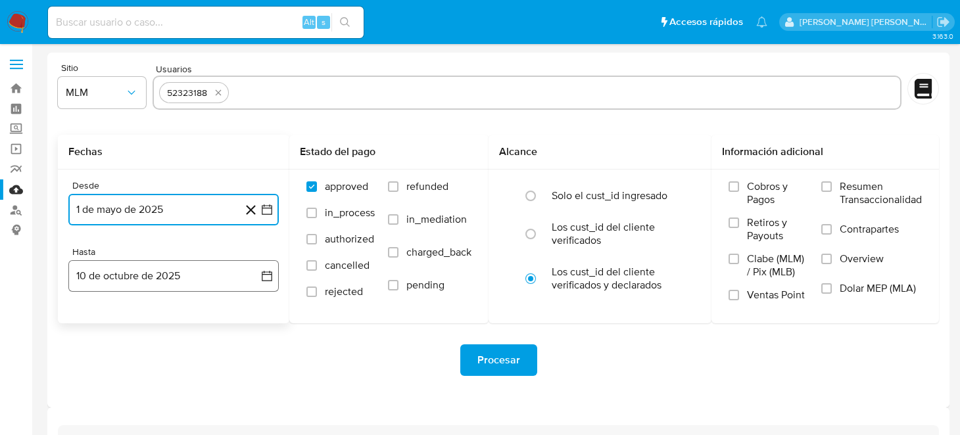
click at [266, 283] on button "10 de octubre de 2025" at bounding box center [173, 276] width 210 height 32
click at [84, 324] on icon "Mes anterior" at bounding box center [92, 324] width 16 height 16
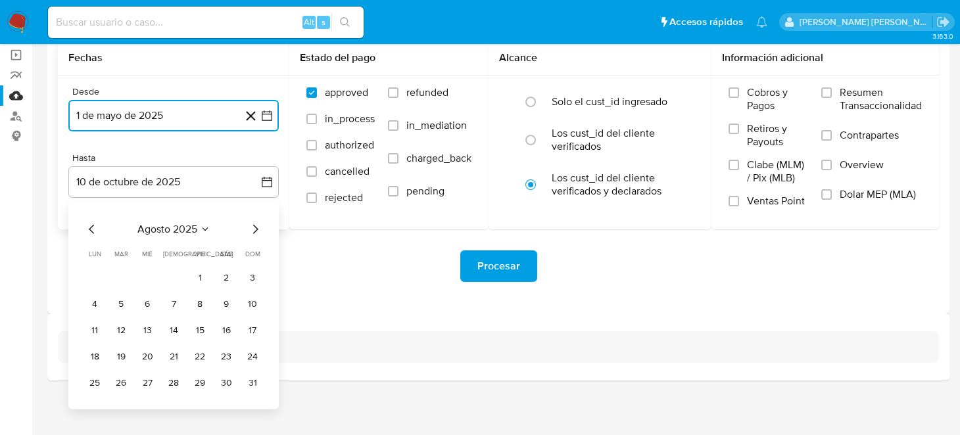
scroll to position [95, 0]
click at [254, 376] on button "31" at bounding box center [252, 382] width 21 height 21
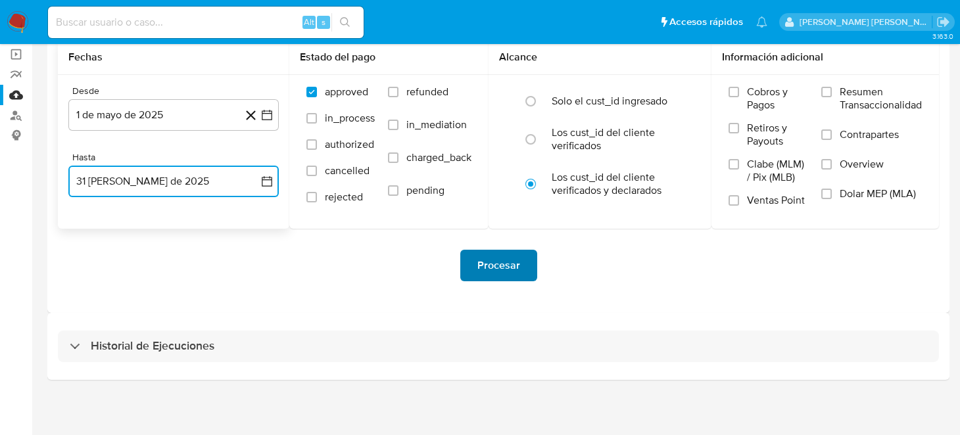
click at [490, 266] on span "Procesar" at bounding box center [498, 265] width 43 height 29
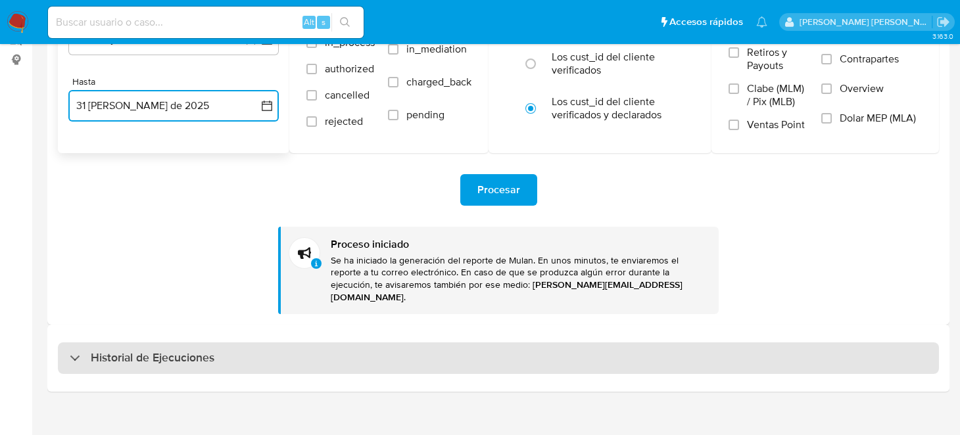
click at [72, 351] on div "Historial de Ejecuciones" at bounding box center [142, 359] width 145 height 16
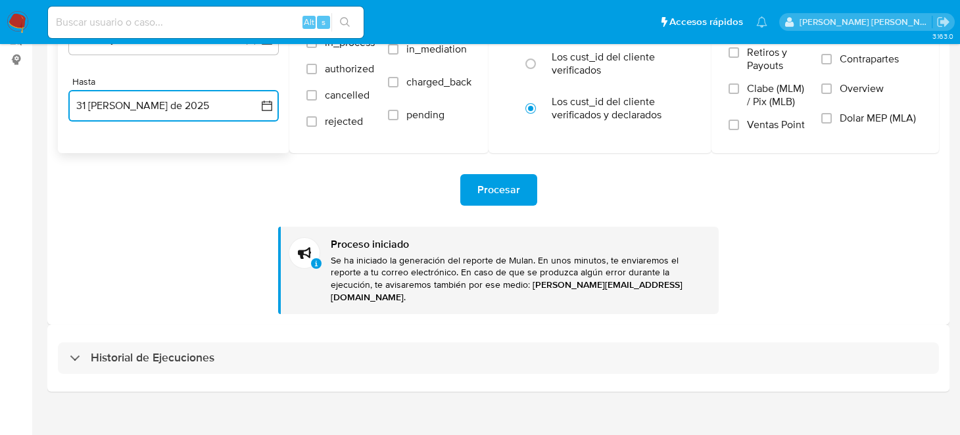
select select "10"
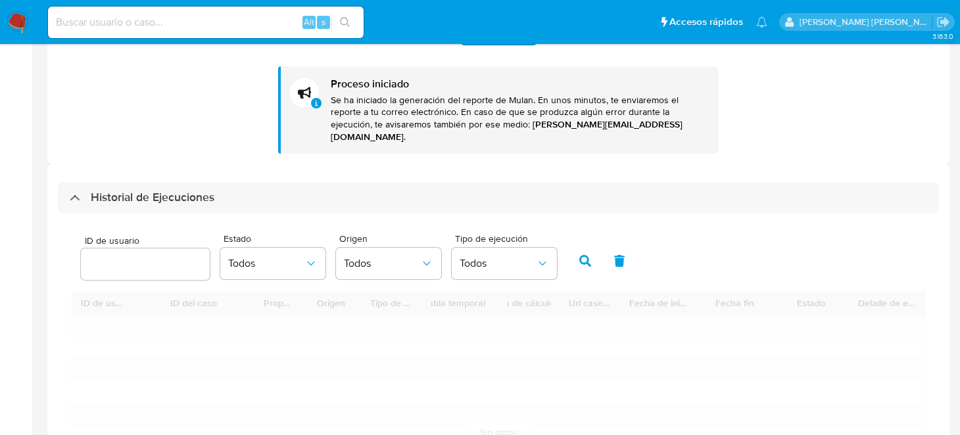
scroll to position [433, 0]
